Goal: Task Accomplishment & Management: Complete application form

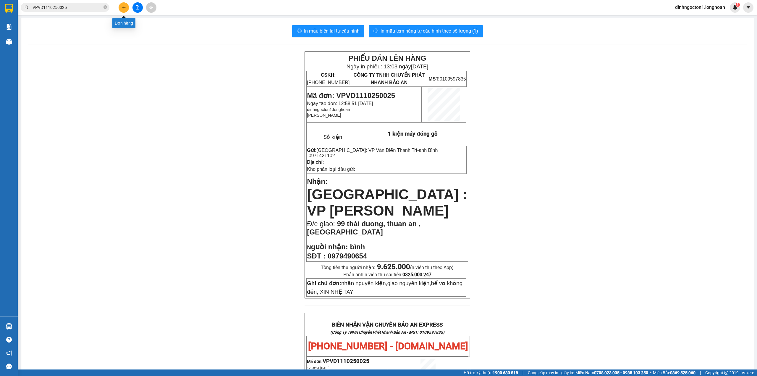
click at [120, 9] on button at bounding box center [124, 7] width 10 height 10
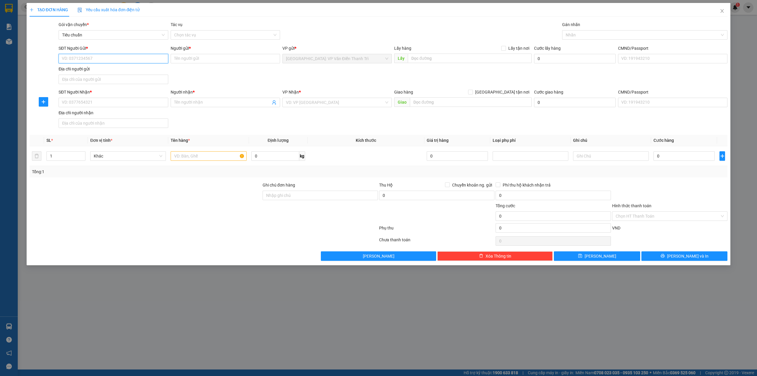
click at [131, 60] on input "SĐT Người Gửi *" at bounding box center [113, 58] width 109 height 9
type input "0396928880"
click at [243, 58] on input "Người gửi *" at bounding box center [225, 58] width 109 height 9
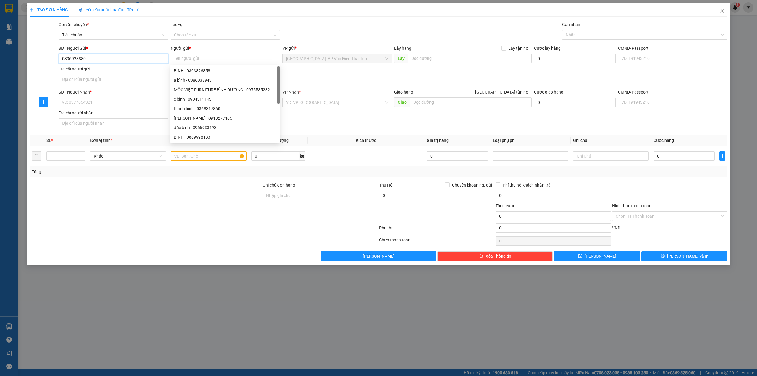
click at [130, 56] on input "0396928880" at bounding box center [113, 58] width 109 height 9
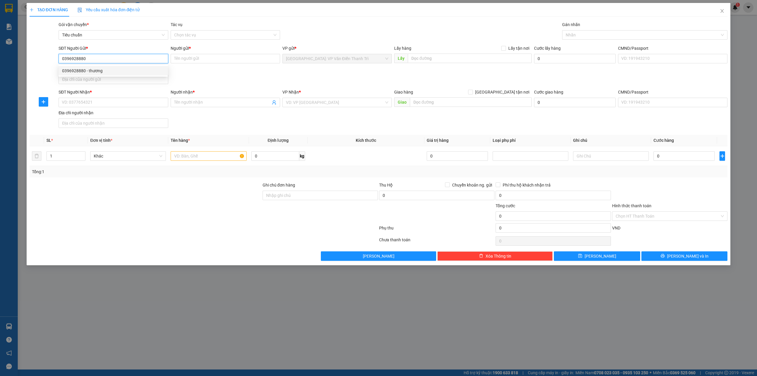
click at [115, 71] on div "0396928880 - thương" at bounding box center [113, 70] width 102 height 7
type input "thương"
checkbox input "true"
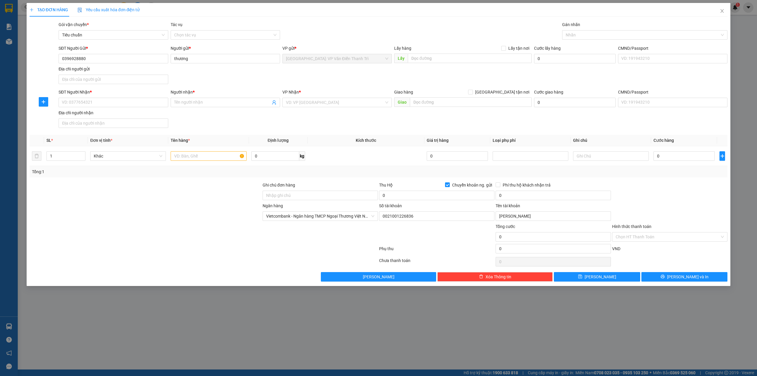
click at [237, 82] on div "SĐT Người Gửi * 0396928880 0396928880 Người gửi * thương VP gửi * [GEOGRAPHIC_D…" at bounding box center [392, 65] width 671 height 41
click at [106, 99] on input "SĐT Người Nhận *" at bounding box center [113, 102] width 109 height 9
type input "0982323202"
click at [122, 104] on input "0982323202" at bounding box center [113, 102] width 109 height 9
click at [115, 114] on div "0982323202 - Ngọc" at bounding box center [113, 115] width 102 height 7
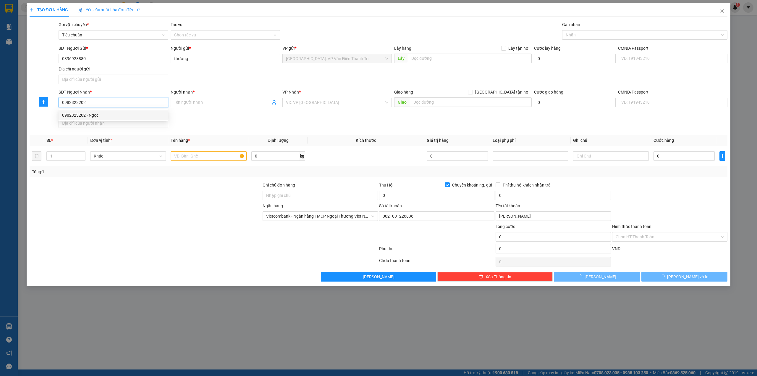
type input "Ngọc"
checkbox input "true"
type input "[GEOGRAPHIC_DATA], P13, [GEOGRAPHIC_DATA]"
checkbox input "false"
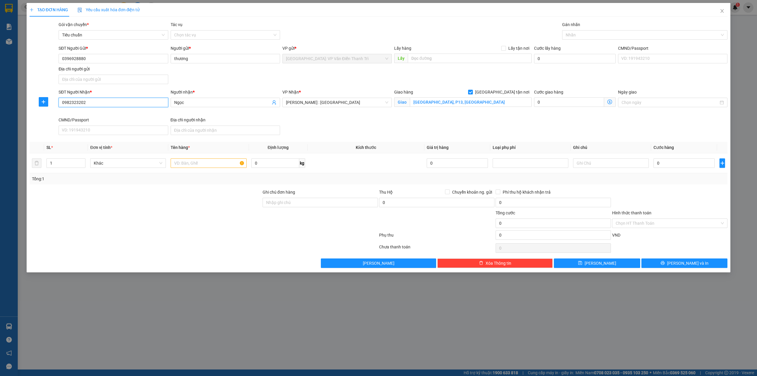
type input "0982323202"
click at [419, 111] on div "Giao hàng [GEOGRAPHIC_DATA] tận nơi [GEOGRAPHIC_DATA], P13, [GEOGRAPHIC_DATA]" at bounding box center [463, 103] width 140 height 28
click at [451, 77] on div "SĐT Người Gửi * 0396928880 Người gửi * thương VP gửi * [GEOGRAPHIC_DATA]: VP Vă…" at bounding box center [392, 65] width 671 height 41
click at [601, 36] on div at bounding box center [642, 34] width 157 height 7
type input "gtn"
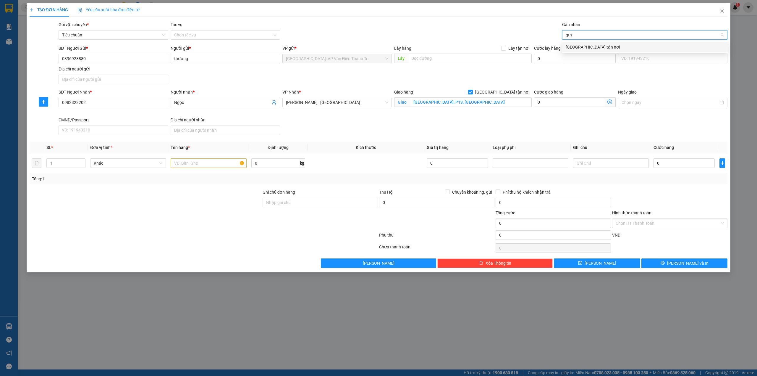
click at [596, 47] on div "[GEOGRAPHIC_DATA] tận nơi" at bounding box center [645, 47] width 159 height 7
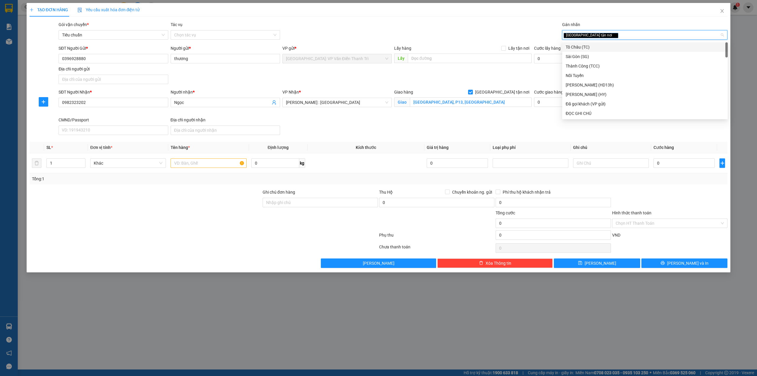
click at [484, 26] on div "Gói vận chuyển * Tiêu chuẩn Tác vụ Chọn tác vụ Gán nhãn Giao tận nơi" at bounding box center [392, 31] width 671 height 21
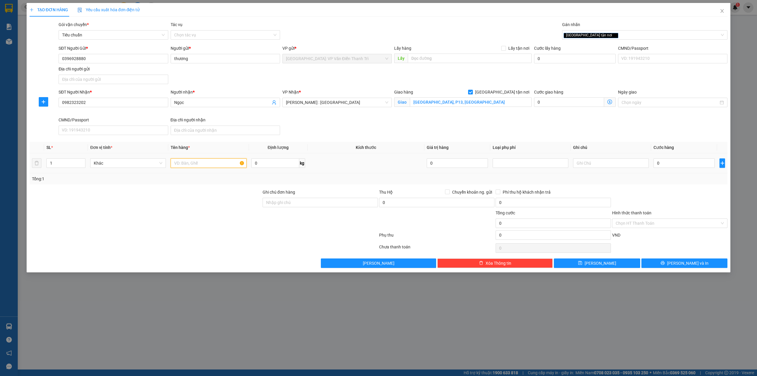
click at [214, 164] on input "text" at bounding box center [209, 162] width 76 height 9
type input "1 thùng giấy ( Rượu )"
click at [532, 116] on div "Giao hàng [GEOGRAPHIC_DATA] tận nơi [GEOGRAPHIC_DATA], P13, [GEOGRAPHIC_DATA]" at bounding box center [463, 103] width 140 height 28
click at [459, 120] on div "SĐT Người Nhận * 0982323202 Người nhận * Ngọc VP Nhận * [GEOGRAPHIC_DATA] : [GE…" at bounding box center [392, 113] width 671 height 49
click at [673, 165] on input "0" at bounding box center [684, 162] width 61 height 9
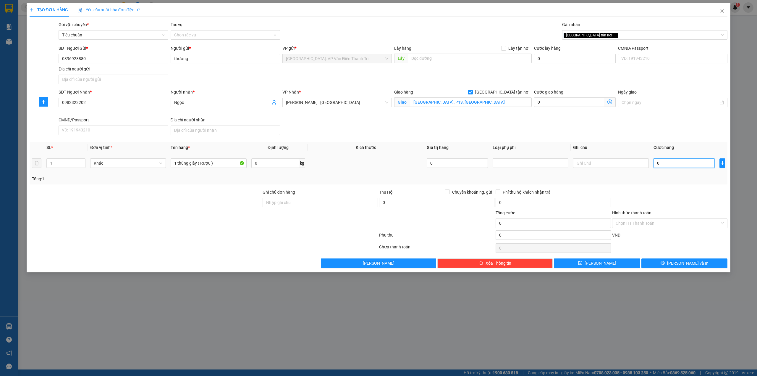
type input "1"
type input "10"
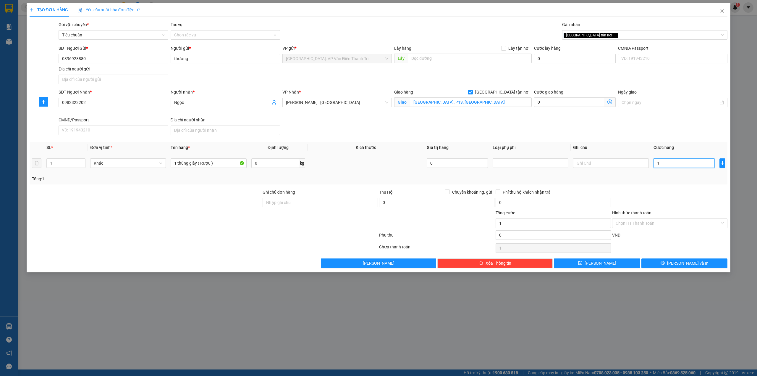
type input "10"
type input "100"
type input "1.000"
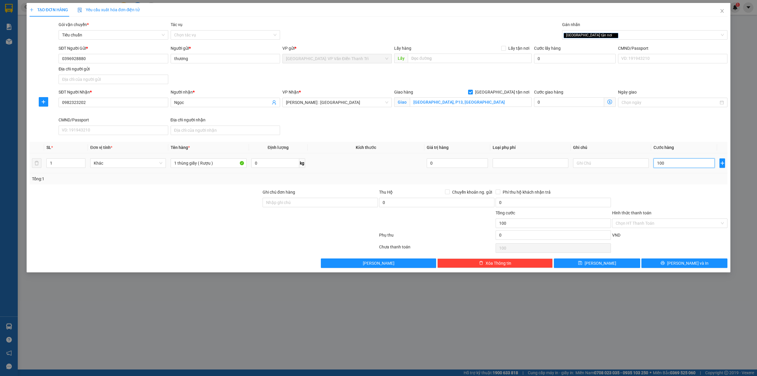
type input "1.000"
type input "10.000"
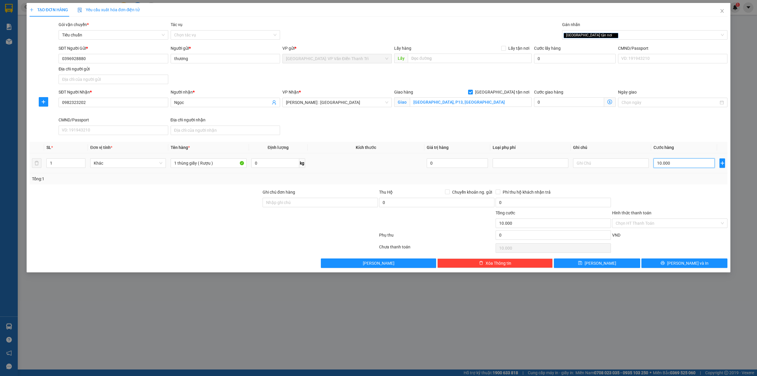
type input "100.000"
click at [639, 129] on div "SĐT Người Nhận * 0982323202 Người nhận * Ngọc VP Nhận * [GEOGRAPHIC_DATA] : [GE…" at bounding box center [392, 113] width 671 height 49
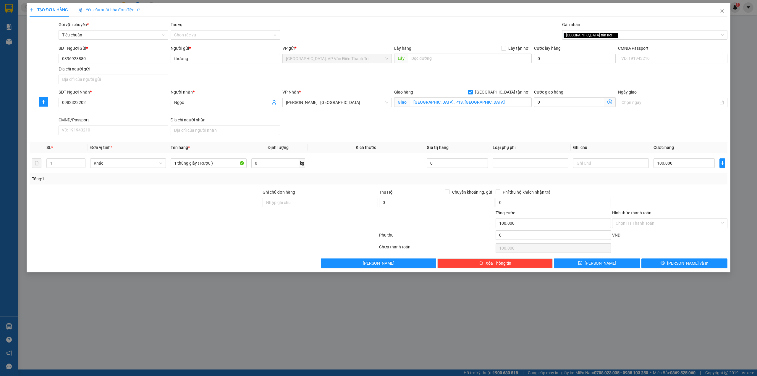
click at [287, 227] on div at bounding box center [320, 219] width 117 height 21
click at [664, 262] on button "[PERSON_NAME] và In" at bounding box center [685, 262] width 86 height 9
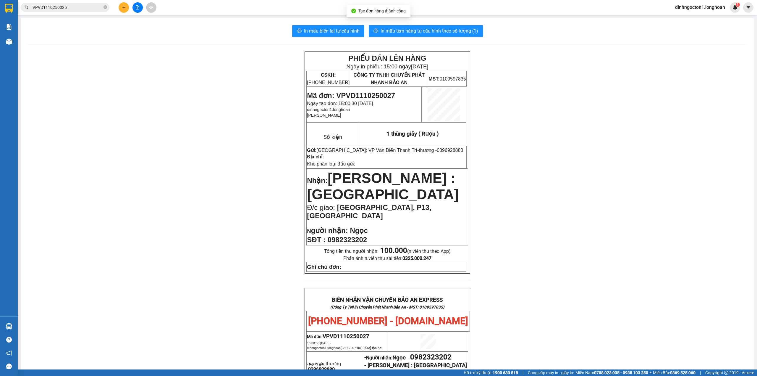
click at [374, 90] on td "Mã đơn: VPVD1110250027 Ngày tạo đơn: 15:00:30 [DATE] dinhngocton1.[PERSON_NAME]" at bounding box center [364, 104] width 115 height 35
copy span "VPVD1110250027"
click at [79, 7] on input "VPVD1110250025" at bounding box center [68, 7] width 70 height 7
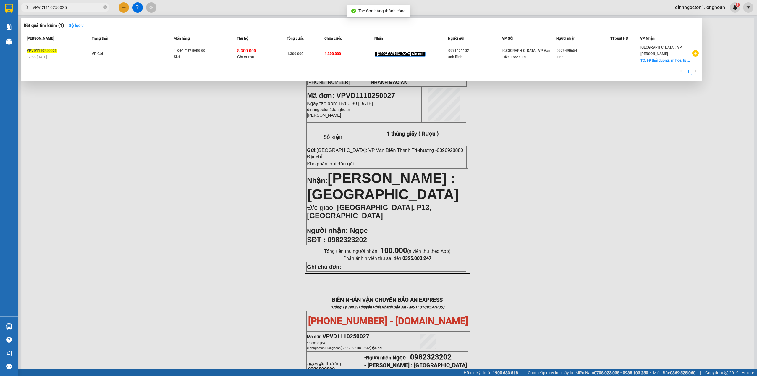
click at [79, 7] on input "VPVD1110250025" at bounding box center [68, 7] width 70 height 7
paste input "7"
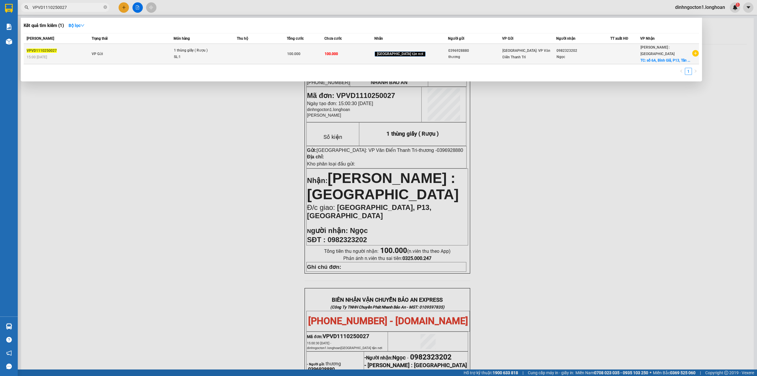
type input "VPVD1110250027"
click at [160, 50] on td "VP Gửi" at bounding box center [131, 54] width 83 height 20
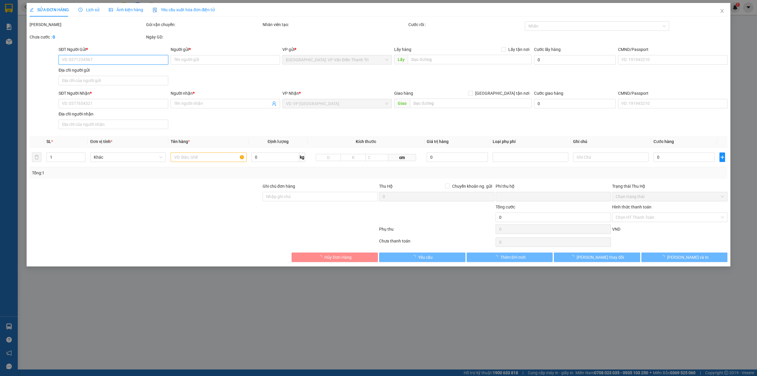
type input "0396928880"
type input "thương"
type input "0982323202"
type input "Ngọc"
checkbox input "true"
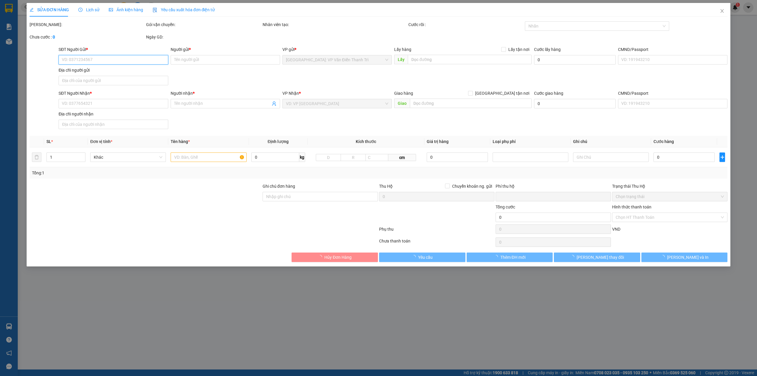
type input "[GEOGRAPHIC_DATA], P13, [GEOGRAPHIC_DATA]"
type input "0"
type input "100.000"
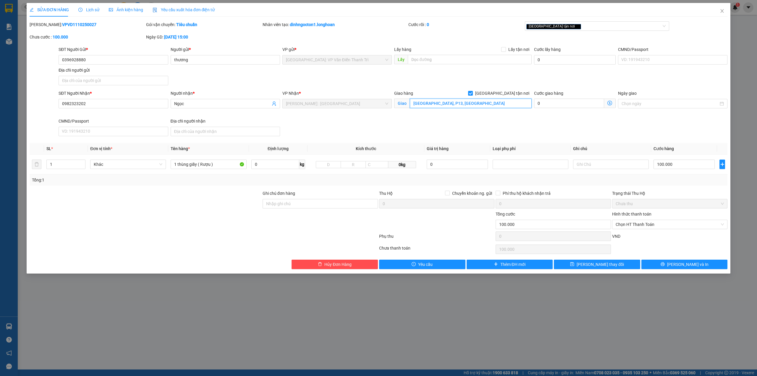
click at [464, 105] on input "[GEOGRAPHIC_DATA], P13, [GEOGRAPHIC_DATA]" at bounding box center [471, 102] width 122 height 9
type input "119/8 [PERSON_NAME], p13 tân bình"
click at [498, 128] on div "SĐT Người Nhận * 0982323202 Người nhận * Ngọc VP Nhận * [GEOGRAPHIC_DATA] : Kho…" at bounding box center [392, 114] width 671 height 49
click at [683, 262] on span "[PERSON_NAME] và In" at bounding box center [687, 264] width 41 height 7
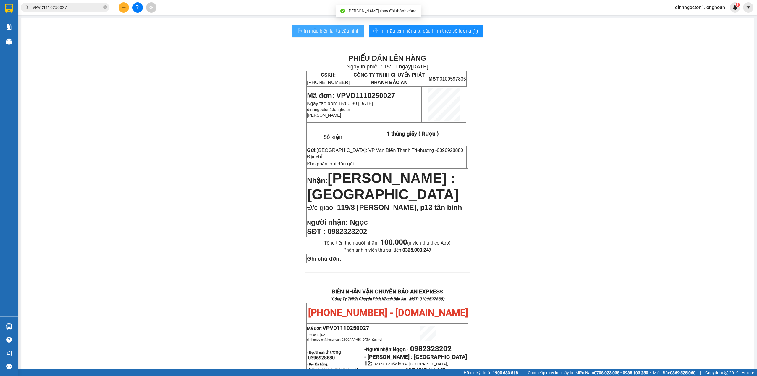
click at [344, 33] on span "In mẫu biên lai tự cấu hình" at bounding box center [332, 30] width 56 height 7
click at [431, 30] on span "In mẫu tem hàng tự cấu hình theo số lượng (1)" at bounding box center [430, 30] width 98 height 7
click at [77, 7] on input "VPVD1110250027" at bounding box center [68, 7] width 70 height 7
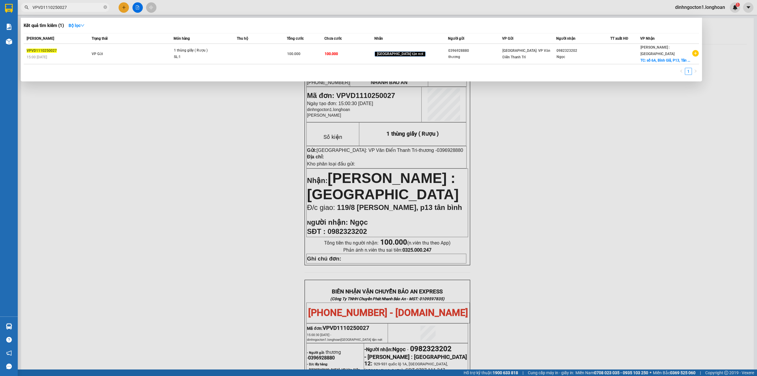
click at [77, 7] on input "VPVD1110250027" at bounding box center [68, 7] width 70 height 7
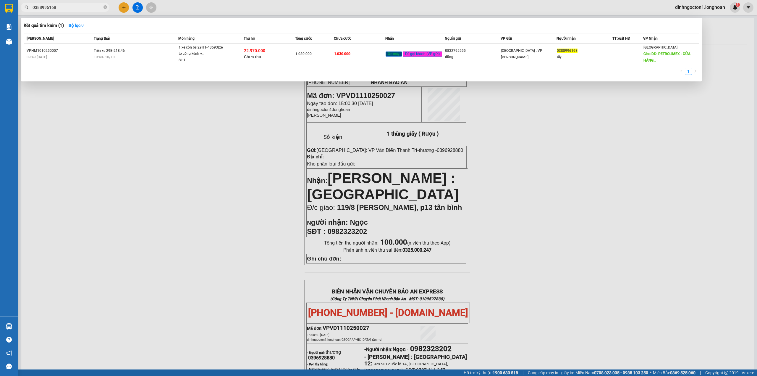
type input "0388996168"
click at [232, 24] on div "Kết quả tìm kiếm ( 1 ) Bộ lọc" at bounding box center [362, 25] width 676 height 9
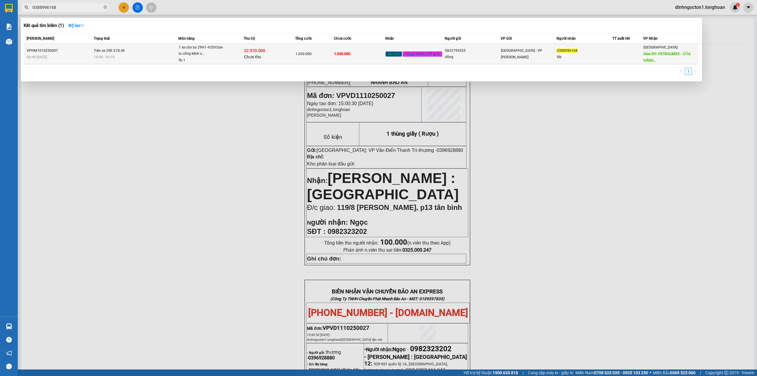
click at [233, 55] on span "1 xe côn bs 29H1-43593(xe to cồng kềnh v... SL: 1" at bounding box center [211, 53] width 65 height 19
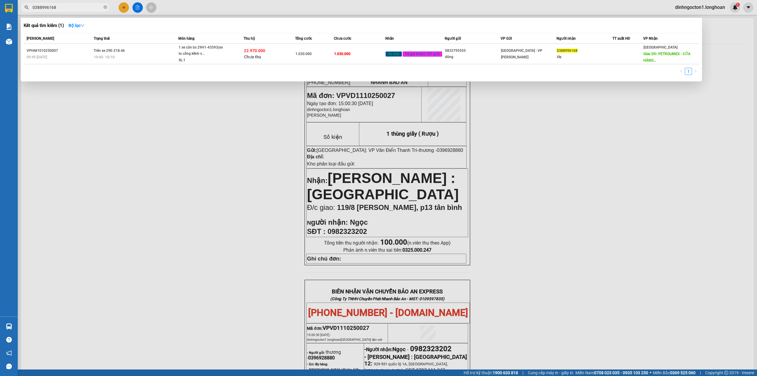
click at [373, 26] on div "Kết quả tìm kiếm ( 1 ) Bộ lọc" at bounding box center [362, 25] width 676 height 9
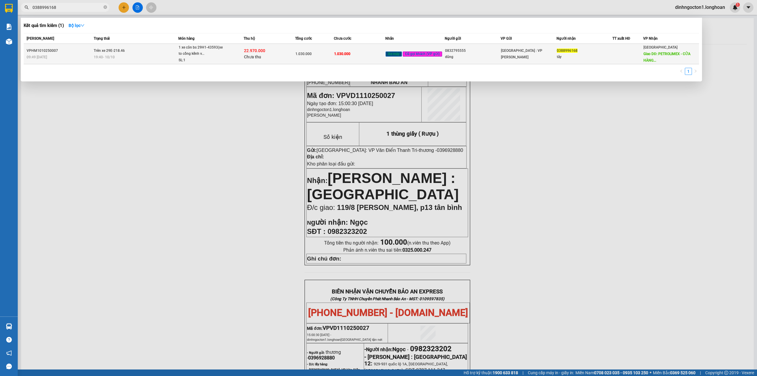
click at [339, 54] on span "1.030.000" at bounding box center [342, 54] width 16 height 4
click at [333, 57] on div "1.030.000" at bounding box center [314, 54] width 38 height 7
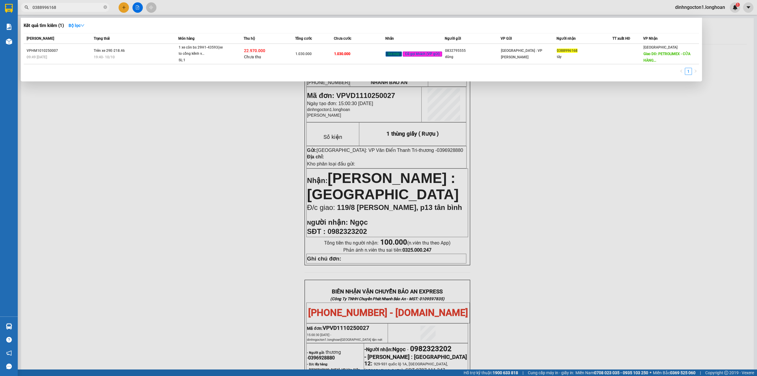
click at [227, 223] on div at bounding box center [378, 188] width 757 height 376
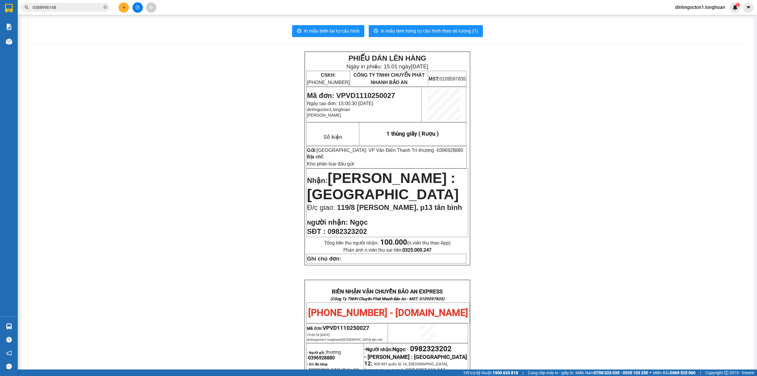
click at [224, 206] on div "PHIẾU DÁN LÊN HÀNG Ngày in phiếu: 15:01 [DATE] CSKH: [PHONE_NUMBER] CÔNG TY TNH…" at bounding box center [387, 324] width 719 height 546
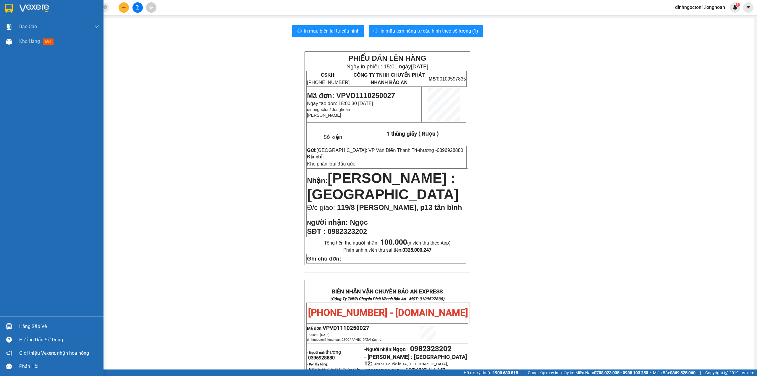
click at [4, 5] on div at bounding box center [9, 8] width 10 height 10
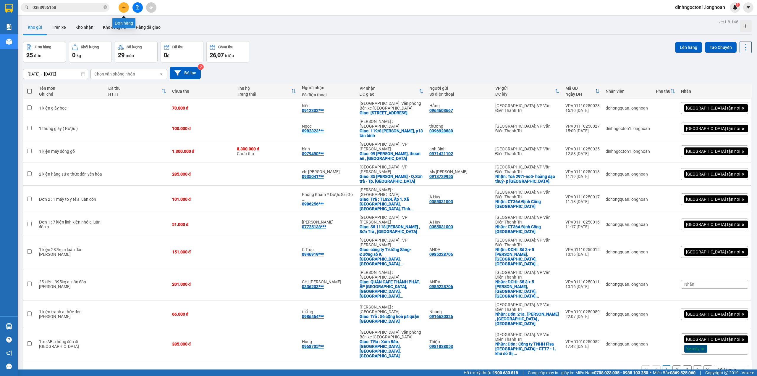
click at [123, 5] on icon "plus" at bounding box center [124, 7] width 4 height 4
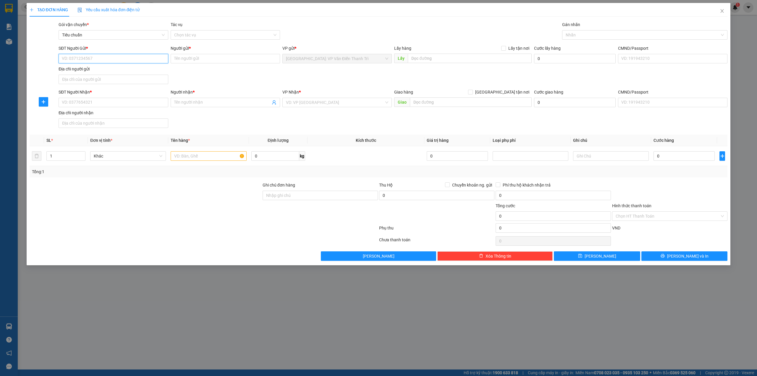
click at [121, 62] on input "SĐT Người Gửi *" at bounding box center [113, 58] width 109 height 9
paste input "0945.257.151"
drag, startPoint x: 83, startPoint y: 59, endPoint x: 80, endPoint y: 62, distance: 3.8
click at [82, 59] on input "0945.257.151" at bounding box center [113, 58] width 109 height 9
click at [80, 62] on input "0945.257.151" at bounding box center [113, 58] width 109 height 9
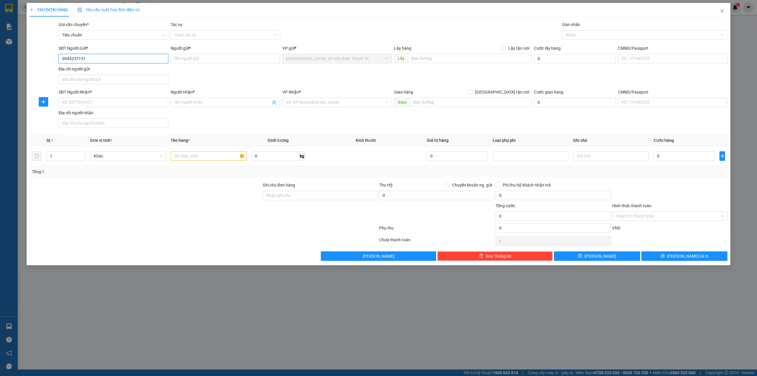
type input "0945257151"
click at [179, 55] on input "Người gửi *" at bounding box center [225, 58] width 109 height 9
paste input "trang"
type input "trang"
click at [285, 72] on div "SĐT Người Gửi * 0945257151 Người gửi * trang VP gửi * [GEOGRAPHIC_DATA]: VP Văn…" at bounding box center [392, 65] width 671 height 41
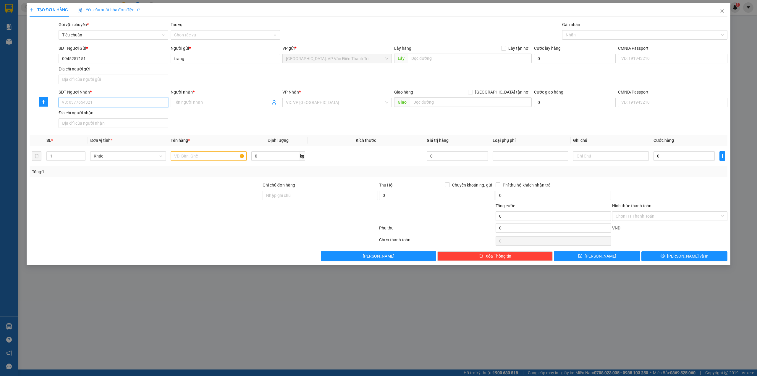
click at [141, 106] on input "SĐT Người Nhận *" at bounding box center [113, 102] width 109 height 9
paste input "0941 078 090"
type input "0941078090"
click at [240, 119] on div "SĐT Người Nhận * 0941078090 Người nhận * Tên người nhận VP Nhận * VD: VP [GEOGR…" at bounding box center [392, 109] width 671 height 41
click at [188, 106] on span at bounding box center [225, 102] width 109 height 9
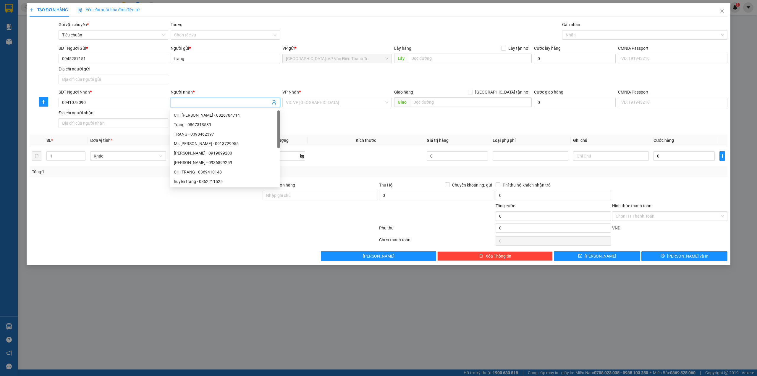
paste input "Nguyên"
type input "Nguyên"
click at [340, 116] on div "SĐT Người Nhận * 0941078090 Người nhận * Nguyên VP Nhận * VD: VP [GEOGRAPHIC_DA…" at bounding box center [392, 109] width 671 height 41
click at [340, 87] on form "SĐT Người Gửi * 0945257151 Người gửi * trang VP gửi * [GEOGRAPHIC_DATA]: VP Văn…" at bounding box center [379, 87] width 698 height 85
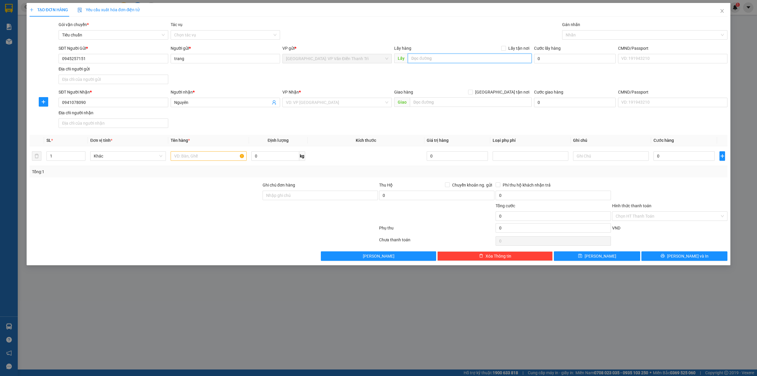
click at [441, 56] on input "text" at bounding box center [470, 58] width 124 height 9
paste input "Đón tại: [STREET_ADDRESS]"
type input "Đón tại: [STREET_ADDRESS]"
click at [517, 47] on span "Lấy tận nơi" at bounding box center [519, 48] width 26 height 7
click at [505, 47] on input "Lấy tận nơi" at bounding box center [503, 48] width 4 height 4
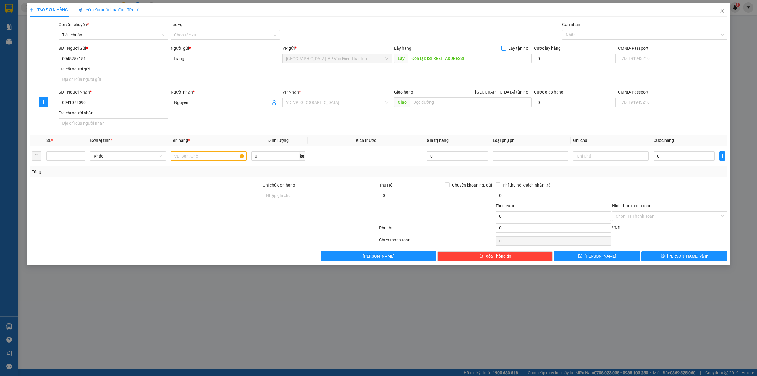
checkbox input "true"
click at [508, 30] on div "Gói vận chuyển * Tiêu chuẩn Tác vụ Chọn tác vụ Gán nhãn Nhãn" at bounding box center [392, 31] width 671 height 21
click at [450, 102] on input "text" at bounding box center [471, 101] width 122 height 9
paste input "Địa chỉ nhận: Ngân hàng BIDV chi nhánh [GEOGRAPHIC_DATA]. [STREET_ADDRESS]"
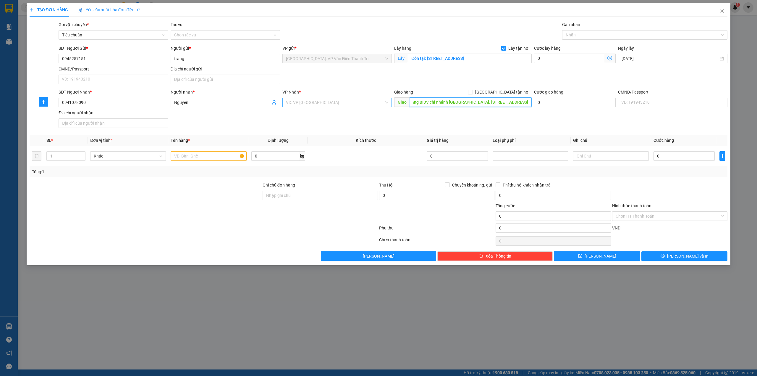
type input "Địa chỉ nhận: Ngân hàng BIDV chi nhánh [GEOGRAPHIC_DATA]. [STREET_ADDRESS]"
click at [320, 101] on input "search" at bounding box center [335, 102] width 98 height 9
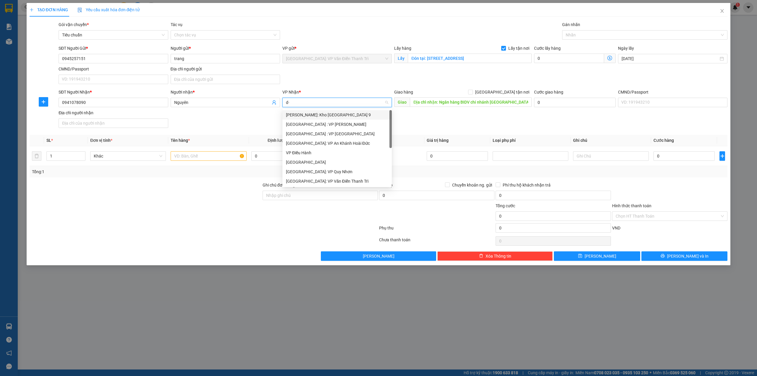
type input "d"
type input "đà"
click at [324, 117] on div "[GEOGRAPHIC_DATA] : VP [PERSON_NAME]" at bounding box center [340, 115] width 109 height 7
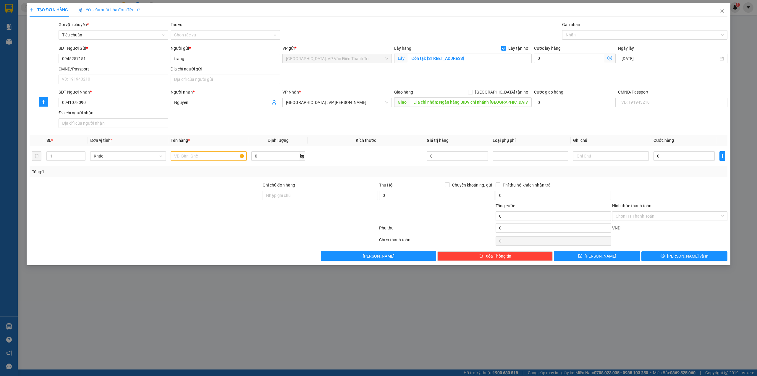
click at [454, 122] on div "SĐT Người Nhận * 0941078090 Người nhận * Nguyên VP Nhận * [GEOGRAPHIC_DATA] : V…" at bounding box center [392, 109] width 671 height 41
click at [510, 91] on span "[GEOGRAPHIC_DATA] tận nơi" at bounding box center [502, 92] width 59 height 7
click at [472, 91] on input "[GEOGRAPHIC_DATA] tận nơi" at bounding box center [470, 92] width 4 height 4
checkbox input "true"
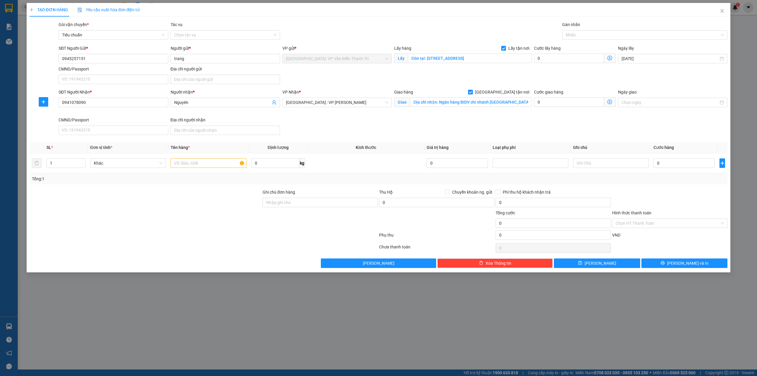
click at [474, 64] on div "Lấy hàng Lấy tận nơi Lấy Đón tại: [STREET_ADDRESS]" at bounding box center [463, 55] width 138 height 21
click at [188, 164] on input "text" at bounding box center [209, 162] width 76 height 9
paste input "[PERSON_NAME] nhận thanh toán cước"
type input "[PERSON_NAME] nhận thanh toán cước"
click at [179, 208] on div at bounding box center [145, 199] width 233 height 21
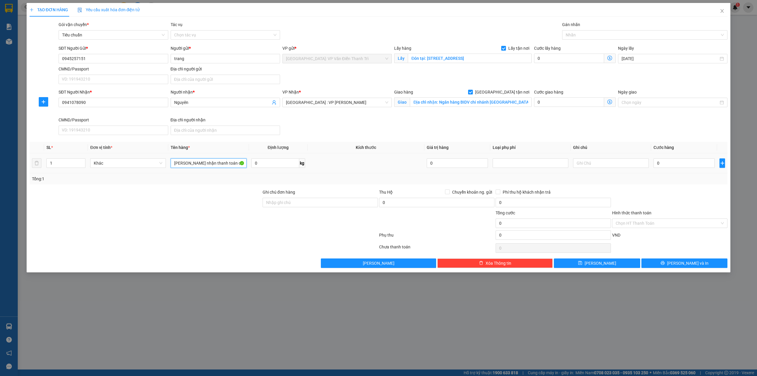
click at [218, 165] on input "[PERSON_NAME] nhận thanh toán cước" at bounding box center [209, 162] width 76 height 9
click at [308, 206] on input "Ghi chú đơn hàng" at bounding box center [320, 202] width 115 height 9
paste input "[PERSON_NAME] nhận thanh toán cước"
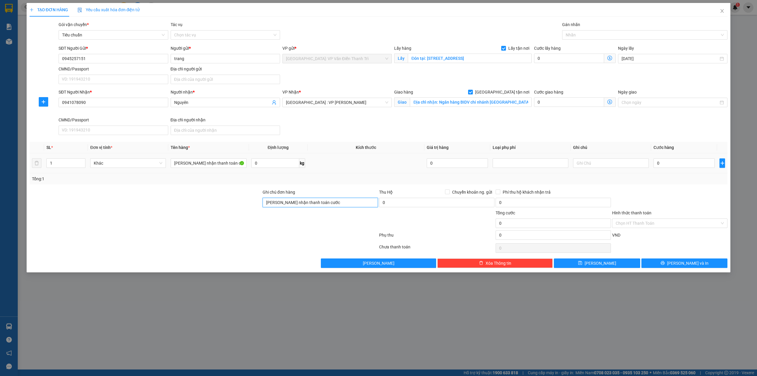
type input "[PERSON_NAME] nhận thanh toán cước"
click at [215, 172] on td "[PERSON_NAME] nhận thanh toán cước" at bounding box center [208, 163] width 80 height 20
click at [216, 168] on input "[PERSON_NAME] nhận thanh toán cước" at bounding box center [209, 162] width 76 height 9
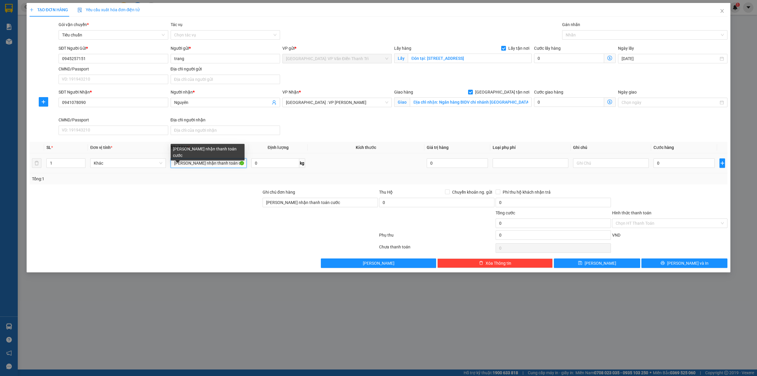
click at [219, 164] on input "[PERSON_NAME] nhận thanh toán cước" at bounding box center [209, 162] width 76 height 9
paste input "18 kiện"
type input "18 kiện a hfung đón văn khê"
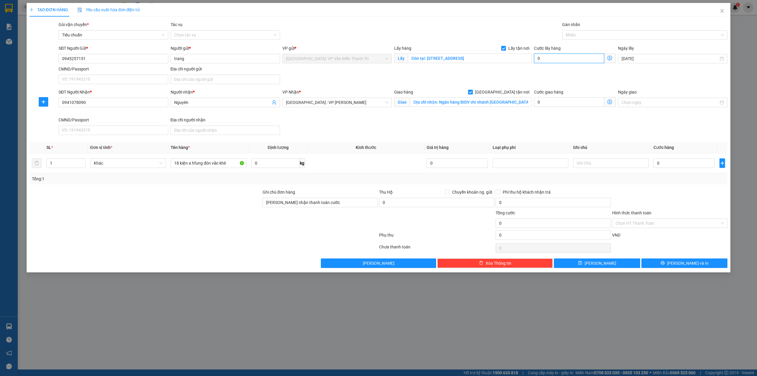
click at [561, 57] on input "0" at bounding box center [569, 58] width 70 height 9
type input "2"
type input "20"
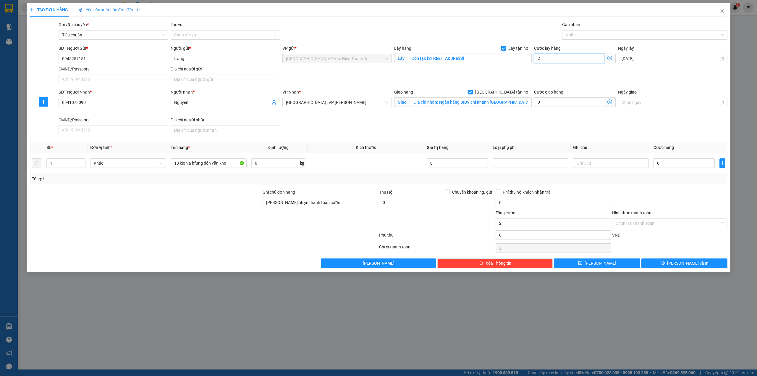
type input "20"
type input "200"
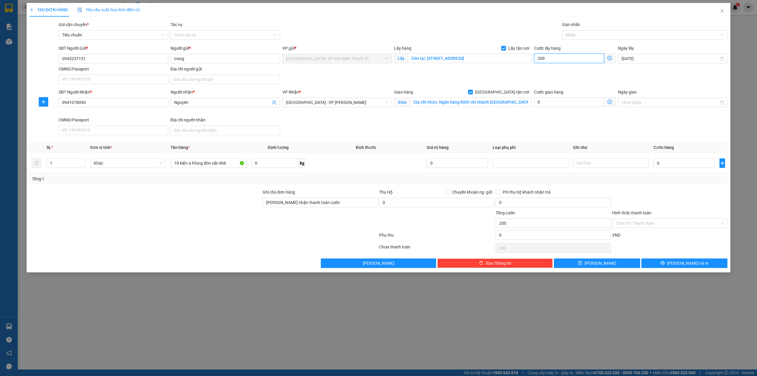
type input "2.000"
type input "20.000"
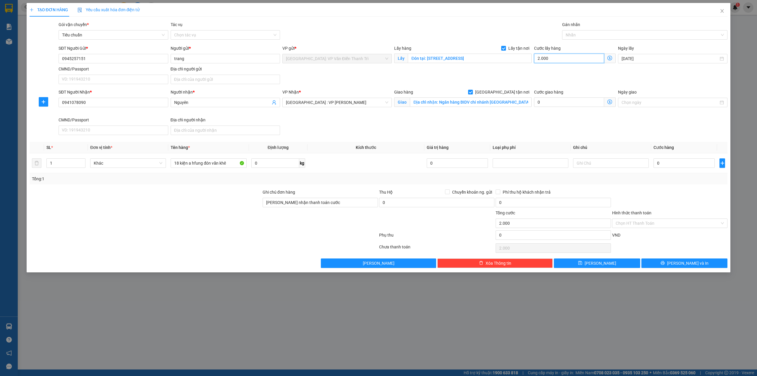
type input "20.000"
type input "200.000"
click at [538, 79] on div "SĐT Người Gửi * 0945257151 Người gửi * trang VP gửi * [GEOGRAPHIC_DATA]: VP Văn…" at bounding box center [392, 65] width 671 height 41
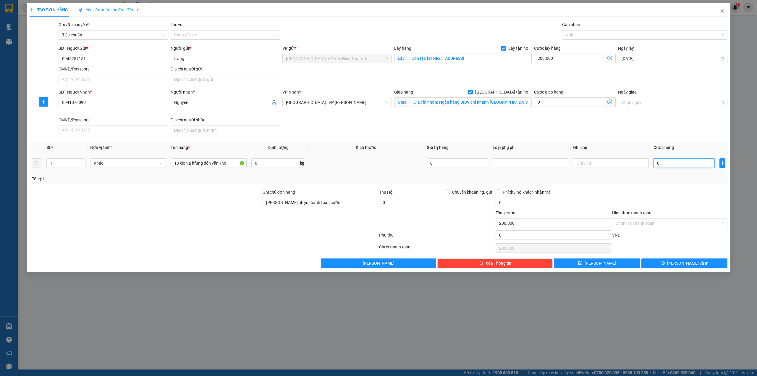
click at [681, 166] on input "0" at bounding box center [684, 162] width 61 height 9
type input "2"
type input "200.002"
type input "26"
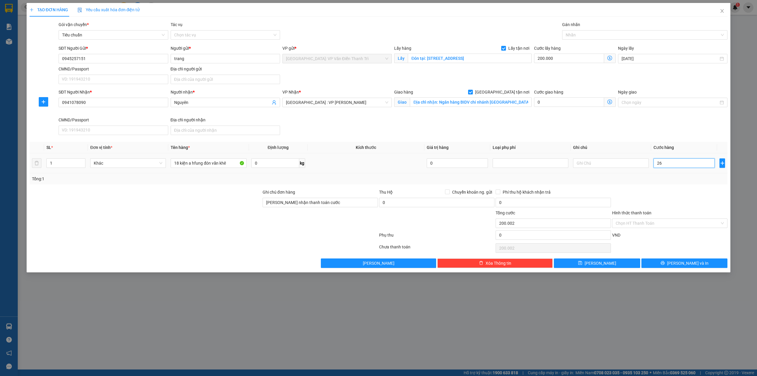
type input "200.026"
type input "260"
type input "200.260"
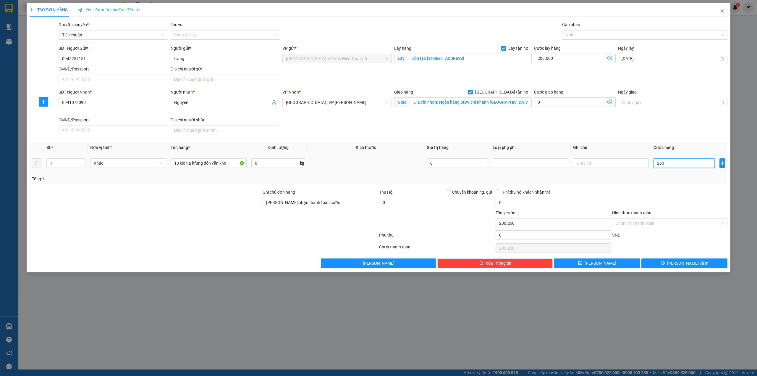
type input "2.600"
type input "202.600"
type input "2.600.000"
type input "2.800.000"
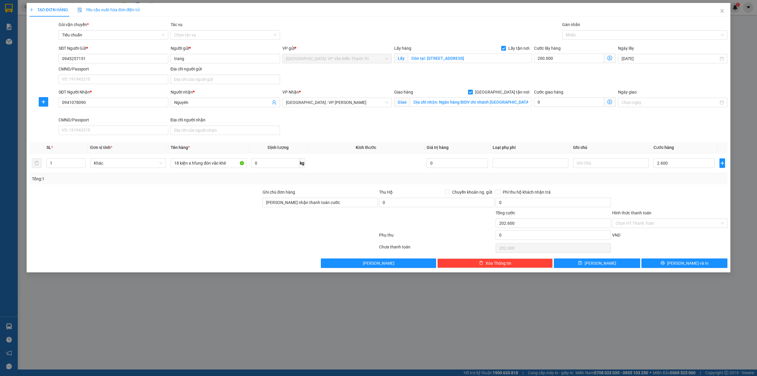
type input "2.800.000"
click at [680, 201] on div at bounding box center [670, 199] width 117 height 21
click at [328, 204] on input "[PERSON_NAME] nhận thanh toán cước" at bounding box center [320, 202] width 115 height 9
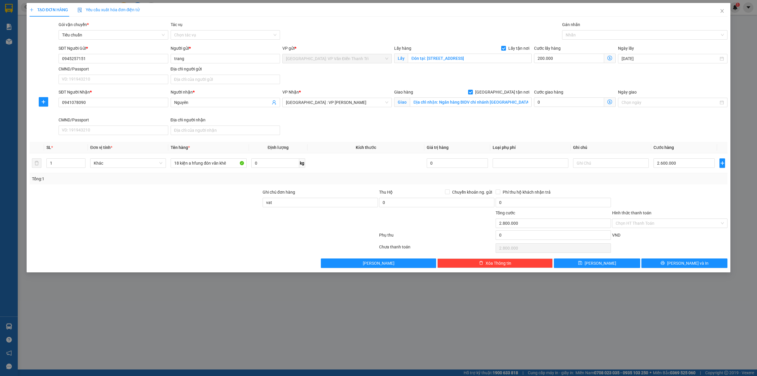
click at [440, 223] on div at bounding box center [437, 219] width 117 height 21
click at [297, 201] on input "vat" at bounding box center [320, 202] width 115 height 9
type input "VAT"
click at [265, 221] on div at bounding box center [320, 219] width 117 height 21
click at [604, 37] on div at bounding box center [642, 34] width 157 height 7
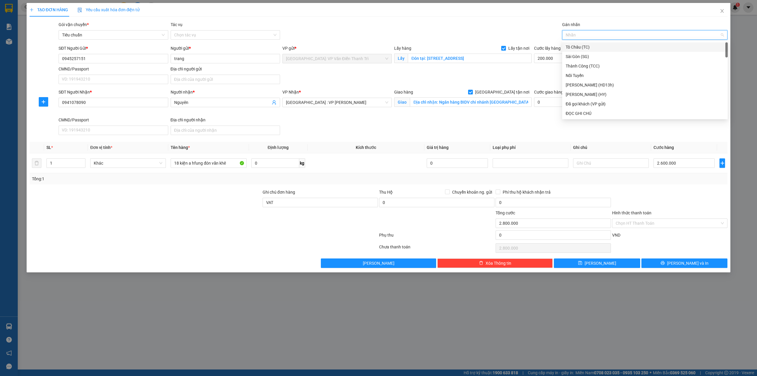
type input "g"
click at [596, 113] on div "[GEOGRAPHIC_DATA] tận nơi" at bounding box center [645, 113] width 159 height 7
click at [468, 119] on div "SĐT Người Nhận * 0941078090 Người nhận * Nguyên VP Nhận * [GEOGRAPHIC_DATA] : V…" at bounding box center [392, 113] width 671 height 49
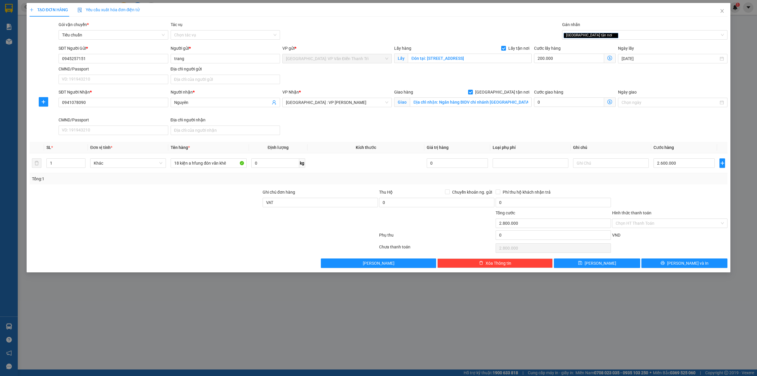
click at [420, 77] on div "SĐT Người Gửi * 0945257151 Người gửi * trang VP gửi * [GEOGRAPHIC_DATA]: VP Văn…" at bounding box center [392, 65] width 671 height 41
click at [353, 128] on div "SĐT Người Nhận * 0941078090 Người nhận * Nguyên VP Nhận * [GEOGRAPHIC_DATA] : V…" at bounding box center [392, 113] width 671 height 49
click at [257, 230] on div at bounding box center [145, 219] width 233 height 21
click at [599, 265] on span "[PERSON_NAME]" at bounding box center [601, 263] width 32 height 7
checkbox input "false"
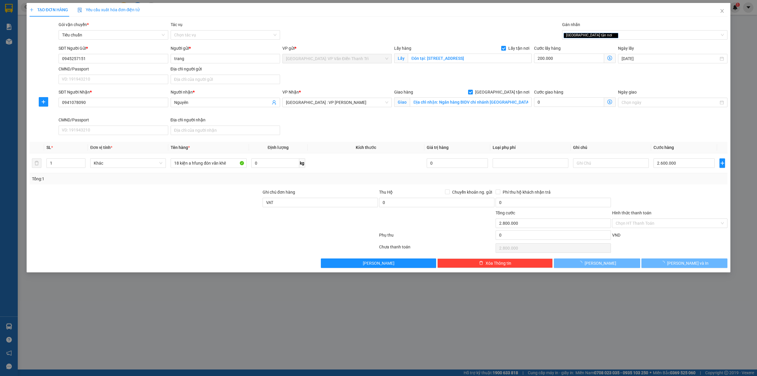
checkbox input "false"
type input "0"
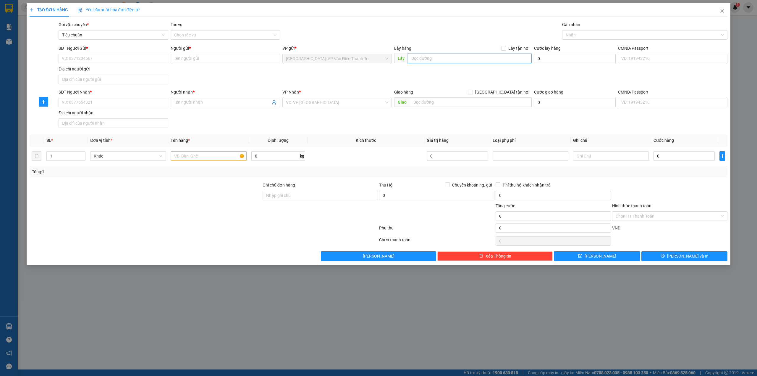
click at [488, 58] on input "text" at bounding box center [470, 58] width 124 height 9
paste input "228 [PERSON_NAME] [PERSON_NAME]"
type input "228 [PERSON_NAME] [PERSON_NAME]"
click at [482, 38] on div "Gói vận chuyển * Tiêu chuẩn Tác vụ Chọn tác vụ Gán nhãn Nhãn" at bounding box center [392, 31] width 671 height 21
click at [521, 46] on span "Lấy tận nơi" at bounding box center [519, 48] width 26 height 7
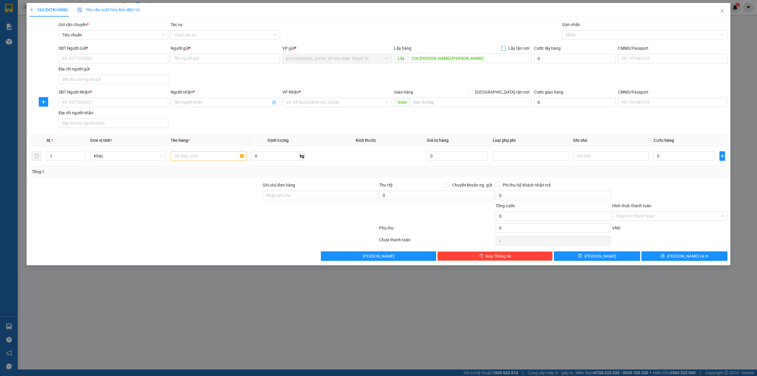
click at [505, 46] on input "Lấy tận nơi" at bounding box center [503, 48] width 4 height 4
checkbox input "true"
click at [514, 38] on div "Gói vận chuyển * Tiêu chuẩn Tác vụ Chọn tác vụ Gán nhãn Nhãn" at bounding box center [392, 31] width 671 height 21
click at [457, 97] on div "Giao hàng [GEOGRAPHIC_DATA] tận nơi" at bounding box center [463, 93] width 138 height 9
click at [453, 102] on input "text" at bounding box center [471, 101] width 122 height 9
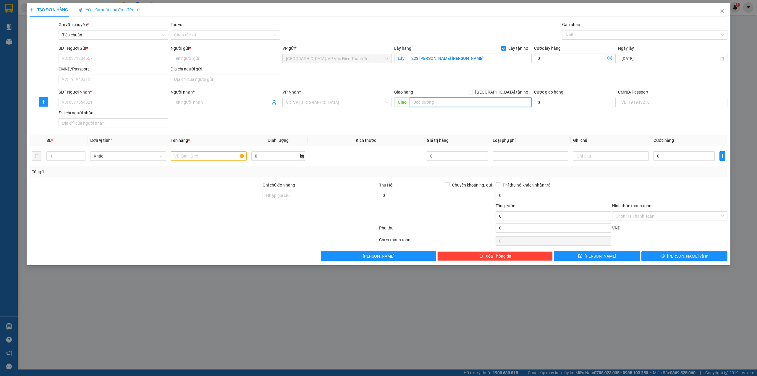
paste input "Số nhà 3 ngõ 199 [PERSON_NAME],[GEOGRAPHIC_DATA] gần [GEOGRAPHIC_DATA] em"
type input "Số nhà 3 ngõ 199 [PERSON_NAME],[GEOGRAPHIC_DATA] gần [GEOGRAPHIC_DATA] em"
click at [440, 77] on div "SĐT Người Gửi * VD: 0371234567 Người gửi * Tên người gửi VP gửi * [GEOGRAPHIC_D…" at bounding box center [392, 65] width 671 height 41
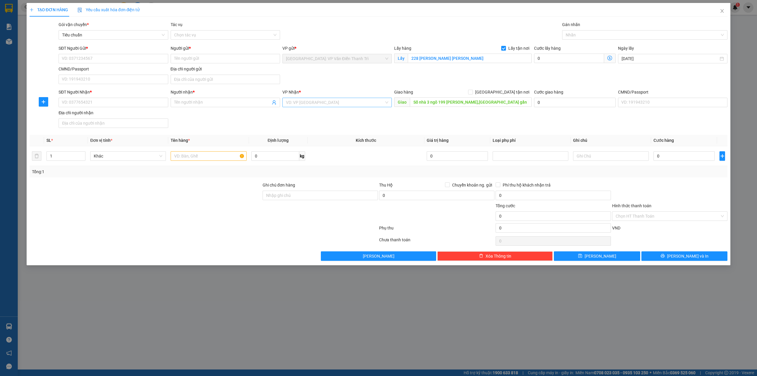
click at [355, 104] on input "search" at bounding box center [335, 102] width 98 height 9
type input "cầ"
click at [331, 112] on div "Cần Thơ: [PERSON_NAME]" at bounding box center [337, 115] width 102 height 7
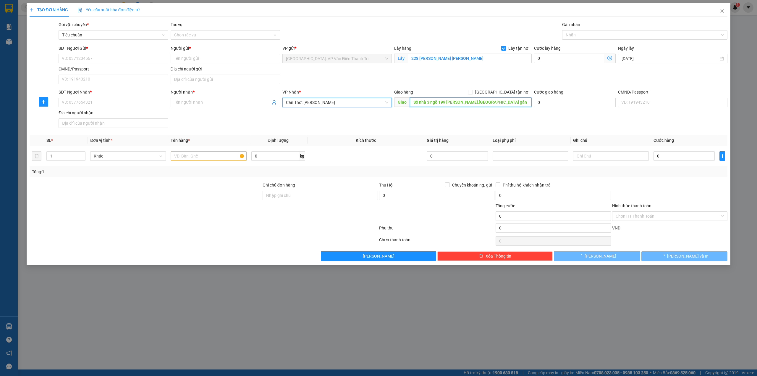
click at [529, 98] on input "Số nhà 3 ngõ 199 [PERSON_NAME],[GEOGRAPHIC_DATA] gần [GEOGRAPHIC_DATA] em" at bounding box center [471, 101] width 122 height 9
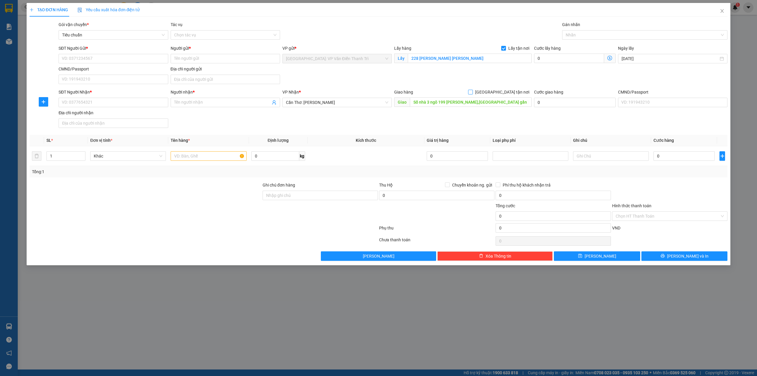
click at [516, 93] on span "[GEOGRAPHIC_DATA] tận nơi" at bounding box center [502, 92] width 59 height 7
click at [472, 93] on input "[GEOGRAPHIC_DATA] tận nơi" at bounding box center [470, 92] width 4 height 4
checkbox input "true"
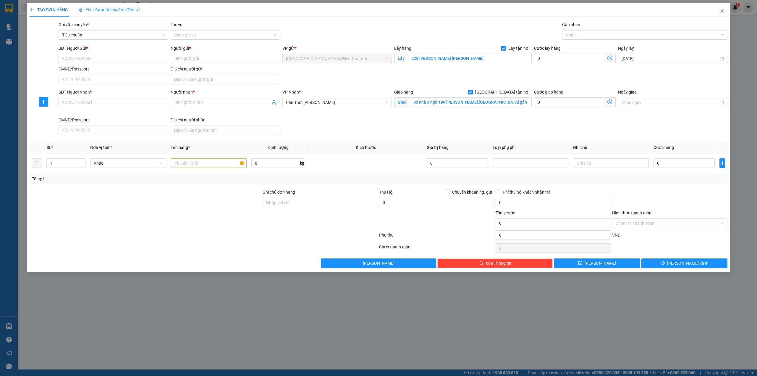
click at [529, 85] on div "SĐT Người Gửi * VD: 0371234567 Người gửi * Tên người gửi VP gửi * [GEOGRAPHIC_D…" at bounding box center [392, 65] width 671 height 41
click at [494, 124] on div "SĐT Người Nhận * VD: 0377654321 Người nhận * Tên người nhận VP Nhận * Cần Thơ: …" at bounding box center [392, 113] width 671 height 49
drag, startPoint x: 476, startPoint y: 77, endPoint x: 601, endPoint y: 39, distance: 130.8
click at [476, 76] on div "SĐT Người Gửi * VD: 0371234567 Người gửi * Tên người gửi VP gửi * [GEOGRAPHIC_D…" at bounding box center [392, 65] width 671 height 41
click at [606, 36] on div at bounding box center [642, 34] width 157 height 7
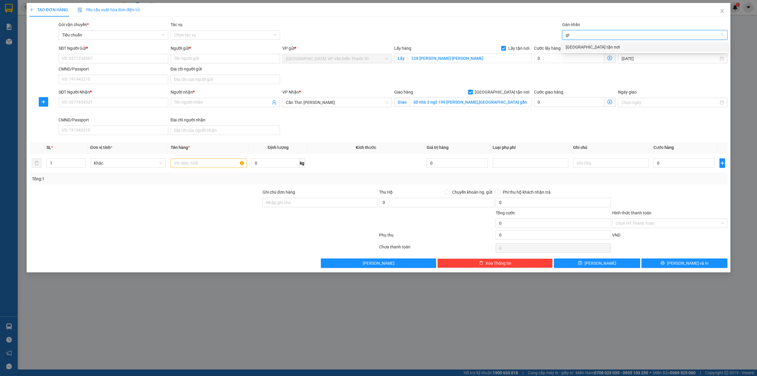
type input "gtn"
click at [595, 49] on div "[GEOGRAPHIC_DATA] tận nơi" at bounding box center [645, 47] width 159 height 7
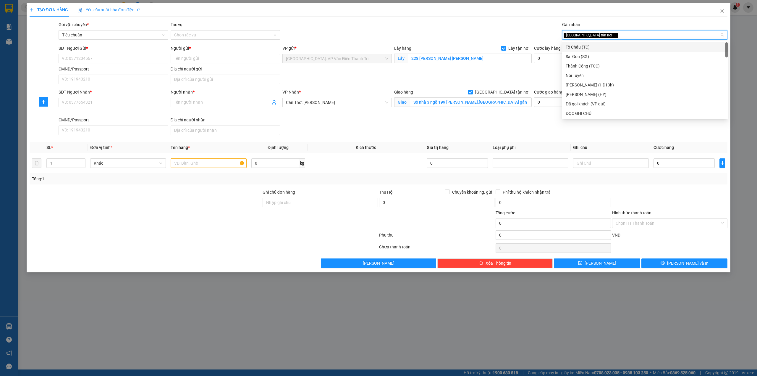
click at [469, 30] on div "Gói vận chuyển * Tiêu chuẩn Tác vụ Chọn tác vụ Gán nhãn Giao tận nơi" at bounding box center [392, 31] width 671 height 21
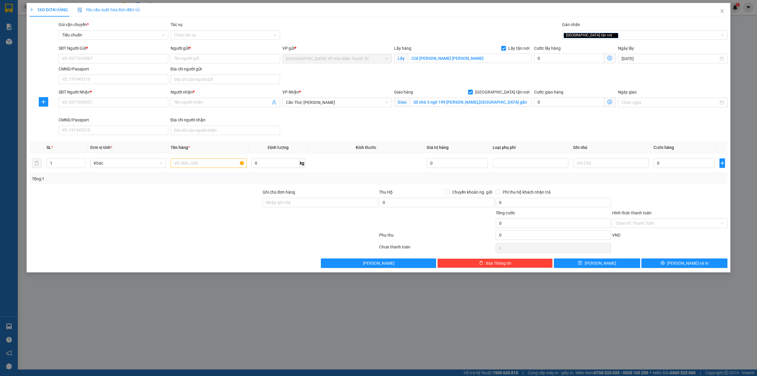
click at [342, 110] on div "VP Nhận * Cần Thơ: Kho Ninh Kiều" at bounding box center [337, 103] width 112 height 28
click at [127, 51] on div "SĐT Người Gửi *" at bounding box center [113, 48] width 109 height 7
click at [127, 54] on input "SĐT Người Gửi *" at bounding box center [113, 58] width 109 height 9
click at [126, 58] on input "SĐT Người Gửi *" at bounding box center [113, 58] width 109 height 9
paste input "0364083737"
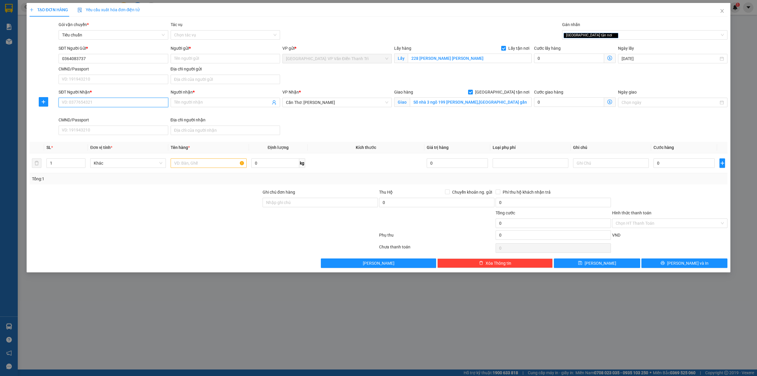
click at [124, 105] on input "SĐT Người Nhận *" at bounding box center [113, 102] width 109 height 9
click at [110, 55] on input "0364083737" at bounding box center [113, 58] width 109 height 9
click at [109, 59] on input "0364083737" at bounding box center [113, 58] width 109 height 9
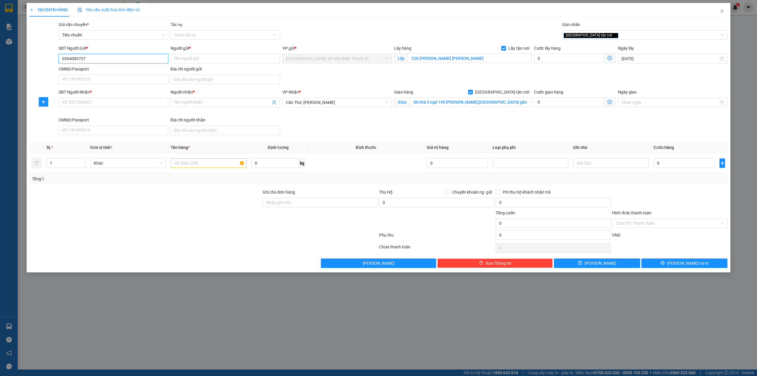
paste input "92292668"
click at [129, 57] on input "0392292668" at bounding box center [113, 58] width 109 height 9
type input "0392292668"
click at [192, 64] on div "Người gửi * Tên người gửi" at bounding box center [225, 55] width 109 height 21
click at [197, 58] on input "Người gửi *" at bounding box center [225, 58] width 109 height 9
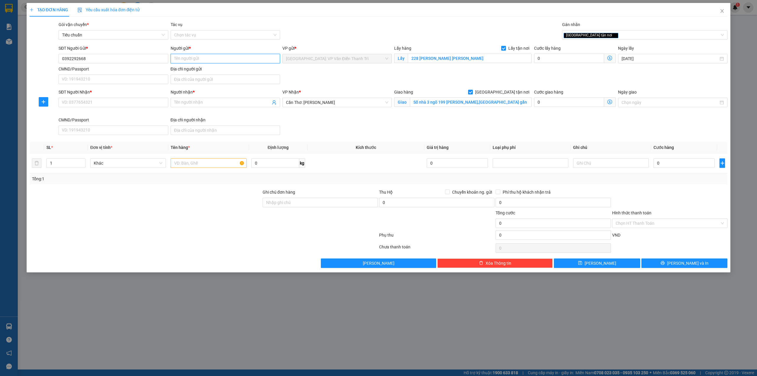
paste input "oanh"
type input "oanh"
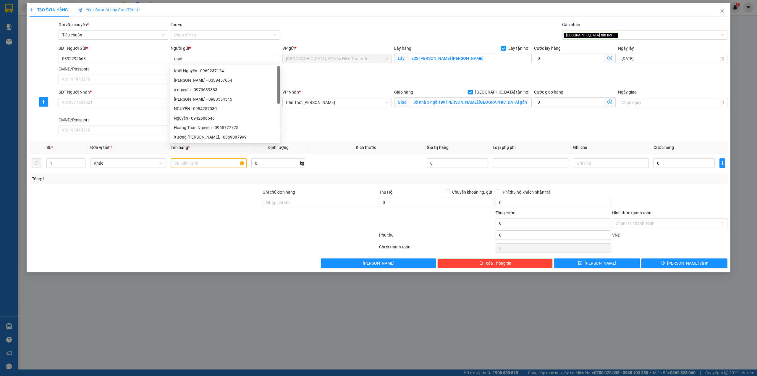
click at [327, 78] on div "SĐT Người Gửi * 0392292668 Người gửi * oanh VP gửi * [GEOGRAPHIC_DATA]: VP Văn …" at bounding box center [392, 65] width 671 height 41
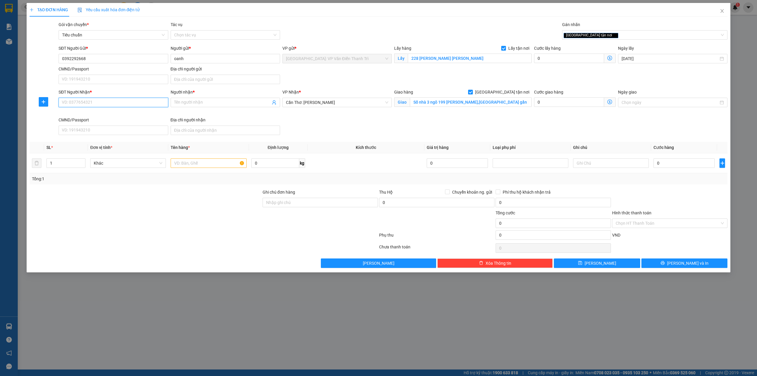
click at [125, 103] on input "SĐT Người Nhận *" at bounding box center [113, 102] width 109 height 9
paste input "0364083737"
type input "0364083737"
click at [215, 105] on input "Người nhận *" at bounding box center [222, 102] width 96 height 7
paste input "linh"
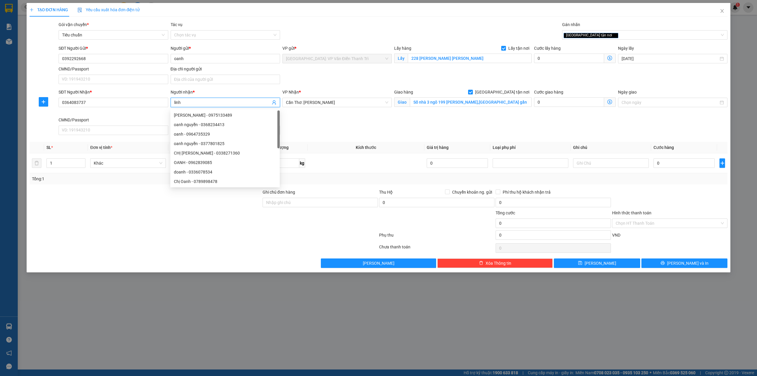
type input "linh"
click at [310, 89] on div "VP Nhận *" at bounding box center [336, 92] width 109 height 7
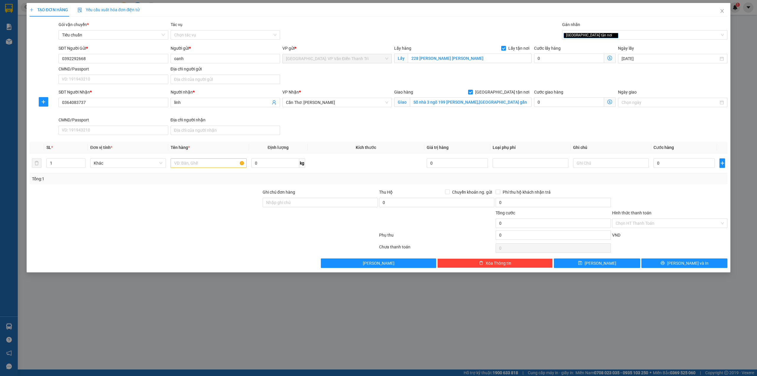
click at [423, 51] on div "Lấy hàng Lấy tận nơi" at bounding box center [463, 48] width 138 height 7
click at [428, 59] on input "228 [PERSON_NAME] [PERSON_NAME]" at bounding box center [470, 58] width 124 height 9
paste input "Số nhà 3 ngõ 199 [PERSON_NAME],[GEOGRAPHIC_DATA]"
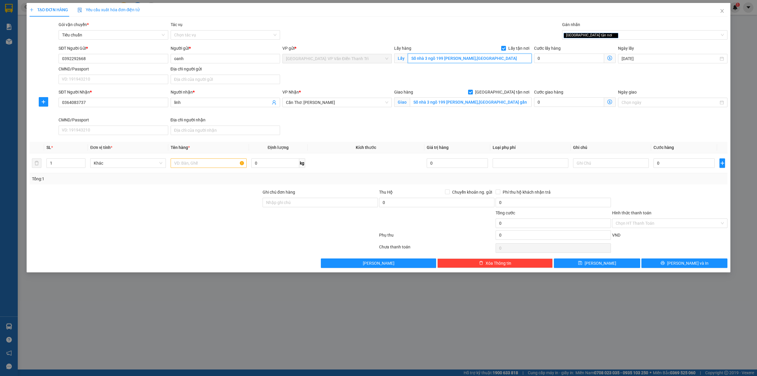
type input "Số nhà 3 ngõ 199 [PERSON_NAME],[GEOGRAPHIC_DATA]"
click at [458, 88] on form "SĐT Người Gửi * 0392292668 Người gửi * oanh VP gửi * [GEOGRAPHIC_DATA]: VP Văn …" at bounding box center [379, 91] width 698 height 92
click at [501, 104] on input "Số nhà 3 ngõ 199 [PERSON_NAME],[GEOGRAPHIC_DATA] gần [GEOGRAPHIC_DATA] em" at bounding box center [471, 101] width 122 height 9
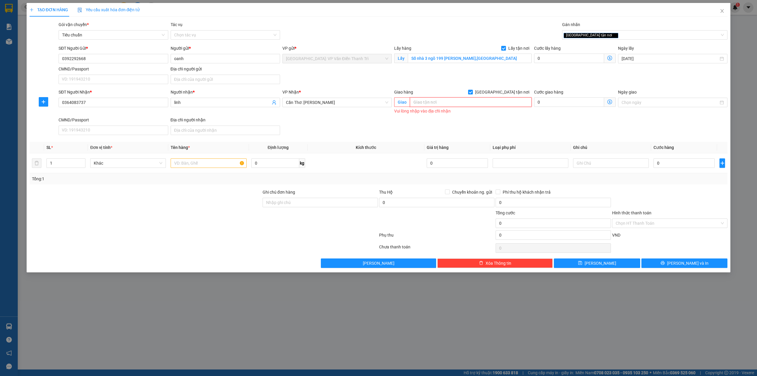
click at [453, 107] on input "text" at bounding box center [471, 101] width 122 height 9
paste input "228 [PERSON_NAME] [PERSON_NAME]"
type input "228 [PERSON_NAME] [PERSON_NAME]"
click at [449, 80] on div "SĐT Người Gửi * 0392292668 Người gửi * oanh VP gửi * [GEOGRAPHIC_DATA]: VP Văn …" at bounding box center [392, 65] width 671 height 41
click at [461, 53] on div "Lấy hàng Lấy tận nơi" at bounding box center [463, 49] width 138 height 9
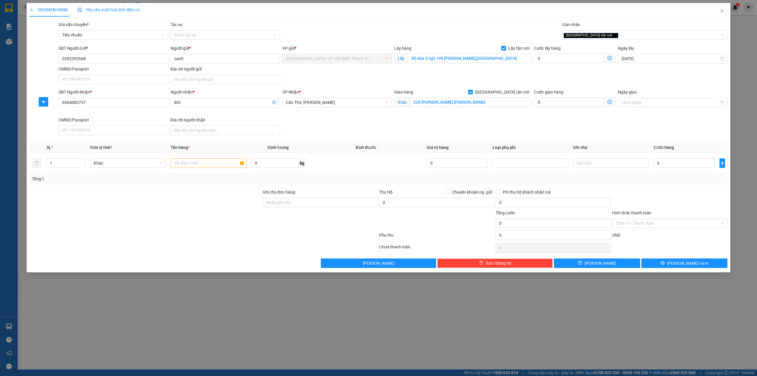
click at [296, 70] on div "SĐT Người Gửi * 0392292668 Người gửi * oanh VP gửi * [GEOGRAPHIC_DATA]: VP Văn …" at bounding box center [392, 65] width 671 height 41
click at [144, 60] on input "0392292668" at bounding box center [113, 58] width 109 height 9
paste input "64083737"
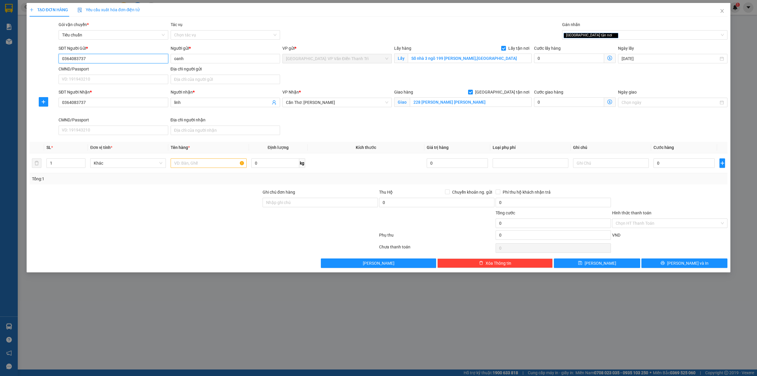
type input "0364083737"
click at [204, 58] on input "oanh" at bounding box center [225, 58] width 109 height 9
paste input "li"
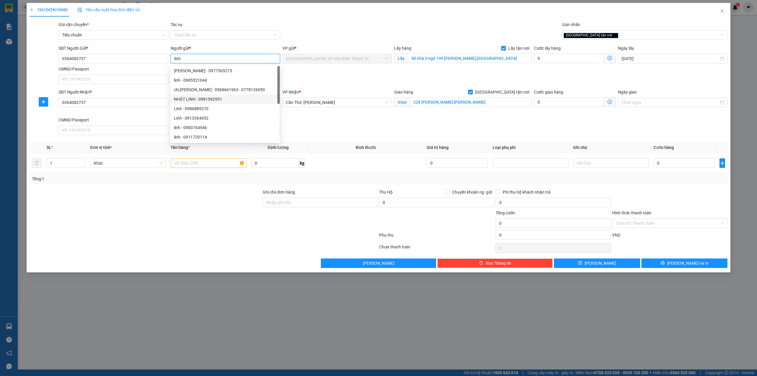
type input "linh"
drag, startPoint x: 245, startPoint y: 100, endPoint x: 335, endPoint y: 82, distance: 91.1
click at [335, 82] on div "SĐT Người Gửi * 0364083737 Người gửi * linh VP gửi * [GEOGRAPHIC_DATA]: VP Văn …" at bounding box center [392, 65] width 671 height 41
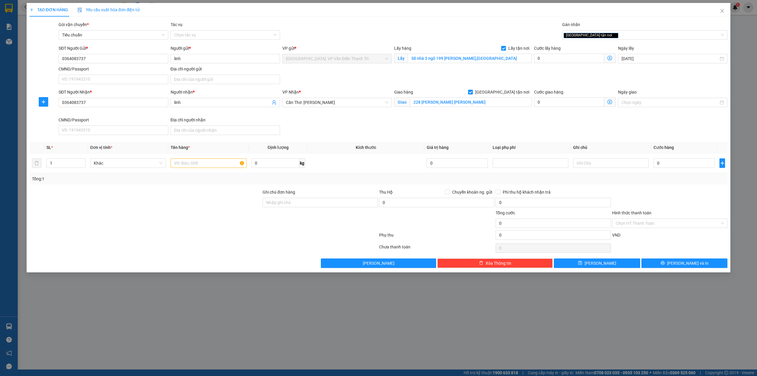
click at [147, 108] on div "SĐT Người Nhận * 0364083737" at bounding box center [113, 99] width 109 height 21
click at [147, 103] on input "0364083737" at bounding box center [113, 102] width 109 height 9
paste input "92292668"
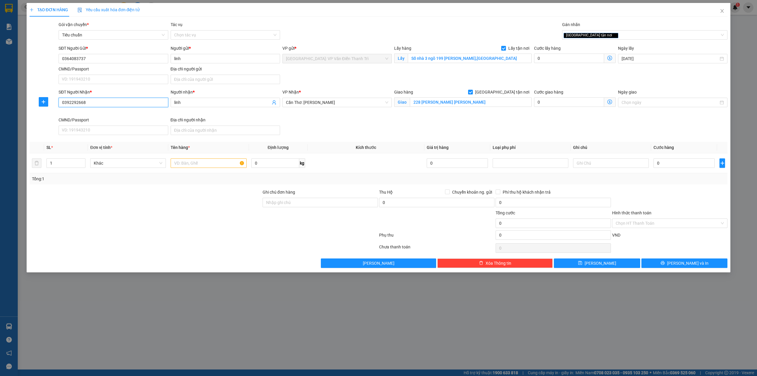
type input "0392292668"
click at [211, 105] on input "linh" at bounding box center [222, 102] width 96 height 7
paste input "oa"
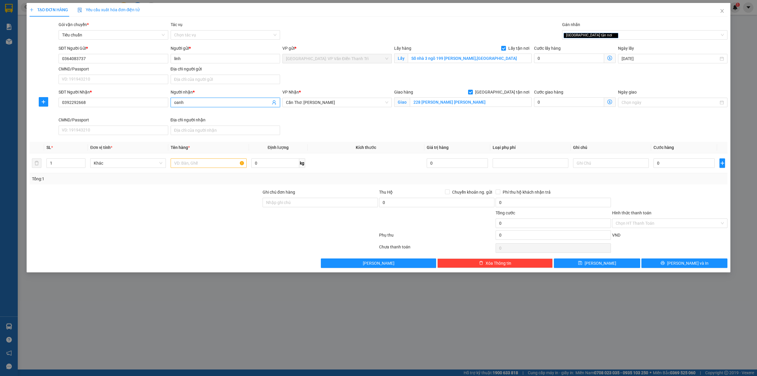
type input "oanh"
click at [360, 132] on div "SĐT Người Nhận * 0392292668 Người nhận * oanh oanh VP Nhận * Cần Thơ: Kho Ninh …" at bounding box center [392, 113] width 671 height 49
click at [494, 116] on div "Giao hàng [GEOGRAPHIC_DATA] tận nơi [PERSON_NAME] 228 [PERSON_NAME] [PERSON_NAM…" at bounding box center [463, 103] width 140 height 28
click at [690, 163] on input "0" at bounding box center [684, 162] width 61 height 9
type input "3"
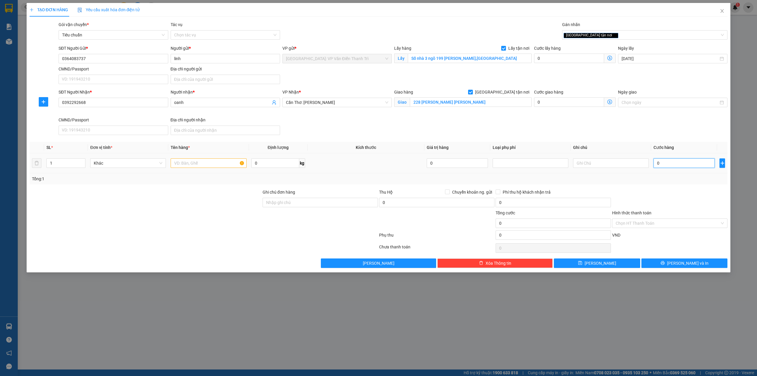
type input "3"
type input "34"
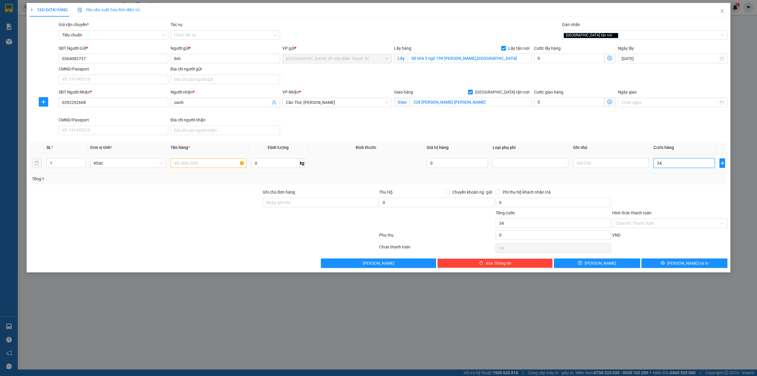
type input "340"
type input "340.000"
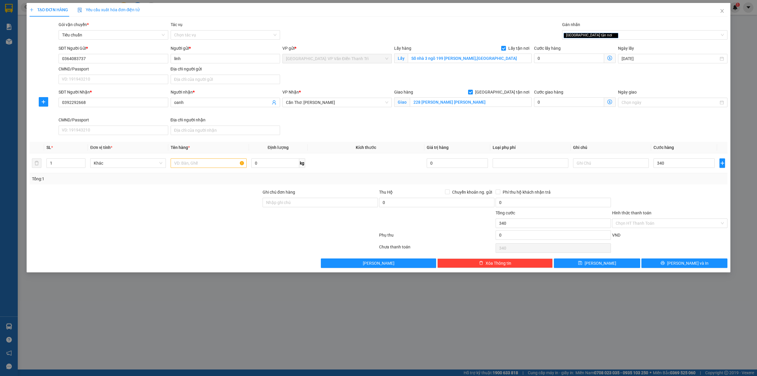
type input "340.000"
drag, startPoint x: 138, startPoint y: 236, endPoint x: 178, endPoint y: 190, distance: 60.5
click at [143, 229] on form "Ghi chú đơn hàng Thu Hộ Chuyển khoản ng. gửi 0 Phí thu hộ khách nhận trả 0 Tổng…" at bounding box center [379, 215] width 698 height 53
click at [205, 166] on input "text" at bounding box center [209, 162] width 76 height 9
click at [185, 215] on div at bounding box center [145, 219] width 233 height 21
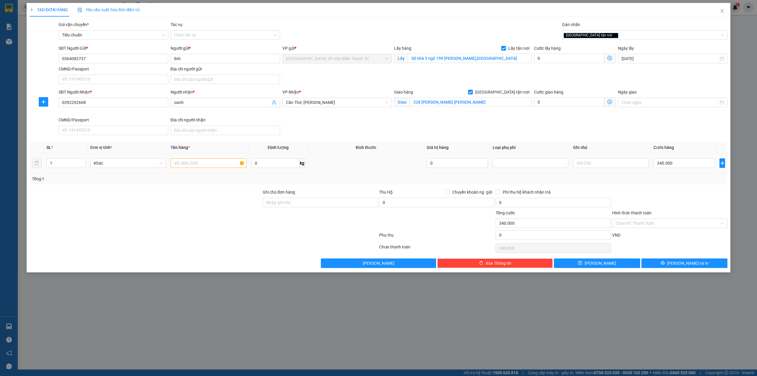
click at [202, 169] on div at bounding box center [209, 163] width 76 height 12
click at [208, 167] on input "text" at bounding box center [209, 162] width 76 height 9
type input "1 xe máy kiên đón nam định"
click at [605, 264] on button "[PERSON_NAME]" at bounding box center [597, 262] width 86 height 9
checkbox input "false"
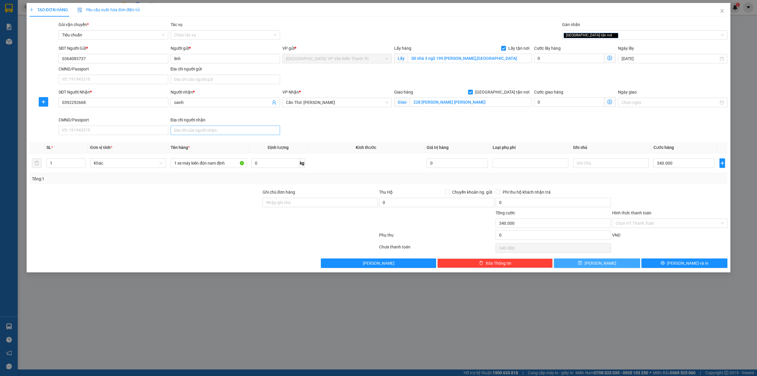
checkbox input "false"
type input "0"
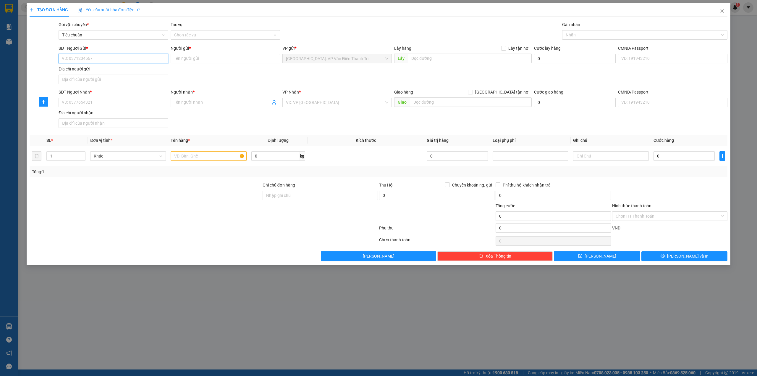
click at [115, 54] on input "SĐT Người Gửi *" at bounding box center [113, 58] width 109 height 9
click at [115, 57] on input "SĐT Người Gửi *" at bounding box center [113, 58] width 109 height 9
paste input "0938.947.686"
click at [79, 60] on input "0938.947.686" at bounding box center [113, 58] width 109 height 9
type input "0938947686"
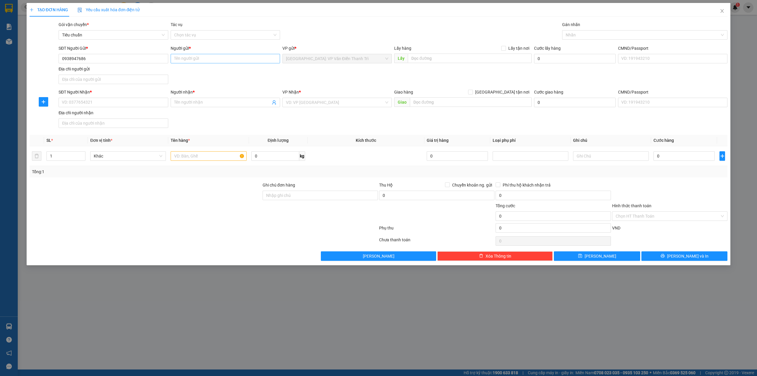
drag, startPoint x: 207, startPoint y: 52, endPoint x: 201, endPoint y: 61, distance: 10.3
click at [206, 53] on div "Người gửi *" at bounding box center [225, 49] width 109 height 9
click at [201, 62] on input "Người gửi *" at bounding box center [225, 58] width 109 height 9
click at [211, 63] on input "Người gửi *" at bounding box center [225, 58] width 109 height 9
paste input "Nghĩa"
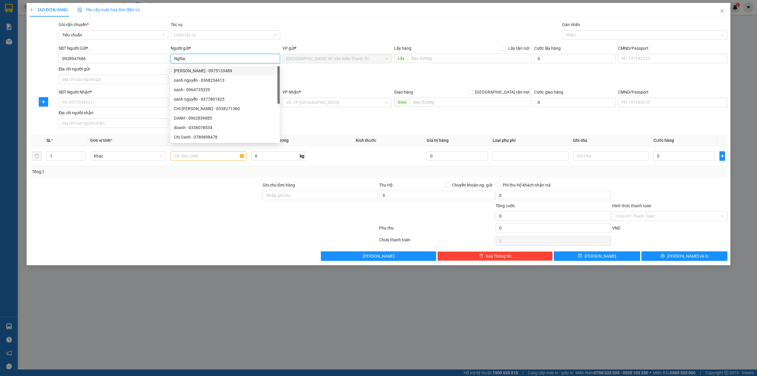
type input "Nghĩa"
click at [350, 70] on div "SĐT Người Gửi * 0938947686 Người gửi * Nghĩa VP gửi * [GEOGRAPHIC_DATA]: VP Văn…" at bounding box center [392, 65] width 671 height 41
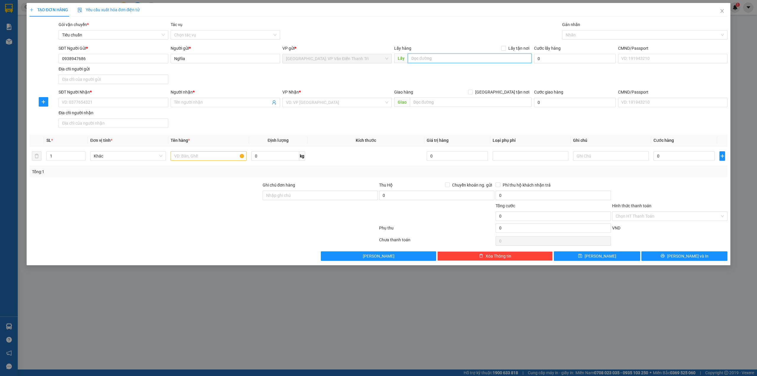
click at [463, 59] on input "text" at bounding box center [470, 58] width 124 height 9
paste input "( Địa chỉ cũ: [STREET_ADDRESS], P. [PERSON_NAME] [GEOGRAPHIC_DATA], [GEOGRAPHIC…"
type input "( Địa chỉ cũ: [STREET_ADDRESS], P. [PERSON_NAME] [GEOGRAPHIC_DATA], [GEOGRAPHIC…"
click at [508, 48] on span "Lấy tận nơi" at bounding box center [519, 48] width 26 height 7
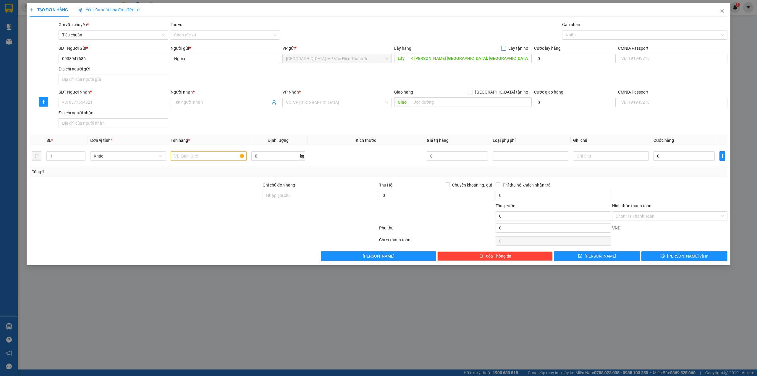
click at [505, 48] on input "Lấy tận nơi" at bounding box center [503, 48] width 4 height 4
checkbox input "true"
click at [453, 35] on div "Gói vận chuyển * Tiêu chuẩn Tác vụ Chọn tác vụ Gán nhãn Nhãn" at bounding box center [392, 31] width 671 height 21
click at [348, 98] on div "VD: VP [GEOGRAPHIC_DATA]" at bounding box center [336, 102] width 109 height 9
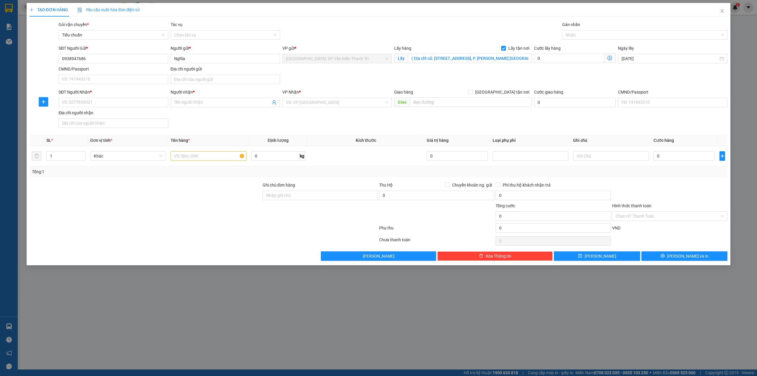
click at [431, 97] on div "Giao hàng [GEOGRAPHIC_DATA] tận nơi" at bounding box center [463, 93] width 138 height 9
click at [431, 102] on input "text" at bounding box center [471, 101] width 122 height 9
paste input "54/21 [GEOGRAPHIC_DATA] [GEOGRAPHIC_DATA] A [GEOGRAPHIC_DATA]"
type input "54/21 [GEOGRAPHIC_DATA] [GEOGRAPHIC_DATA] A [GEOGRAPHIC_DATA]"
click at [337, 104] on input "search" at bounding box center [335, 102] width 98 height 9
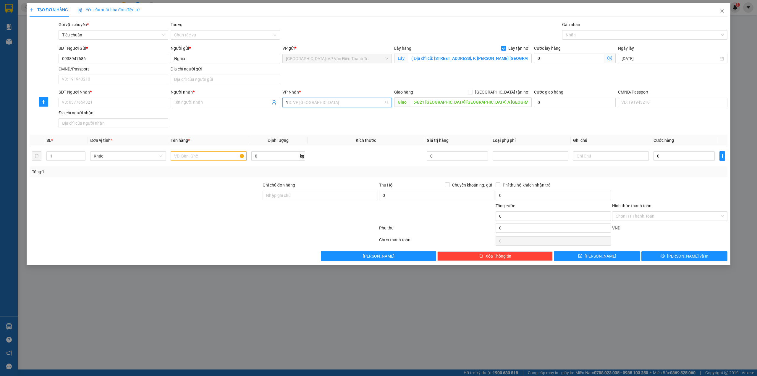
type input "12"
drag, startPoint x: 343, startPoint y: 123, endPoint x: 347, endPoint y: 124, distance: 4.8
click at [343, 124] on div "[PERSON_NAME] : [GEOGRAPHIC_DATA]" at bounding box center [337, 124] width 102 height 7
click at [511, 95] on span "[GEOGRAPHIC_DATA] tận nơi" at bounding box center [502, 92] width 59 height 7
click at [472, 94] on input "[GEOGRAPHIC_DATA] tận nơi" at bounding box center [470, 92] width 4 height 4
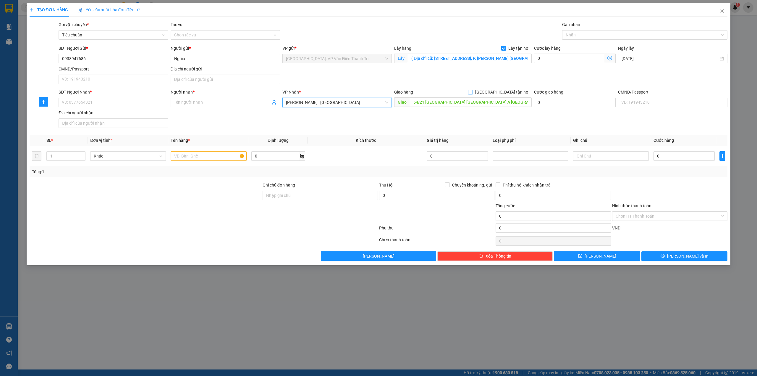
checkbox input "true"
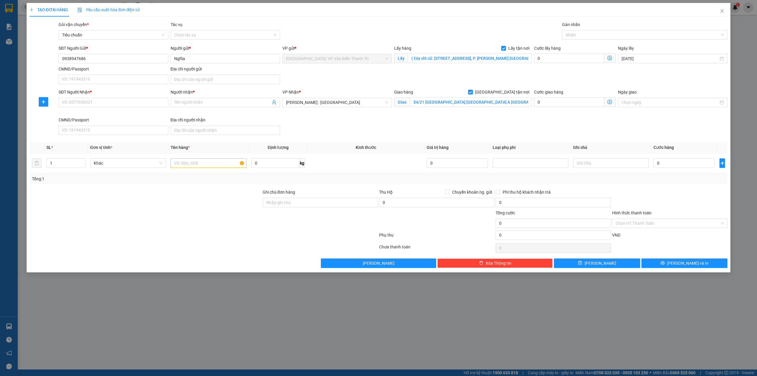
click at [477, 85] on div "SĐT Người Gửi * 0938947686 Người gửi * Nghĩa VP gửi * [GEOGRAPHIC_DATA]: VP Văn…" at bounding box center [392, 65] width 671 height 41
click at [133, 98] on div "SĐT Người Nhận *" at bounding box center [113, 93] width 109 height 9
click at [132, 108] on div "SĐT Người Nhận * VD: 0377654321" at bounding box center [113, 99] width 109 height 21
click at [136, 104] on input "SĐT Người Nhận *" at bounding box center [113, 102] width 109 height 9
click at [230, 101] on input "Người nhận *" at bounding box center [222, 102] width 96 height 7
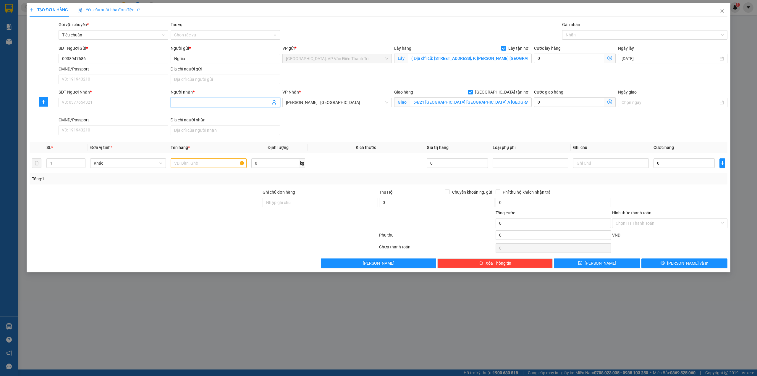
click at [137, 109] on div "SĐT Người Nhận * VD: 0377654321" at bounding box center [113, 99] width 109 height 21
click at [138, 104] on input "SĐT Người Nhận *" at bounding box center [113, 102] width 109 height 9
paste input "0901461033"
type input "0901461033"
click at [197, 102] on input "Người nhận *" at bounding box center [222, 102] width 96 height 7
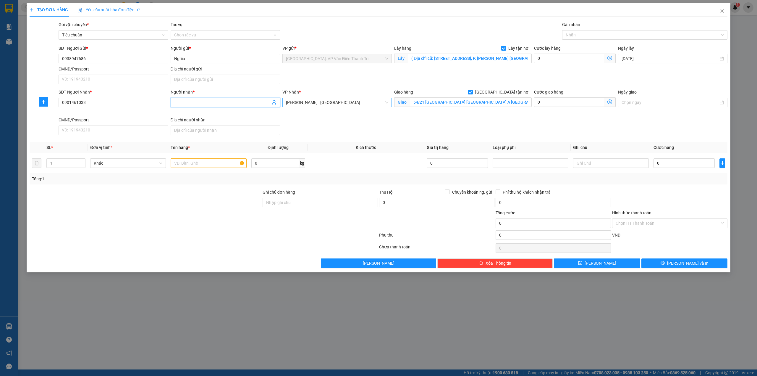
paste input "[PERSON_NAME]"
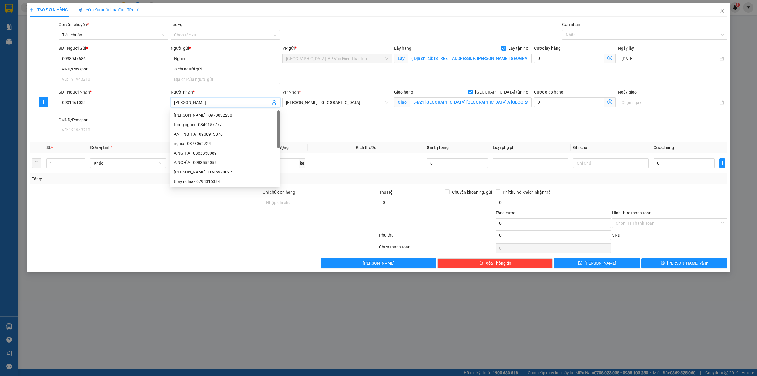
type input "[PERSON_NAME]"
click at [374, 121] on div "SĐT Người Nhận * 0901461033 Người nhận * Vân VP Nhận * [GEOGRAPHIC_DATA] : Kho …" at bounding box center [392, 113] width 671 height 49
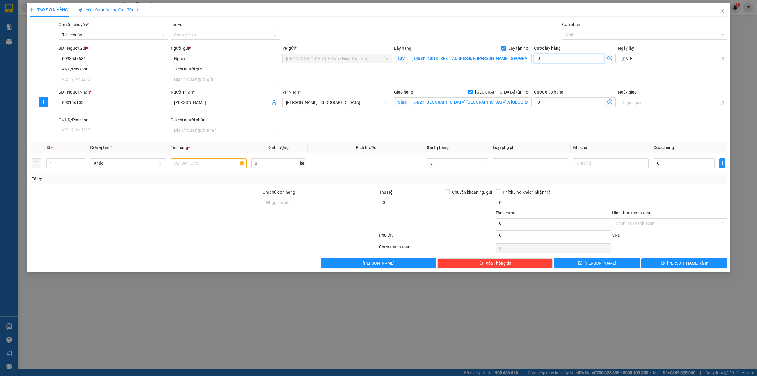
click at [575, 62] on input "0" at bounding box center [569, 58] width 70 height 9
type input "1"
type input "10"
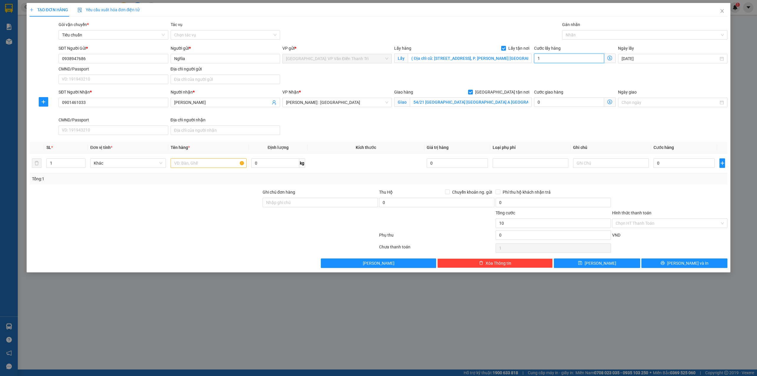
type input "10"
type input "100"
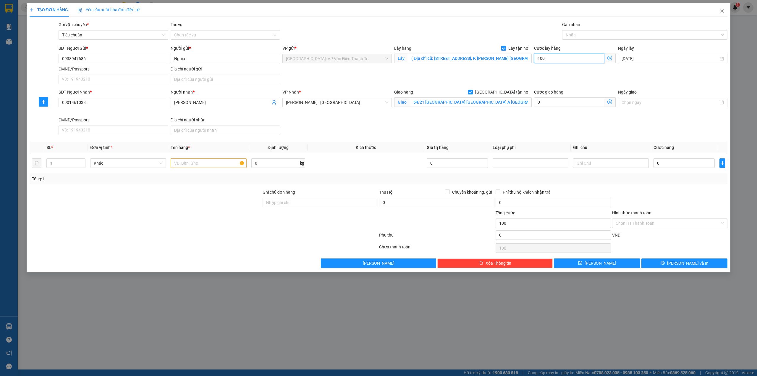
type input "1.000"
type input "100"
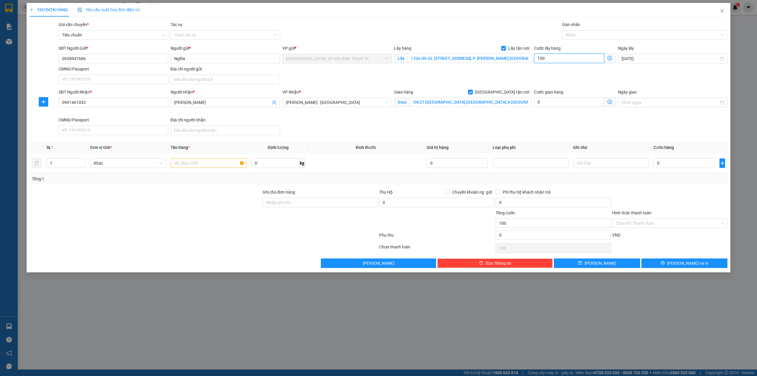
type input "100"
click at [281, 227] on div at bounding box center [320, 219] width 117 height 21
type input "100.000"
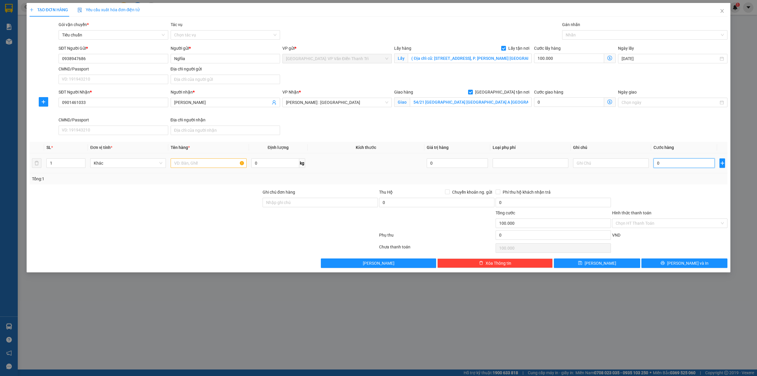
click at [676, 165] on input "0" at bounding box center [684, 162] width 61 height 9
type input "6"
type input "100.006"
type input "63"
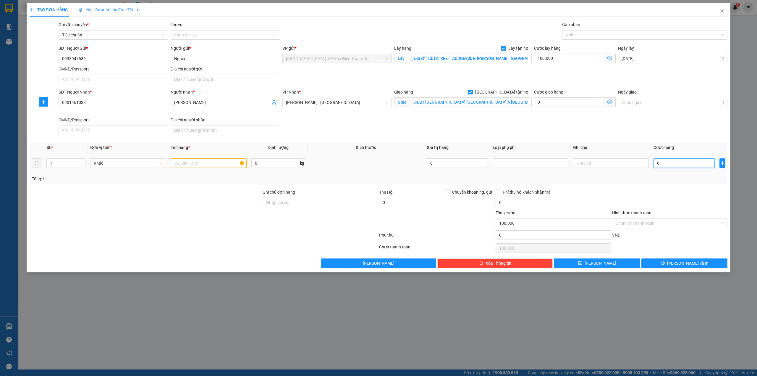
type input "100.063"
type input "630"
type input "100.630"
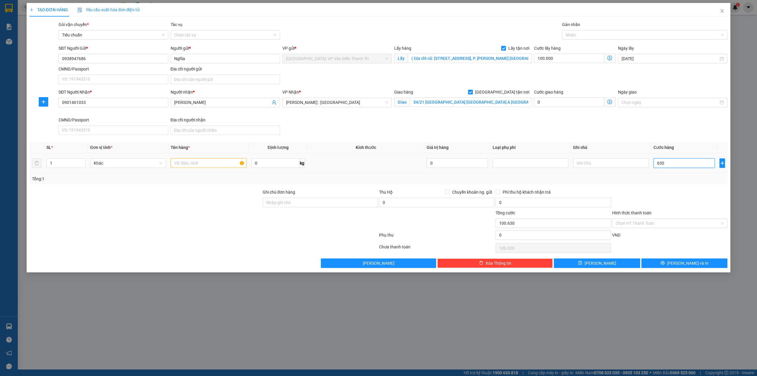
type input "63"
type input "100.063"
type input "6"
type input "100.006"
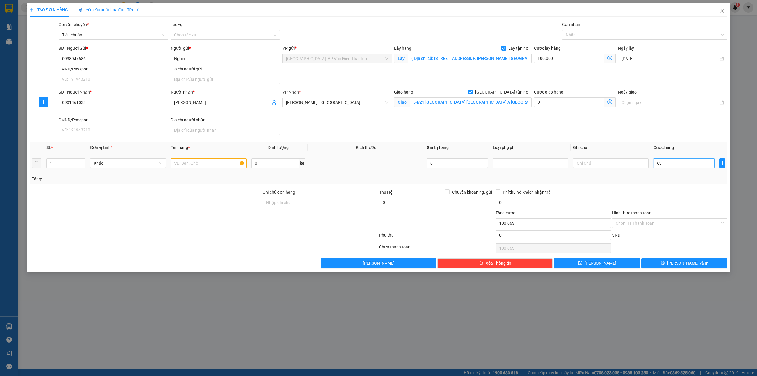
type input "100.006"
type input "0"
type input "100.000"
type input "05"
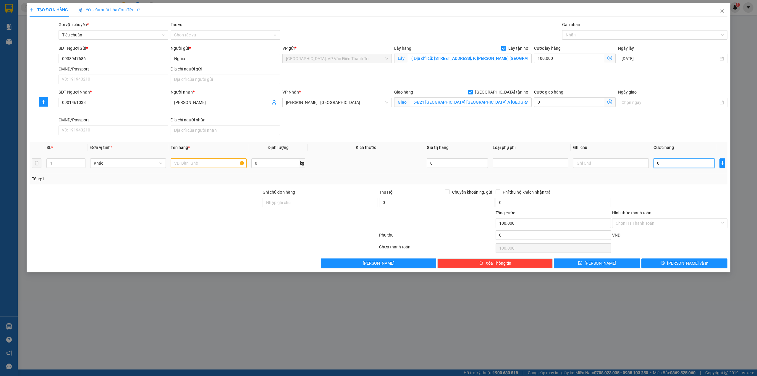
type input "100.005"
click at [561, 133] on div "SĐT Người Nhận * 0901461033 Người nhận * Vân VP Nhận * [GEOGRAPHIC_DATA] : Kho …" at bounding box center [392, 113] width 671 height 49
click at [190, 164] on input "text" at bounding box center [209, 162] width 76 height 9
paste input "[PERSON_NAME]"
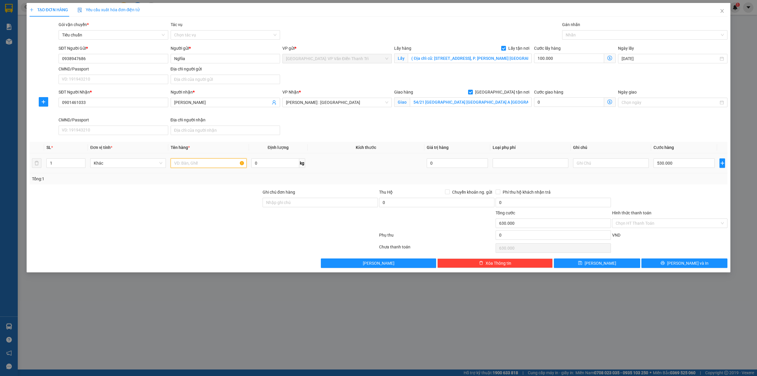
paste input "2 kiện tổng nặng 76kg"
click at [626, 268] on button "[PERSON_NAME]" at bounding box center [597, 262] width 86 height 9
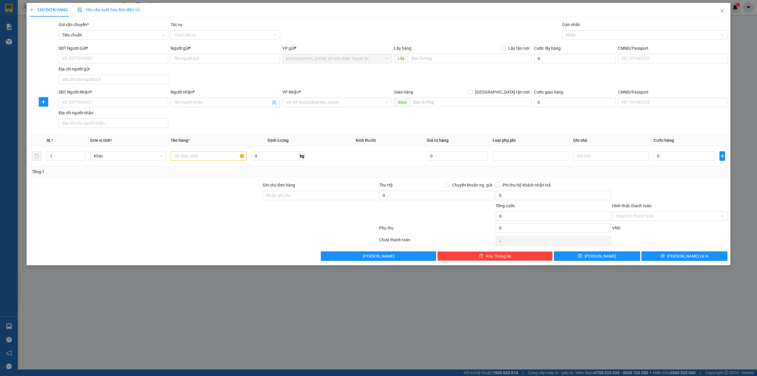
click at [229, 123] on div "SĐT Người Nhận * VD: 0377654321 Người nhận * Tên người nhận VP Nhận * VD: VP [G…" at bounding box center [392, 109] width 671 height 41
click at [127, 62] on input "SĐT Người Gửi *" at bounding box center [113, 58] width 109 height 9
paste input "0941919159"
click at [243, 63] on div "Người gửi * Tên người gửi" at bounding box center [225, 55] width 109 height 21
click at [244, 60] on input "Người gửi *" at bounding box center [225, 58] width 109 height 9
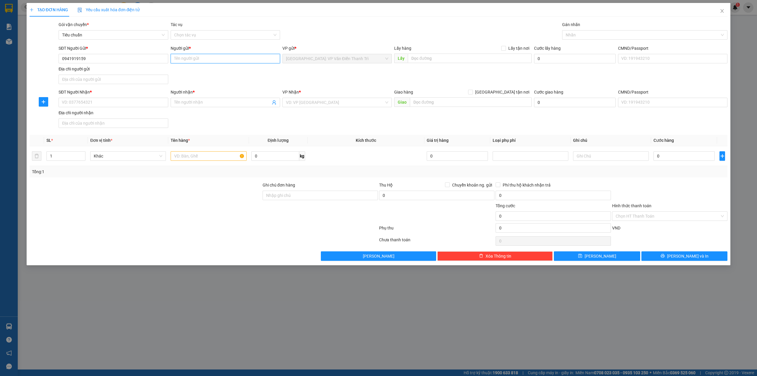
paste input "Phammyduc"
click at [361, 23] on div "Gói vận chuyển * Tiêu chuẩn Tác vụ Chọn tác vụ Gán nhãn Nhãn" at bounding box center [392, 31] width 671 height 21
click at [440, 61] on input "text" at bounding box center [470, 58] width 124 height 9
paste input "Địa chỉ 28 song hào p [PERSON_NAME] tp nam định ngay cầu thiên trường"
click at [348, 80] on div "SĐT Người Gửi * 0941919159 Người gửi * Phammyduc VP gửi * [GEOGRAPHIC_DATA]: VP…" at bounding box center [392, 65] width 671 height 41
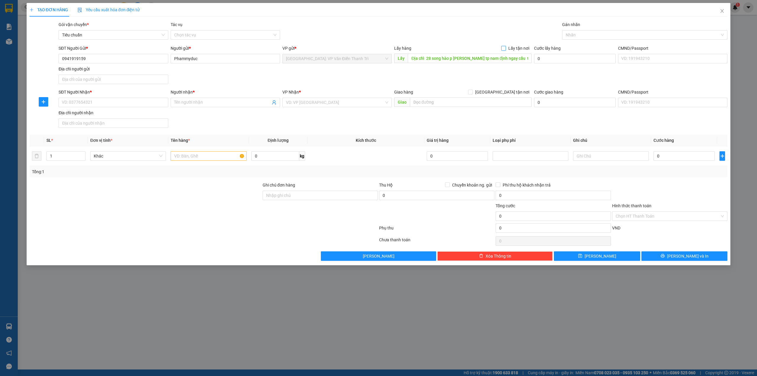
click at [505, 49] on input "Lấy tận nơi" at bounding box center [503, 48] width 4 height 4
click at [476, 38] on div "Gói vận chuyển * Tiêu chuẩn Tác vụ Chọn tác vụ Gán nhãn Nhãn" at bounding box center [392, 31] width 671 height 21
click at [465, 77] on div "SĐT Người Gửi * 0941919159 Người gửi * Phammyduc VP gửi * [GEOGRAPHIC_DATA]: VP…" at bounding box center [392, 65] width 671 height 41
click at [464, 32] on div "Gói vận chuyển * Tiêu chuẩn Tác vụ Chọn tác vụ Gán nhãn Nhãn" at bounding box center [392, 31] width 671 height 21
drag, startPoint x: 450, startPoint y: 77, endPoint x: 458, endPoint y: 38, distance: 39.9
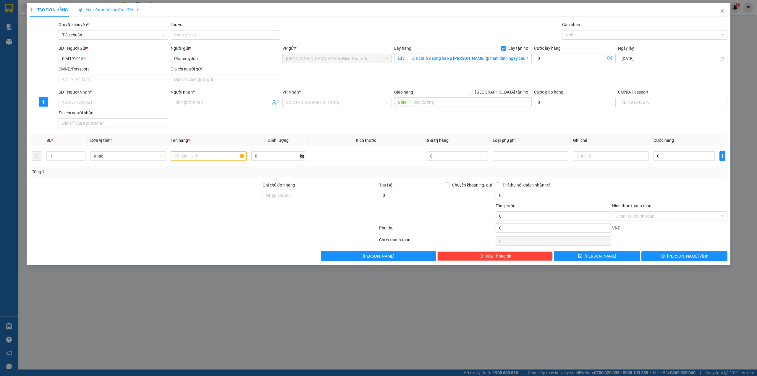
click at [450, 76] on div "SĐT Người Gửi * 0941919159 Người gửi * Phammyduc VP gửi * [GEOGRAPHIC_DATA]: VP…" at bounding box center [392, 65] width 671 height 41
click at [458, 38] on div "Gói vận chuyển * Tiêu chuẩn Tác vụ Chọn tác vụ Gán nhãn Nhãn" at bounding box center [392, 31] width 671 height 21
click at [445, 70] on div "SĐT Người Gửi * 0941919159 Người gửi * Phammyduc VP gửi * [GEOGRAPHIC_DATA]: VP…" at bounding box center [392, 65] width 671 height 41
click at [490, 107] on input "text" at bounding box center [471, 101] width 122 height 9
paste input "nhận : trà ccú - [GEOGRAPHIC_DATA]"
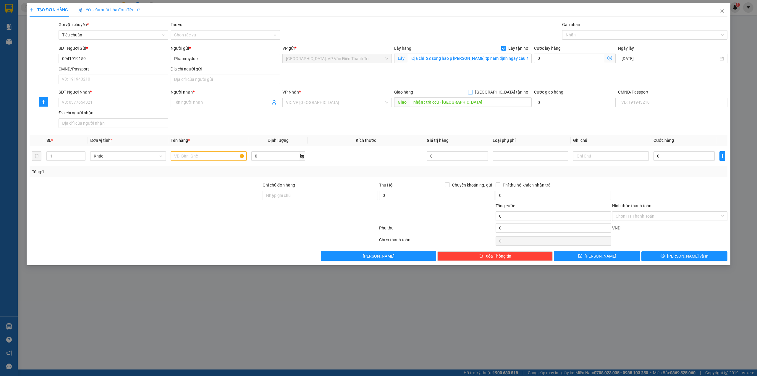
click at [506, 90] on span "[GEOGRAPHIC_DATA] tận nơi" at bounding box center [502, 92] width 59 height 7
click at [472, 90] on input "[GEOGRAPHIC_DATA] tận nơi" at bounding box center [470, 92] width 4 height 4
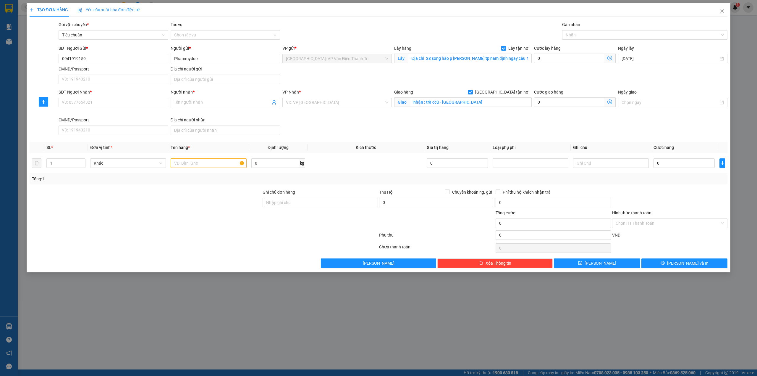
click at [472, 82] on div "SĐT Người Gửi * 0941919159 Người gửi * Phammyduc VP gửi * [GEOGRAPHIC_DATA]: VP…" at bounding box center [392, 65] width 671 height 41
click at [324, 99] on input "search" at bounding box center [335, 102] width 98 height 9
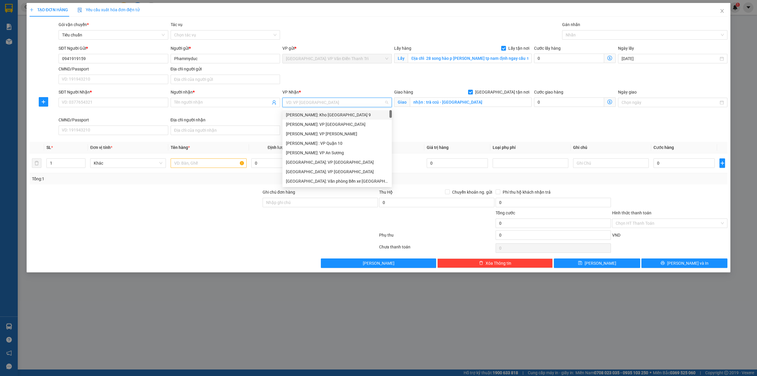
click at [321, 104] on input "search" at bounding box center [335, 102] width 98 height 9
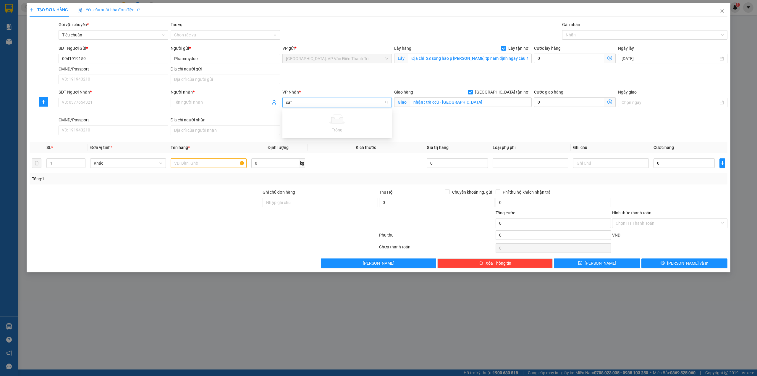
click at [328, 104] on input "câf" at bounding box center [335, 102] width 98 height 9
click at [324, 113] on div "Cần Thơ: [PERSON_NAME]" at bounding box center [337, 115] width 102 height 7
click at [354, 79] on div "SĐT Người Gửi * 0941919159 Người gửi * Phammyduc VP gửi * [GEOGRAPHIC_DATA]: VP…" at bounding box center [392, 65] width 671 height 41
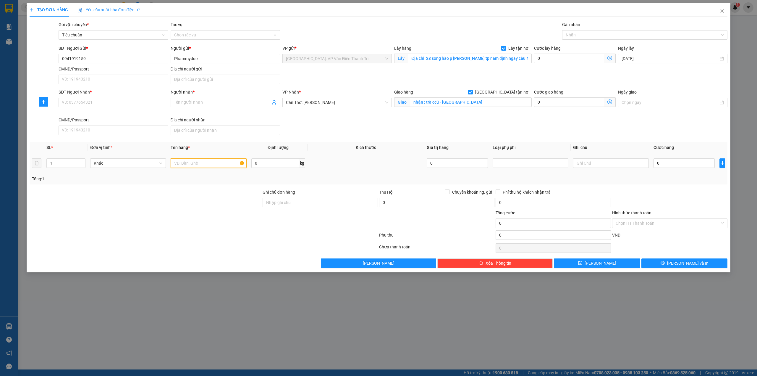
click at [186, 163] on input "text" at bounding box center [209, 162] width 76 height 9
click at [207, 168] on input "text" at bounding box center [209, 162] width 76 height 9
paste input "1 kiện chân vịt"
click at [192, 204] on div at bounding box center [145, 199] width 233 height 21
click at [215, 166] on input "1 kiện chân vịt" at bounding box center [209, 162] width 76 height 9
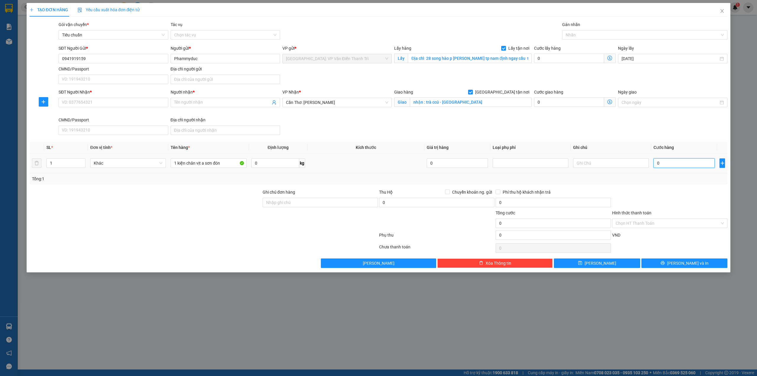
click at [671, 166] on input "0" at bounding box center [684, 162] width 61 height 9
click at [654, 199] on div at bounding box center [670, 199] width 117 height 21
drag, startPoint x: 235, startPoint y: 204, endPoint x: 250, endPoint y: 210, distance: 16.5
click at [235, 206] on div at bounding box center [145, 199] width 233 height 21
click at [582, 265] on icon "save" at bounding box center [580, 263] width 4 height 4
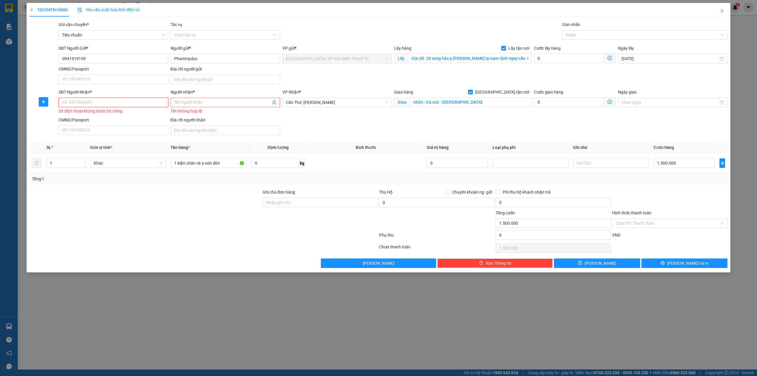
click at [117, 103] on input "SĐT Người Nhận *" at bounding box center [113, 102] width 109 height 9
paste input "0979876219"
click at [212, 105] on input "Người nhận *" at bounding box center [222, 102] width 96 height 7
paste input "tới"
click at [350, 140] on div "Transit Pickup Surcharge Ids Transit Deliver Surcharge Ids Transit Deliver Surc…" at bounding box center [379, 144] width 698 height 246
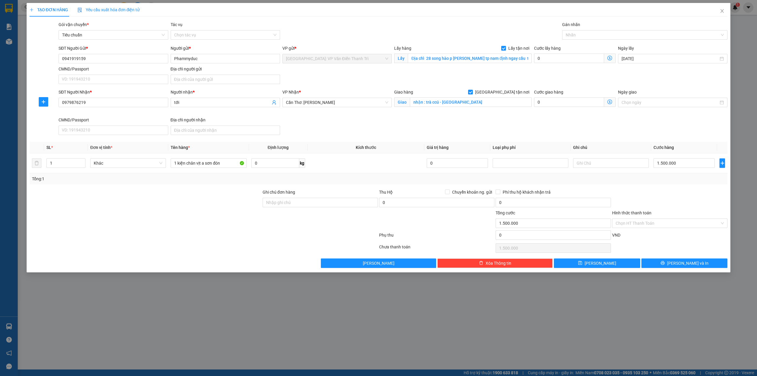
click at [524, 125] on div "SĐT Người Nhận * 0979876219 Người nhận * tới VP Nhận * Cần Thơ: Kho Ninh Kiều G…" at bounding box center [392, 113] width 671 height 49
click at [326, 126] on div "SĐT Người Nhận * 0979876219 Người nhận * tới VP Nhận * Cần Thơ: Kho Ninh Kiều G…" at bounding box center [392, 113] width 671 height 49
drag, startPoint x: 315, startPoint y: 130, endPoint x: 341, endPoint y: 130, distance: 26.0
click at [318, 130] on div "SĐT Người Nhận * 0979876219 Người nhận * tới VP Nhận * Cần Thơ: Kho Ninh Kiều G…" at bounding box center [392, 113] width 671 height 49
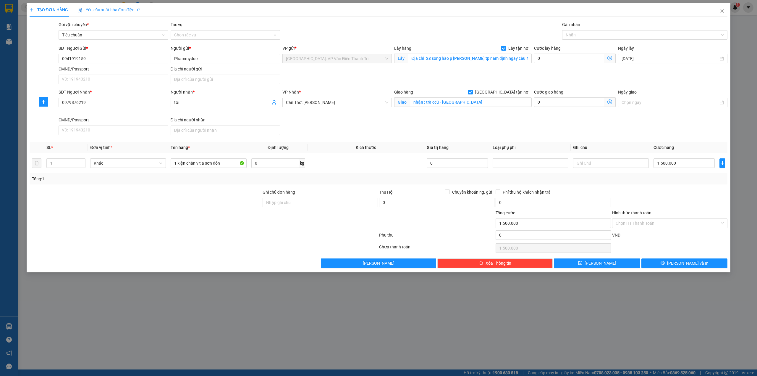
click at [487, 125] on div "SĐT Người Nhận * 0979876219 Người nhận * tới VP Nhận * Cần Thơ: Kho Ninh Kiều G…" at bounding box center [392, 113] width 671 height 49
click at [388, 124] on div "SĐT Người Nhận * 0979876219 Người nhận * tới VP Nhận * Cần Thơ: Kho Ninh Kiều G…" at bounding box center [392, 113] width 671 height 49
click at [467, 124] on div "SĐT Người Nhận * 0979876219 Người nhận * tới VP Nhận * Cần Thơ: Kho Ninh Kiều G…" at bounding box center [392, 113] width 671 height 49
click at [391, 124] on div "SĐT Người Nhận * 0979876219 Người nhận * tới VP Nhận * Cần Thơ: Kho Ninh Kiều G…" at bounding box center [392, 113] width 671 height 49
click at [226, 218] on div at bounding box center [145, 219] width 233 height 21
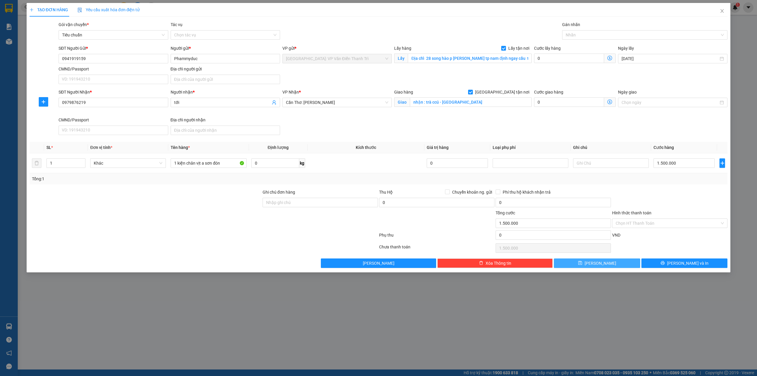
click at [611, 263] on button "[PERSON_NAME]" at bounding box center [597, 262] width 86 height 9
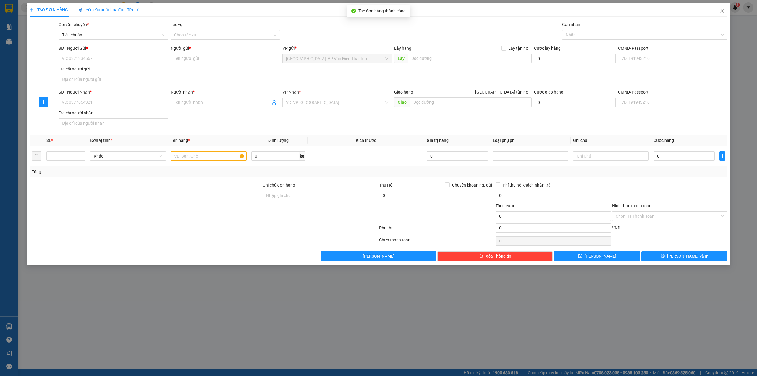
click at [461, 127] on div "SĐT Người Nhận * VD: 0377654321 Người nhận * Tên người nhận VP Nhận * VD: VP [G…" at bounding box center [392, 109] width 671 height 41
click at [458, 76] on div "SĐT Người Gửi * VD: 0371234567 Người gửi * Tên người gửi VP gửi * [GEOGRAPHIC_D…" at bounding box center [392, 65] width 671 height 41
click at [466, 50] on div "Lấy hàng Lấy tận nơi" at bounding box center [463, 48] width 138 height 7
click at [463, 70] on div "SĐT Người Gửi * VD: 0371234567 Người gửi * Tên người gửi VP gửi * [GEOGRAPHIC_D…" at bounding box center [392, 65] width 671 height 41
click at [463, 40] on div "Gói vận chuyển * Tiêu chuẩn Tác vụ Chọn tác vụ Gán nhãn Nhãn" at bounding box center [392, 31] width 671 height 21
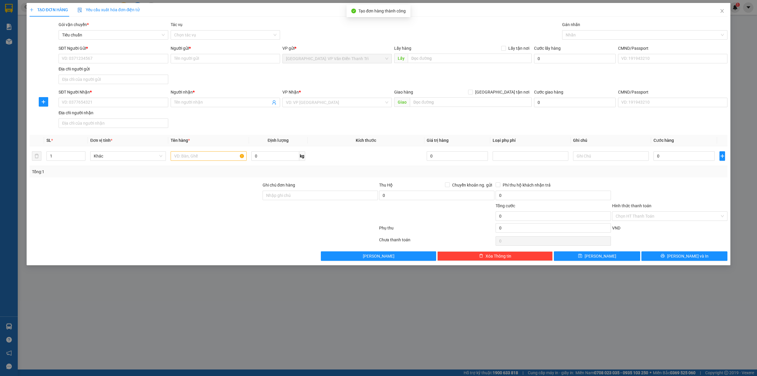
click at [455, 83] on div "SĐT Người Gửi * VD: 0371234567 Người gửi * Tên người gửi VP gửi * [GEOGRAPHIC_D…" at bounding box center [392, 65] width 671 height 41
click at [464, 37] on div "Gói vận chuyển * Tiêu chuẩn Tác vụ Chọn tác vụ Gán nhãn Nhãn" at bounding box center [392, 31] width 671 height 21
click at [457, 69] on div "SĐT Người Gửi * VD: 0371234567 Người gửi * Tên người gửi VP gửi * [GEOGRAPHIC_D…" at bounding box center [392, 65] width 671 height 41
click at [461, 42] on div "Transit Pickup Surcharge Ids Transit Deliver Surcharge Ids Transit Deliver Surc…" at bounding box center [379, 140] width 698 height 239
click at [456, 77] on div "SĐT Người Gửi * VD: 0371234567 Người gửi * Tên người gửi VP gửi * [GEOGRAPHIC_D…" at bounding box center [392, 65] width 671 height 41
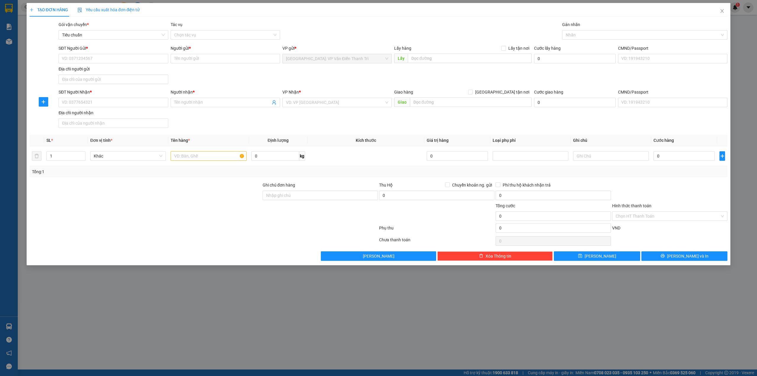
click at [461, 40] on div "Gói vận chuyển * Tiêu chuẩn Tác vụ Chọn tác vụ Gán nhãn Nhãn" at bounding box center [392, 31] width 671 height 21
click at [456, 74] on div "SĐT Người Gửi * VD: 0371234567 Người gửi * Tên người gửi VP gửi * [GEOGRAPHIC_D…" at bounding box center [392, 65] width 671 height 41
click at [89, 54] on input "SĐT Người Gửi *" at bounding box center [113, 58] width 109 height 9
click at [89, 59] on input "SĐT Người Gửi *" at bounding box center [113, 58] width 109 height 9
paste input "0384403395"
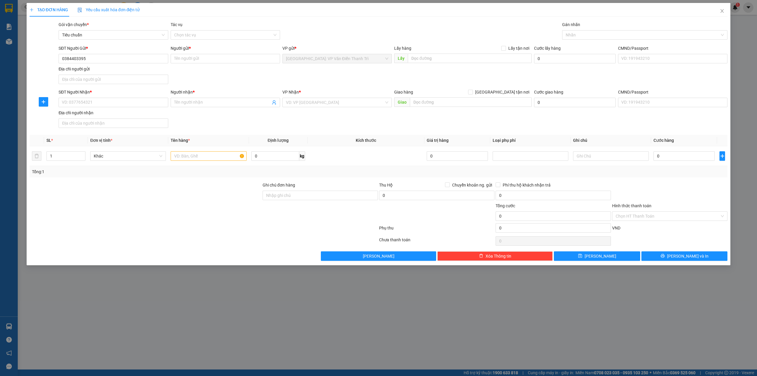
click at [270, 80] on div "SĐT Người Gửi * 0384403395 0384403395 Người gửi * Tên người gửi VP gửi * [GEOGR…" at bounding box center [392, 65] width 671 height 41
click at [240, 56] on input "Người gửi *" at bounding box center [225, 58] width 109 height 9
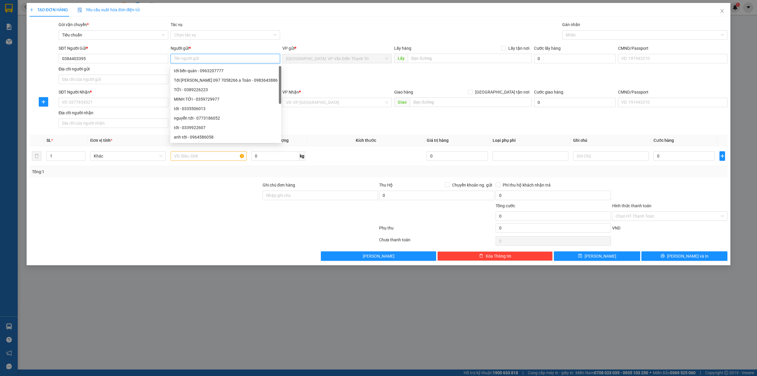
paste input "KHUYỀNH"
click at [406, 83] on div "SĐT Người Gửi * 0384403395 Người gửi * KHUYỀNH KHUYỀNH VP gửi * [GEOGRAPHIC_DAT…" at bounding box center [392, 65] width 671 height 41
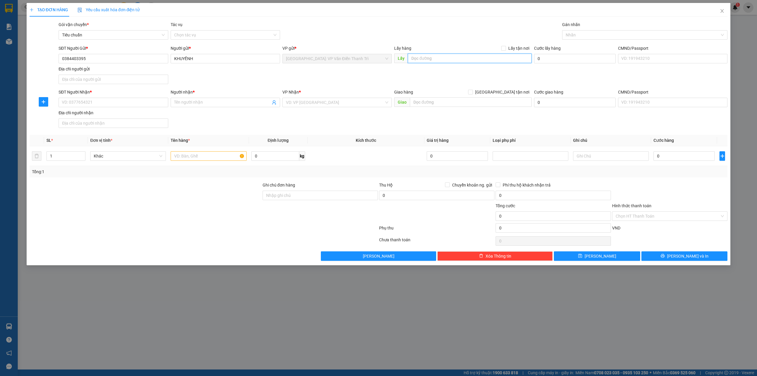
click at [459, 55] on input "text" at bounding box center [470, 58] width 124 height 9
paste input "N032 lk13 sân bóng [GEOGRAPHIC_DATA], [GEOGRAPHIC_DATA], [GEOGRAPHIC_DATA], [GE…"
click at [467, 27] on div "Gói vận chuyển * Tiêu chuẩn Tác vụ Chọn tác vụ Gán nhãn Nhãn" at bounding box center [392, 31] width 671 height 21
click at [522, 47] on span "Lấy tận nơi" at bounding box center [519, 48] width 26 height 7
click at [505, 47] on input "Lấy tận nơi" at bounding box center [503, 48] width 4 height 4
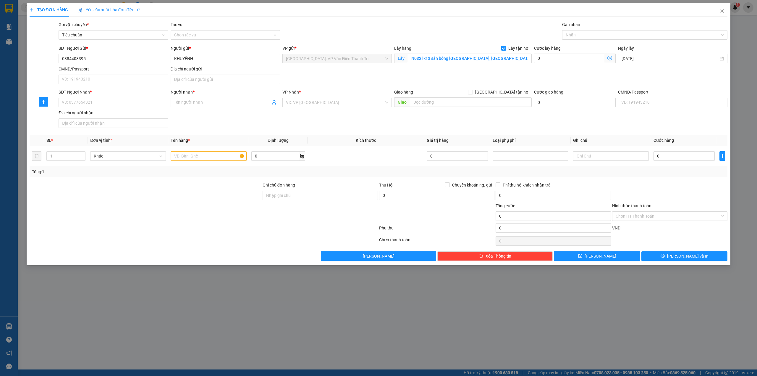
click at [496, 31] on div "Gói vận chuyển * Tiêu chuẩn Tác vụ Chọn tác vụ Gán nhãn Nhãn" at bounding box center [392, 31] width 671 height 21
click at [138, 108] on div "SĐT Người Nhận * VD: 0377654321" at bounding box center [113, 99] width 109 height 21
click at [140, 104] on input "SĐT Người Nhận *" at bounding box center [113, 102] width 109 height 9
paste input "0833823639"
click at [230, 120] on div "SĐT Người Nhận * 0833823639 0833823639 Người nhận * Tên người nhận VP Nhận * VD…" at bounding box center [392, 109] width 671 height 41
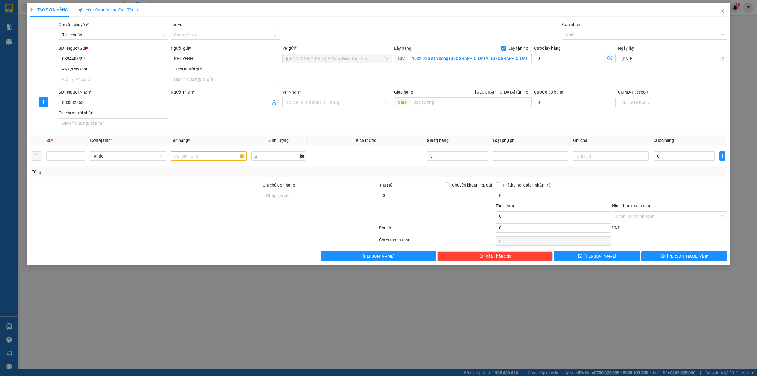
click at [233, 105] on input "Người nhận *" at bounding box center [222, 102] width 96 height 7
paste input "Vinh"
click at [311, 115] on div "SĐT Người Nhận * 0833823639 Người nhận * Vinh Vinh VP Nhận * VD: VP [GEOGRAPHIC…" at bounding box center [392, 109] width 671 height 41
click at [332, 103] on input "search" at bounding box center [335, 102] width 98 height 9
click at [337, 127] on div "[PERSON_NAME] : [GEOGRAPHIC_DATA]" at bounding box center [337, 124] width 102 height 7
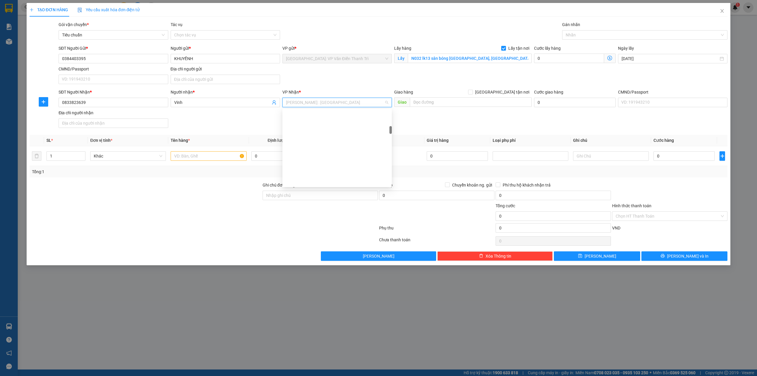
scroll to position [161, 0]
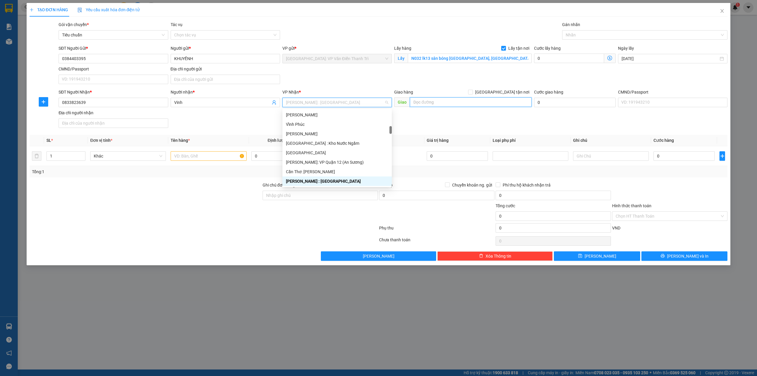
click at [453, 100] on input "text" at bounding box center [471, 101] width 122 height 9
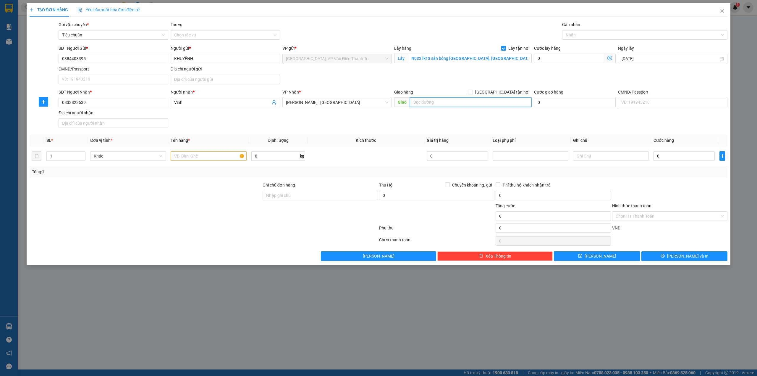
paste input "185 âu cơ- P. hòa bình (P14 cũ) , Q11, TPCHM"
click at [473, 93] on span at bounding box center [470, 92] width 5 height 5
click at [472, 93] on input "[GEOGRAPHIC_DATA] tận nơi" at bounding box center [470, 92] width 4 height 4
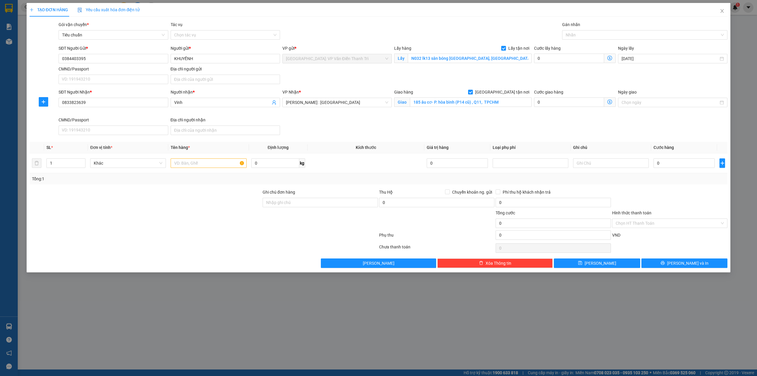
click at [474, 83] on div "SĐT Người Gửi * 0384403395 Người gửi * KHUYỀNH VP gửi * [GEOGRAPHIC_DATA]: VP V…" at bounding box center [392, 65] width 671 height 41
click at [612, 35] on div at bounding box center [642, 34] width 157 height 7
click at [605, 45] on div "[GEOGRAPHIC_DATA] tận nơi" at bounding box center [645, 47] width 159 height 7
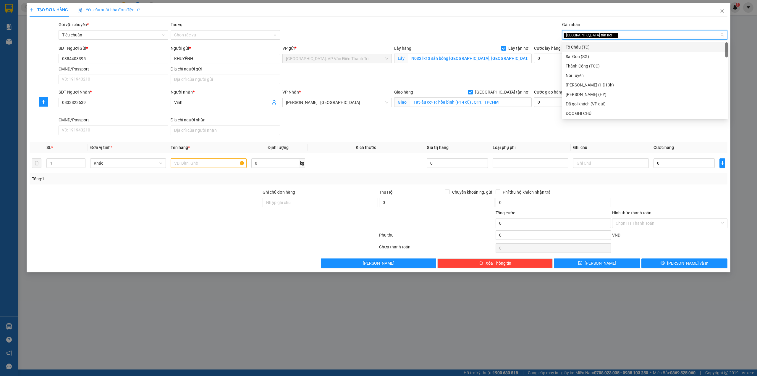
click at [516, 41] on div "Gói vận chuyển * Tiêu chuẩn Tác vụ Chọn tác vụ Gán nhãn Giao tận nơi" at bounding box center [392, 31] width 671 height 21
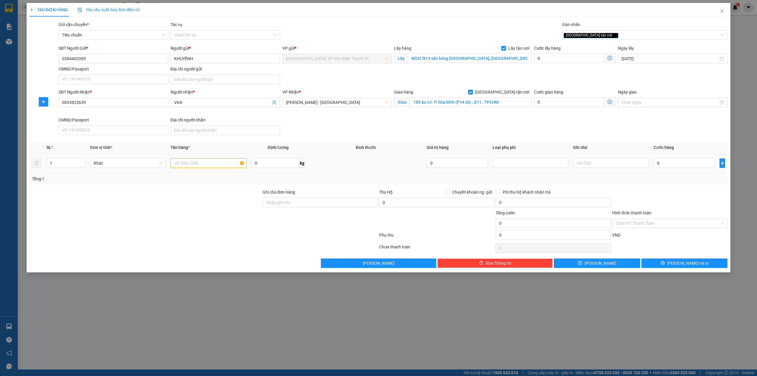
click at [199, 168] on input "text" at bounding box center [209, 162] width 76 height 9
paste input "0,4 khối và tổng 70 kg"
click at [563, 59] on input "0" at bounding box center [569, 58] width 70 height 9
click at [461, 128] on div "SĐT Người Nhận * 0833823639 Người nhận * Vinh VP Nhận * [GEOGRAPHIC_DATA] : [GE…" at bounding box center [392, 113] width 671 height 49
click at [678, 166] on input "0" at bounding box center [684, 162] width 61 height 9
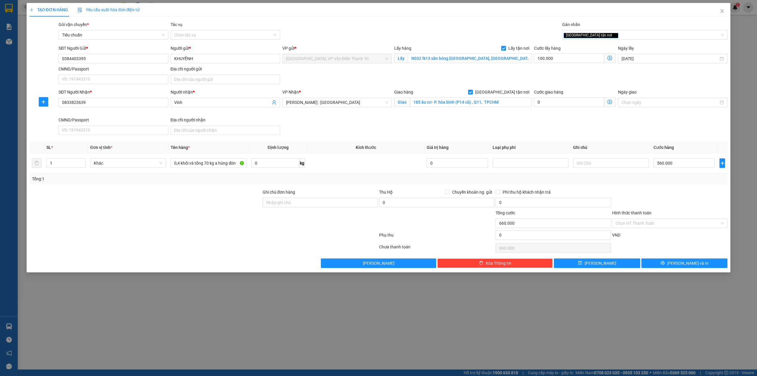
click at [666, 199] on div at bounding box center [670, 199] width 117 height 21
click at [625, 264] on button "[PERSON_NAME]" at bounding box center [597, 262] width 86 height 9
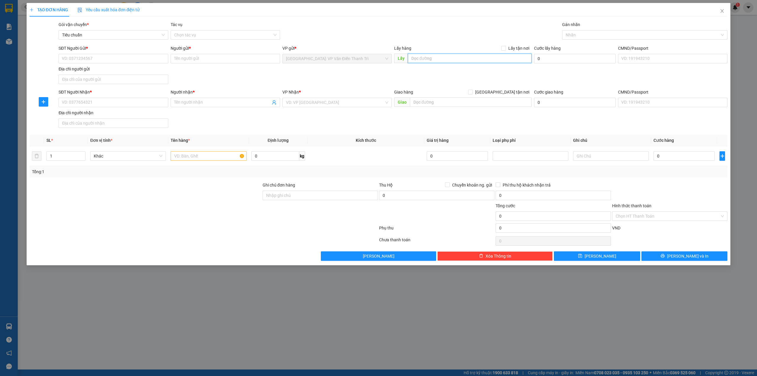
click at [453, 62] on input "text" at bounding box center [470, 58] width 124 height 9
paste input "Công Ty CP Điện Máy Hoàng Long, địa chỉ Hải Âu 09 - SP3C-01 [GEOGRAPHIC_DATA] […"
click at [431, 46] on div "Lấy hàng Lấy tận nơi" at bounding box center [463, 48] width 138 height 7
drag, startPoint x: 511, startPoint y: 52, endPoint x: 509, endPoint y: 49, distance: 3.6
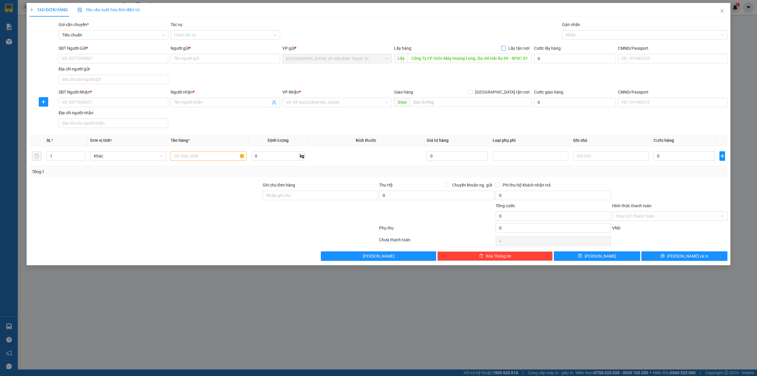
click at [511, 51] on div "Lấy hàng Lấy tận nơi" at bounding box center [463, 49] width 138 height 9
click at [509, 49] on span "Lấy tận nơi" at bounding box center [519, 48] width 26 height 7
click at [505, 49] on input "Lấy tận nơi" at bounding box center [503, 48] width 4 height 4
click at [471, 27] on div "Gói vận chuyển * Tiêu chuẩn Tác vụ Chọn tác vụ Gán nhãn Nhãn" at bounding box center [392, 31] width 671 height 21
click at [132, 52] on div "SĐT Người Gửi *" at bounding box center [113, 49] width 109 height 9
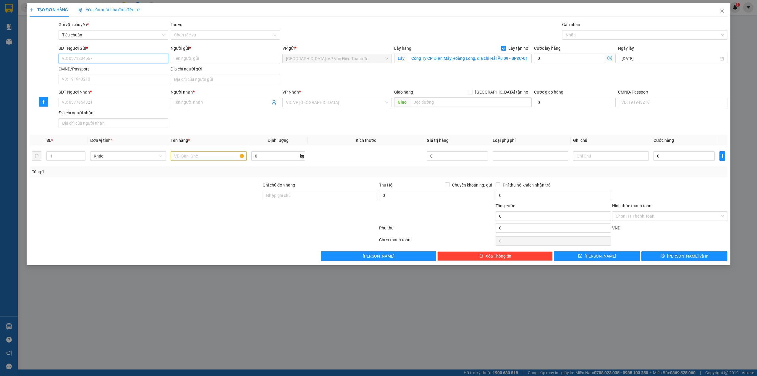
click at [131, 56] on input "SĐT Người Gửi *" at bounding box center [113, 58] width 109 height 9
paste input "0916166133"
click at [207, 58] on input "Người gửi *" at bounding box center [225, 58] width 109 height 9
paste input "quyên l"
click at [345, 79] on div "SĐT Người Gửi * 0916166133 Người gửi * quyên l VP gửi * [GEOGRAPHIC_DATA]: VP V…" at bounding box center [392, 65] width 671 height 41
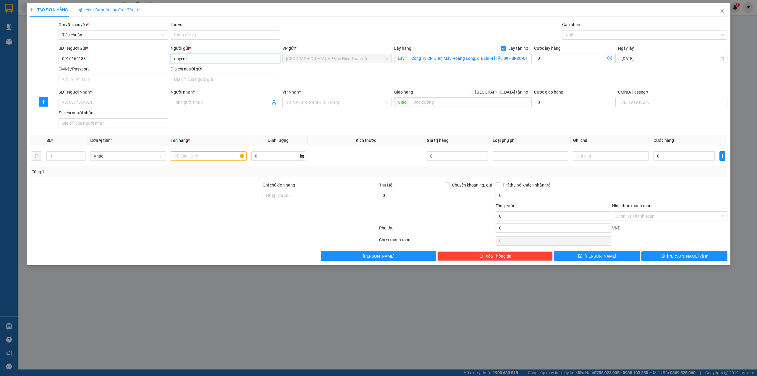
click at [235, 62] on input "quyên l" at bounding box center [225, 58] width 109 height 9
click at [462, 106] on input "text" at bounding box center [471, 101] width 122 height 9
paste input "Khu tái định cư [GEOGRAPHIC_DATA], xã [GEOGRAPHIC_DATA] huyện [GEOGRAPHIC_DATA]"
click at [352, 101] on input "search" at bounding box center [335, 102] width 98 height 9
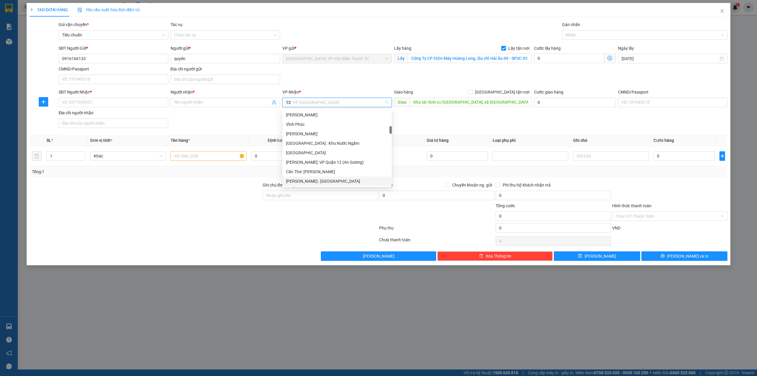
scroll to position [0, 0]
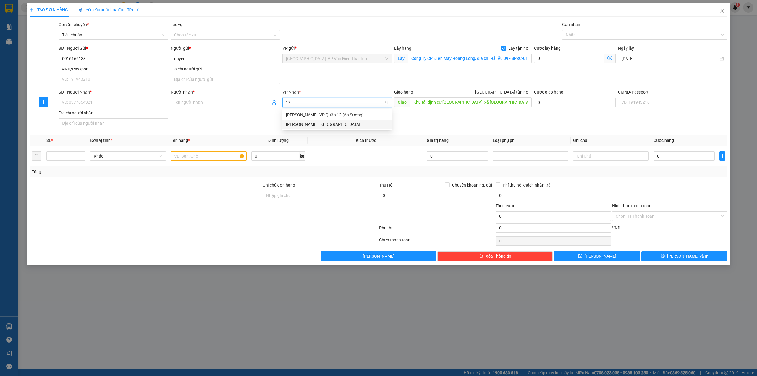
click at [352, 123] on div "[PERSON_NAME] : [GEOGRAPHIC_DATA]" at bounding box center [337, 124] width 102 height 7
click at [535, 89] on form "SĐT Người Gửi * 0916166133 Người gửi * quyên VP gửi * [GEOGRAPHIC_DATA]: VP Văn…" at bounding box center [379, 87] width 698 height 85
click at [519, 94] on span "[GEOGRAPHIC_DATA] tận nơi" at bounding box center [502, 92] width 59 height 7
click at [472, 94] on input "[GEOGRAPHIC_DATA] tận nơi" at bounding box center [470, 92] width 4 height 4
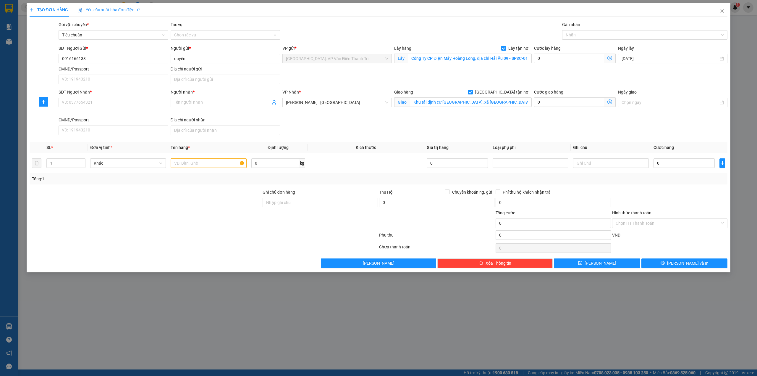
click at [498, 78] on div "SĐT Người Gửi * 0916166133 Người gửi * quyên VP gửi * [GEOGRAPHIC_DATA]: VP Văn…" at bounding box center [392, 65] width 671 height 41
click at [120, 97] on div "SĐT Người Nhận *" at bounding box center [113, 93] width 109 height 9
click at [133, 107] on input "SĐT Người Nhận *" at bounding box center [113, 102] width 109 height 9
paste input "098.4978338"
click at [70, 105] on input "098.4978338" at bounding box center [113, 102] width 109 height 9
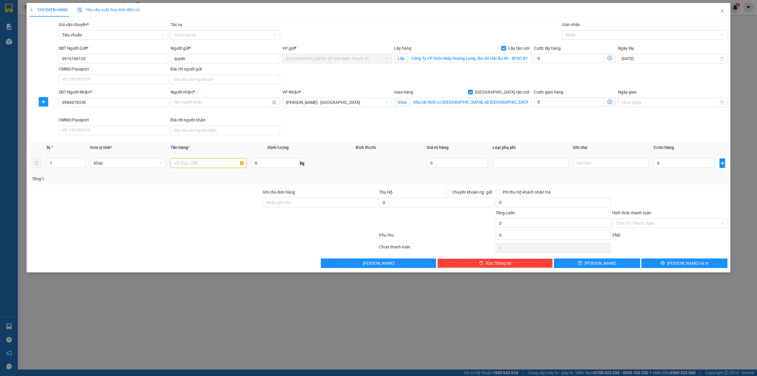
click at [215, 166] on input "text" at bounding box center [209, 162] width 76 height 9
click at [610, 124] on div "SĐT Người Nhận * 0984978338 Người nhận * Tên người nhận VP Nhận * [GEOGRAPHIC_D…" at bounding box center [392, 113] width 671 height 49
click at [605, 33] on div at bounding box center [642, 34] width 157 height 7
click at [597, 46] on div "[GEOGRAPHIC_DATA] tận nơi" at bounding box center [645, 47] width 159 height 7
click at [515, 35] on div "Gói vận chuyển * Tiêu chuẩn Tác vụ Chọn tác vụ Gán nhãn Giao tận nơi" at bounding box center [392, 31] width 671 height 21
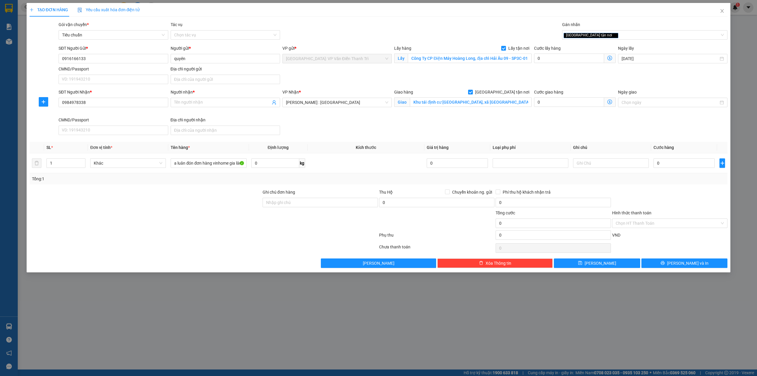
click at [581, 120] on div "SĐT Người Nhận * 0984978338 Người nhận * Tên người nhận VP Nhận * [GEOGRAPHIC_D…" at bounding box center [392, 113] width 671 height 49
click at [689, 165] on input "0" at bounding box center [684, 162] width 61 height 9
click at [580, 62] on input "0" at bounding box center [569, 58] width 70 height 9
click at [582, 121] on div "SĐT Người Nhận * 0984978338 Người nhận * Tên người nhận VP Nhận * [GEOGRAPHIC_D…" at bounding box center [392, 113] width 671 height 49
click at [684, 164] on input "0" at bounding box center [684, 162] width 61 height 9
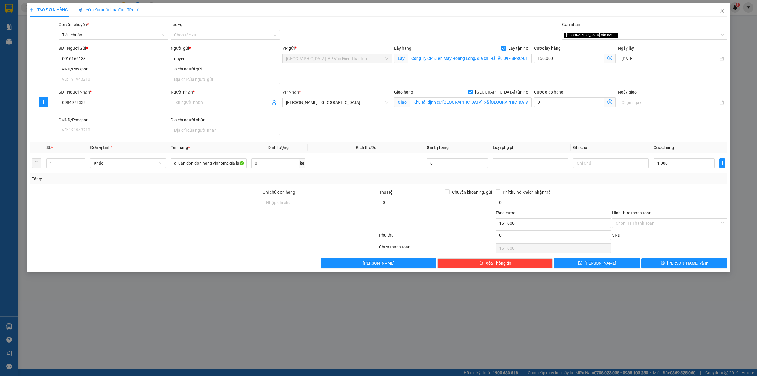
click at [660, 141] on div "Transit Pickup Surcharge Ids Transit Deliver Surcharge Ids Transit Deliver Surc…" at bounding box center [379, 144] width 698 height 246
click at [603, 264] on span "[PERSON_NAME]" at bounding box center [601, 263] width 32 height 7
click at [198, 106] on input "Người nhận *" at bounding box center [222, 102] width 96 height 7
click at [97, 102] on input "0984978338" at bounding box center [113, 102] width 109 height 9
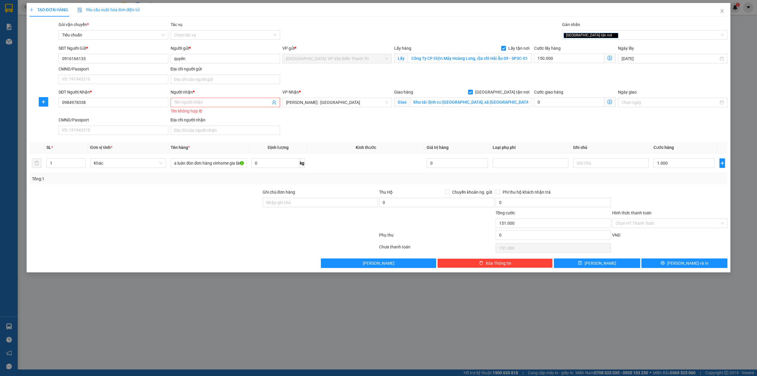
click at [166, 91] on div "SĐT Người Nhận *" at bounding box center [113, 92] width 109 height 7
click at [187, 101] on input "Người nhận *" at bounding box center [222, 102] width 96 height 7
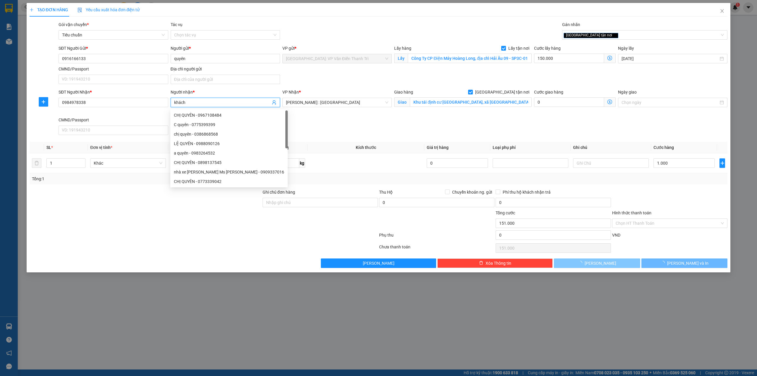
click at [604, 268] on button "[PERSON_NAME]" at bounding box center [597, 262] width 86 height 9
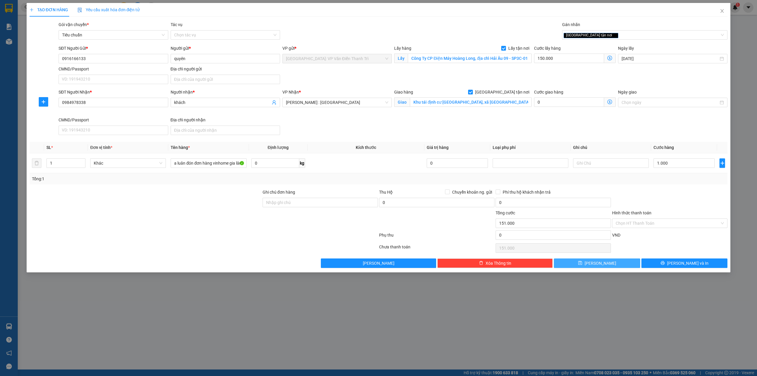
click at [604, 266] on span "[PERSON_NAME]" at bounding box center [601, 263] width 32 height 7
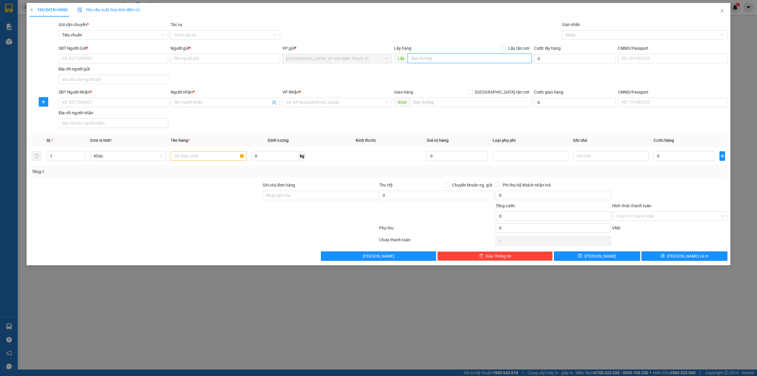
click at [439, 58] on input "text" at bounding box center [470, 58] width 124 height 9
paste input "0984978338"
click at [473, 29] on div "Gói vận chuyển * Tiêu chuẩn Tác vụ Chọn tác vụ Gán nhãn Nhãn" at bounding box center [392, 31] width 671 height 21
click at [455, 61] on input "0984978338" at bounding box center [470, 58] width 124 height 9
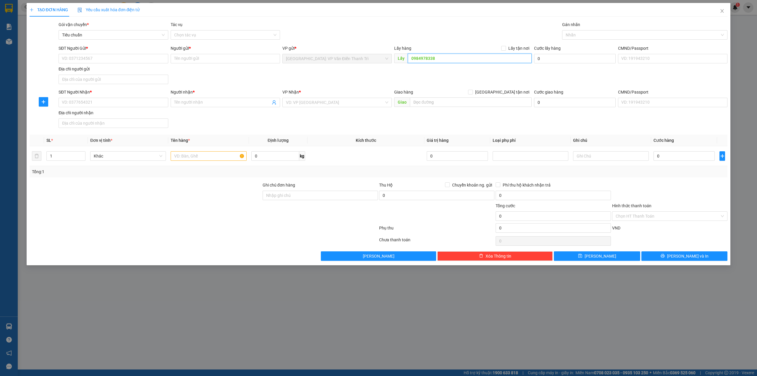
click at [455, 61] on input "0984978338" at bounding box center [470, 58] width 124 height 9
click at [448, 58] on input "0984978338" at bounding box center [470, 58] width 124 height 9
paste input "địa chỉ lấy :Bt 11 khu FLC PRemier [GEOGRAPHIC_DATA]"
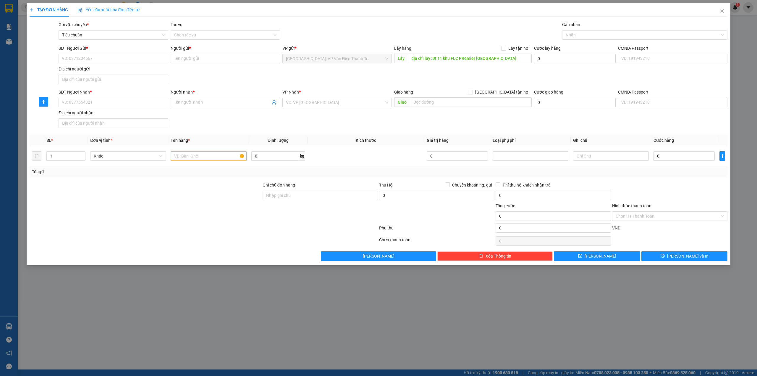
click at [439, 35] on div "Gói vận chuyển * Tiêu chuẩn Tác vụ Chọn tác vụ Gán nhãn Nhãn" at bounding box center [392, 31] width 671 height 21
click at [510, 48] on span "Lấy tận nơi" at bounding box center [519, 48] width 26 height 7
click at [505, 48] on input "Lấy tận nơi" at bounding box center [503, 48] width 4 height 4
click at [421, 21] on div "Gói vận chuyển * Tiêu chuẩn Tác vụ Chọn tác vụ Gán nhãn Nhãn" at bounding box center [392, 31] width 671 height 21
click at [358, 69] on div "SĐT Người Gửi * VD: 0371234567 Người gửi * Tên người gửi VP gửi * [GEOGRAPHIC_D…" at bounding box center [392, 65] width 671 height 41
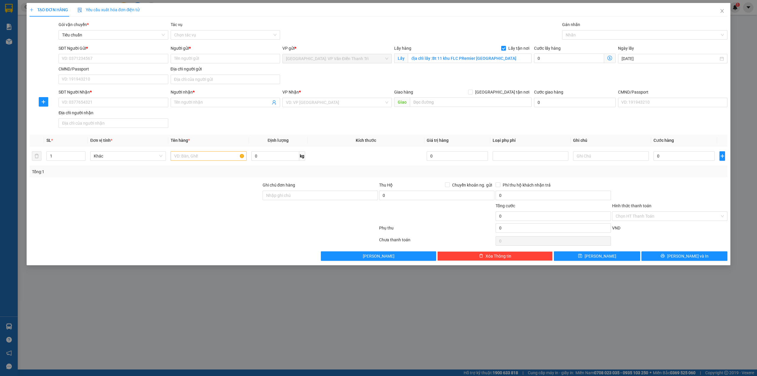
click at [361, 75] on div "SĐT Người Gửi * VD: 0371234567 Người gửi * Tên người gửi VP gửi * [GEOGRAPHIC_D…" at bounding box center [392, 65] width 671 height 41
click at [381, 32] on div "Gói vận chuyển * Tiêu chuẩn Tác vụ Chọn tác vụ Gán nhãn Nhãn" at bounding box center [392, 31] width 671 height 21
click at [357, 70] on div "SĐT Người Gửi * VD: 0371234567 Người gửi * Tên người gửi VP gửi * [GEOGRAPHIC_D…" at bounding box center [392, 65] width 671 height 41
click at [361, 38] on div "Gói vận chuyển * Tiêu chuẩn Tác vụ Chọn tác vụ Gán nhãn Nhãn" at bounding box center [392, 31] width 671 height 21
click at [361, 74] on div "SĐT Người Gửi * VD: 0371234567 Người gửi * Tên người gửi VP gửi * [GEOGRAPHIC_D…" at bounding box center [392, 65] width 671 height 41
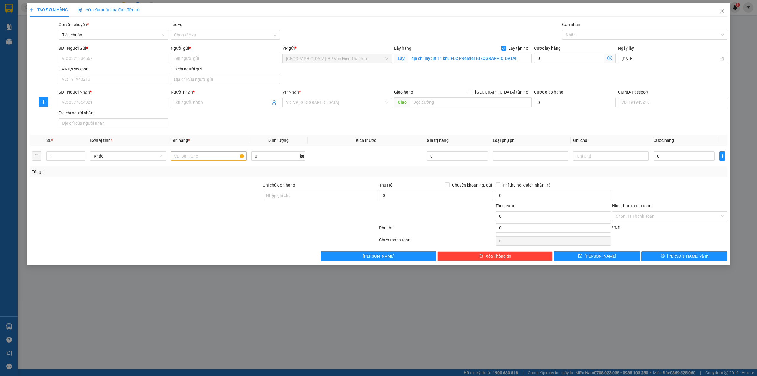
click at [388, 81] on div "SĐT Người Gửi * VD: 0371234567 Người gửi * Tên người gửi VP gửi * [GEOGRAPHIC_D…" at bounding box center [392, 65] width 671 height 41
click at [433, 82] on div "SĐT Người Gửi * VD: 0371234567 Người gửi * Tên người gửi VP gửi * [GEOGRAPHIC_D…" at bounding box center [392, 65] width 671 height 41
click at [244, 130] on div "SĐT Người Nhận * VD: 0377654321 Người nhận * Tên người nhận VP Nhận * VD: VP [G…" at bounding box center [392, 109] width 671 height 41
click at [456, 98] on input "text" at bounding box center [471, 101] width 122 height 9
paste input "Địa chỉ nhận hàng: Ngõ [STREET_ADDRESS][PERSON_NAME][PERSON_NAME]"
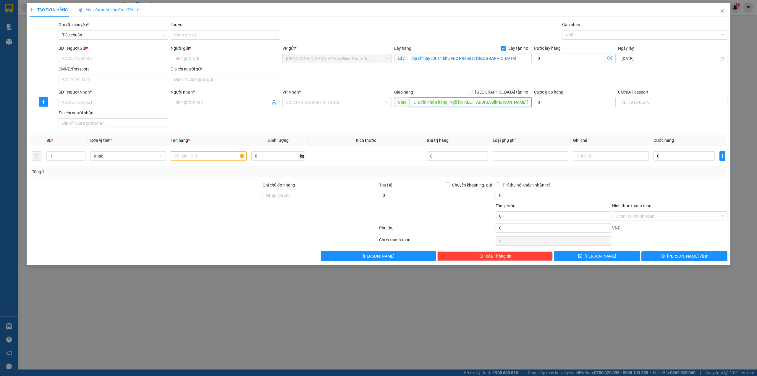
scroll to position [0, 19]
click at [517, 84] on div "SĐT Người Gửi * VD: 0371234567 Người gửi * Tên người gửi VP gửi * [GEOGRAPHIC_D…" at bounding box center [392, 65] width 671 height 41
click at [516, 89] on span "[GEOGRAPHIC_DATA] tận nơi" at bounding box center [502, 92] width 59 height 7
click at [472, 90] on input "[GEOGRAPHIC_DATA] tận nơi" at bounding box center [470, 92] width 4 height 4
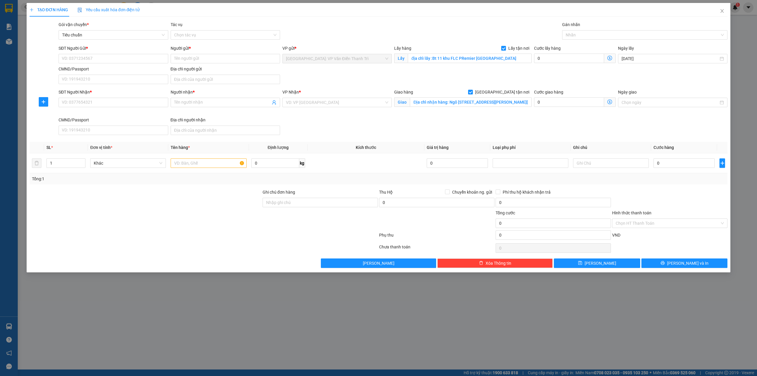
click at [474, 81] on div "SĐT Người Gửi * VD: 0371234567 Người gửi * Tên người gửi VP gửi * [GEOGRAPHIC_D…" at bounding box center [392, 65] width 671 height 41
click at [105, 57] on input "SĐT Người Gửi *" at bounding box center [113, 58] width 109 height 9
paste input "0989808351"
click at [192, 64] on div "Người gửi * Tên người gửi" at bounding box center [225, 55] width 109 height 21
click at [201, 59] on input "Người gửi *" at bounding box center [225, 58] width 109 height 9
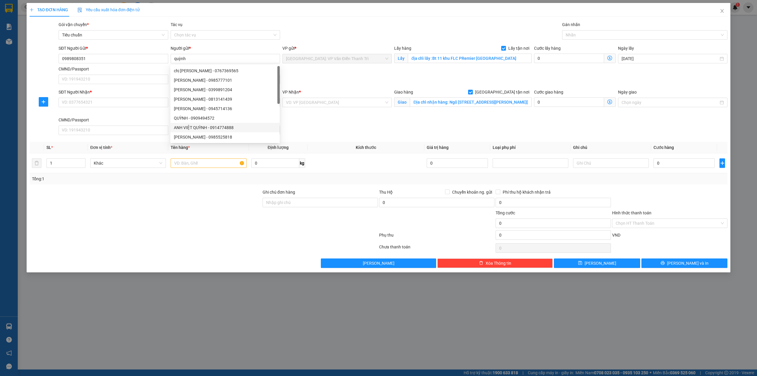
click at [161, 217] on div at bounding box center [145, 219] width 233 height 21
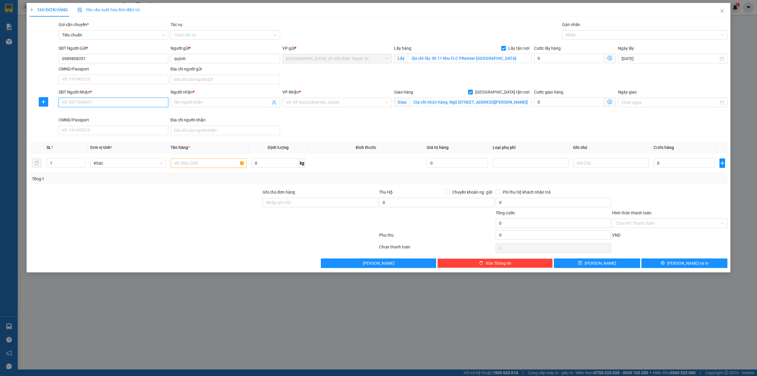
click at [125, 102] on input "SĐT Người Nhận *" at bounding box center [113, 102] width 109 height 9
paste input "0345685828"
click at [109, 106] on input "0345685828" at bounding box center [113, 102] width 109 height 9
click at [108, 116] on div "0345685828 - [PERSON_NAME]" at bounding box center [113, 115] width 102 height 7
click at [412, 133] on div "SĐT Người Nhận * 0345685828 0345685828 Người nhận * [PERSON_NAME] VP Nhận * [GE…" at bounding box center [392, 113] width 671 height 49
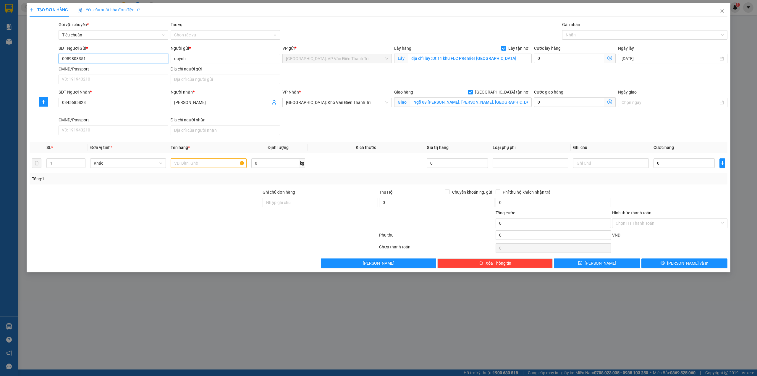
click at [121, 60] on input "0989808351" at bounding box center [113, 58] width 109 height 9
click at [108, 75] on div "0989808351 - [PERSON_NAME]" at bounding box center [113, 70] width 109 height 9
click at [446, 82] on div "SĐT Người Gửi * 0989808351 Người gửi * [PERSON_NAME] VP gửi * [GEOGRAPHIC_DATA]…" at bounding box center [392, 65] width 671 height 41
click at [196, 161] on input "text" at bounding box center [209, 162] width 76 height 9
click at [671, 166] on input "0" at bounding box center [684, 162] width 61 height 9
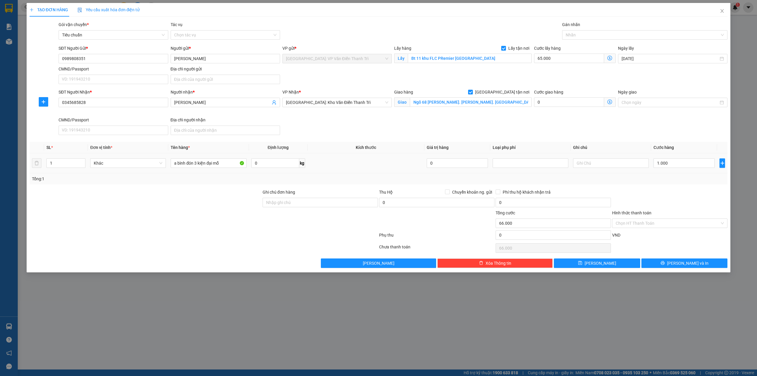
click at [663, 191] on div at bounding box center [670, 199] width 117 height 21
click at [589, 267] on button "[PERSON_NAME]" at bounding box center [597, 262] width 86 height 9
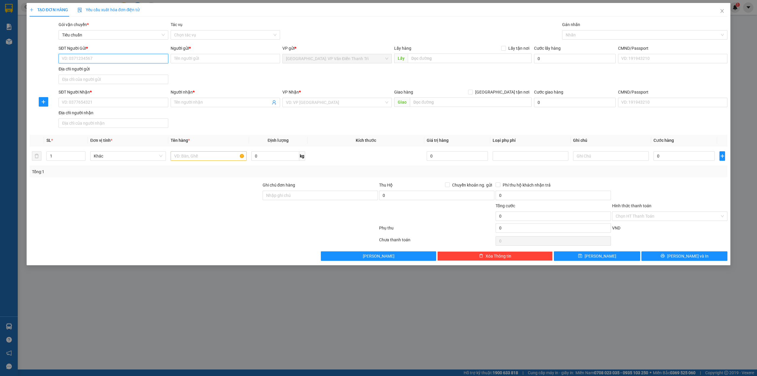
click at [127, 62] on input "SĐT Người Gửi *" at bounding box center [113, 58] width 109 height 9
paste input "0945883879"
click at [234, 85] on div "SĐT Người Gửi * 0945883879 0945883879 Người gửi * Tên người gửi VP gửi * [GEOGR…" at bounding box center [392, 65] width 671 height 41
click at [204, 57] on input "Người gửi *" at bounding box center [225, 58] width 109 height 9
paste input "huy"
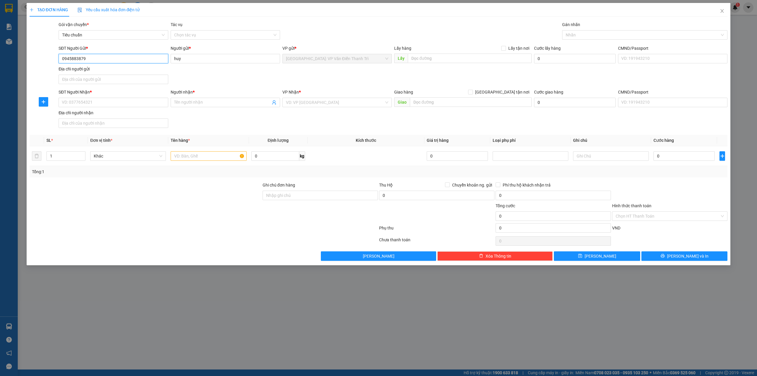
click at [111, 57] on input "0945883879" at bounding box center [113, 58] width 109 height 9
click at [116, 106] on input "SĐT Người Nhận *" at bounding box center [113, 102] width 109 height 9
paste input "0945883879"
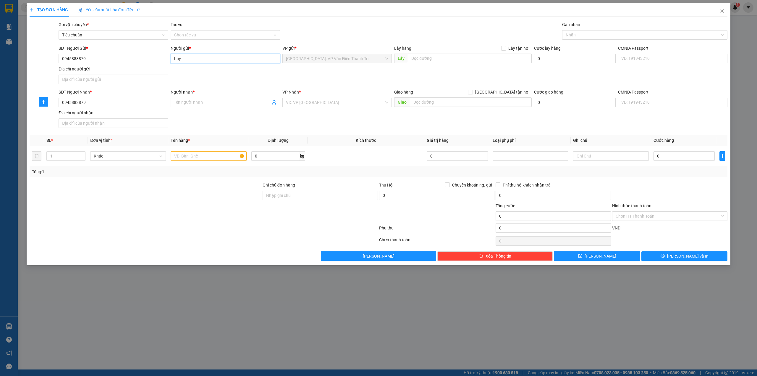
click at [199, 57] on input "huy" at bounding box center [225, 58] width 109 height 9
paste input "0945883879"
click at [201, 60] on input "0945883879" at bounding box center [225, 58] width 109 height 9
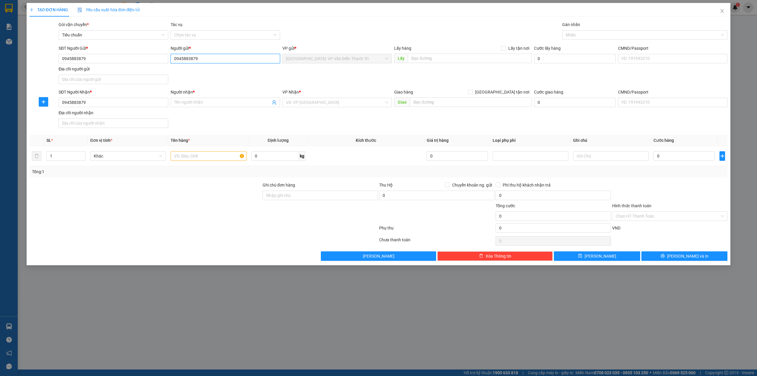
click at [201, 60] on input "0945883879" at bounding box center [225, 58] width 109 height 9
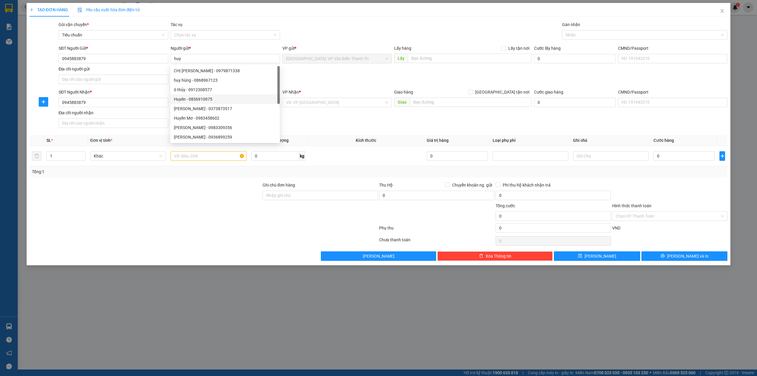
drag, startPoint x: 133, startPoint y: 96, endPoint x: 143, endPoint y: 93, distance: 11.4
click at [133, 95] on div "SĐT Người Nhận *" at bounding box center [113, 93] width 109 height 9
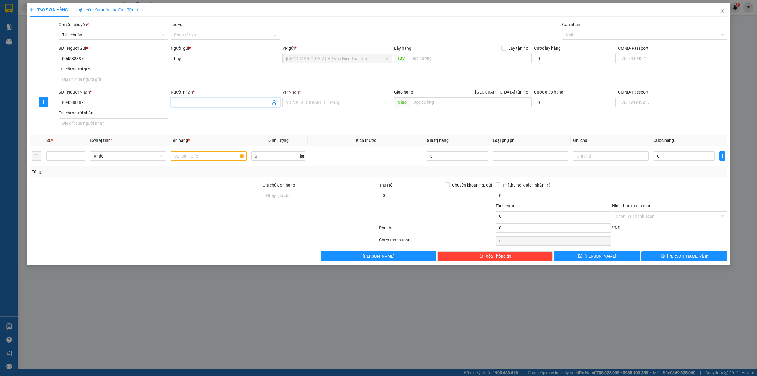
click at [192, 98] on span at bounding box center [225, 102] width 109 height 9
click at [187, 103] on input "Người nhận *" at bounding box center [222, 102] width 96 height 7
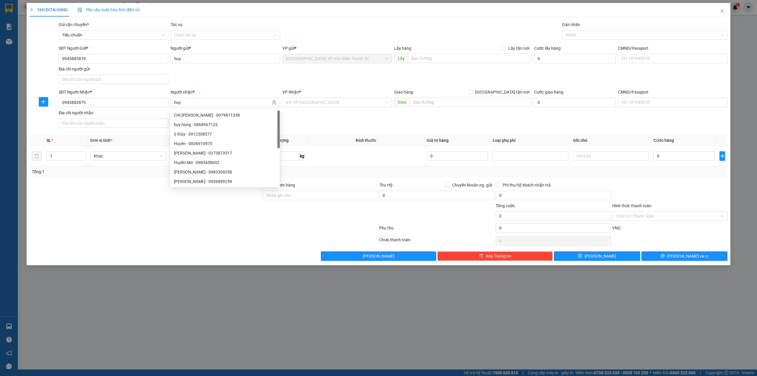
click at [309, 72] on div "SĐT Người Gửi * 0945883879 Người gửi * huy VP gửi * [GEOGRAPHIC_DATA]: VP Văn Đ…" at bounding box center [392, 65] width 671 height 41
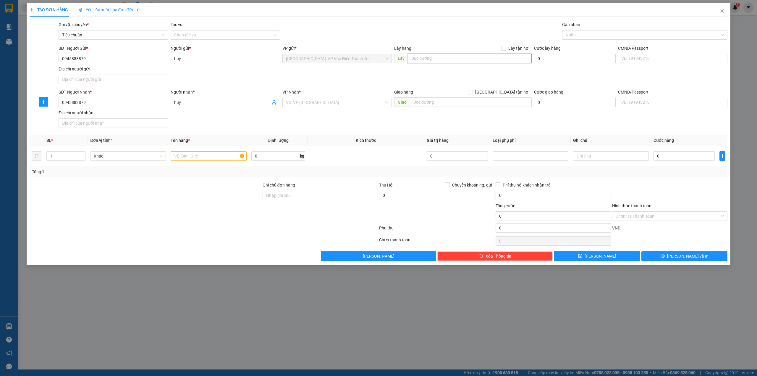
click at [464, 59] on input "text" at bounding box center [470, 58] width 124 height 9
paste input "Trường THCS [GEOGRAPHIC_DATA] 5, xã [GEOGRAPHIC_DATA], tỉnh [GEOGRAPHIC_DATA]"
click at [512, 49] on span "Lấy tận nơi" at bounding box center [519, 48] width 26 height 7
click at [505, 49] on input "Lấy tận nơi" at bounding box center [503, 48] width 4 height 4
click at [467, 30] on div "Gói vận chuyển * Tiêu chuẩn Tác vụ Chọn tác vụ Gán nhãn Nhãn" at bounding box center [392, 31] width 671 height 21
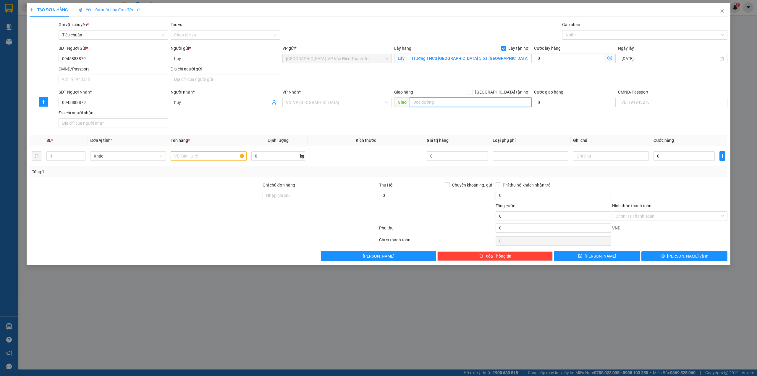
click at [432, 105] on input "text" at bounding box center [471, 101] width 122 height 9
paste input "9c ngõ 181 xuân thủy cầu giấy"
click at [472, 92] on input "[GEOGRAPHIC_DATA] tận nơi" at bounding box center [470, 92] width 4 height 4
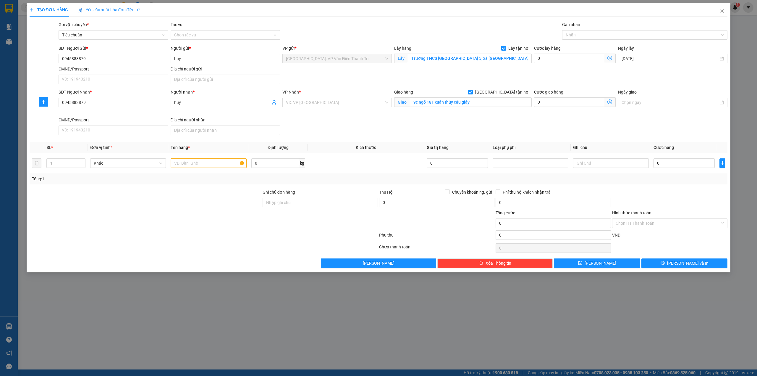
click at [497, 80] on div "SĐT Người Gửi * 0945883879 Người gửi * huy VP gửi * [GEOGRAPHIC_DATA]: VP Văn Đ…" at bounding box center [392, 65] width 671 height 41
click at [350, 103] on input "search" at bounding box center [335, 102] width 98 height 9
click at [332, 135] on div "[GEOGRAPHIC_DATA]: Kho Văn Điển Thanh Trì" at bounding box center [337, 133] width 102 height 7
click at [493, 134] on div "SĐT Người Nhận * 0945883879 Người nhận * huy VP Nhận * [GEOGRAPHIC_DATA]: Kho V…" at bounding box center [392, 113] width 671 height 49
click at [568, 82] on div "SĐT Người Gửi * 0945883879 Người gửi * huy VP gửi * [GEOGRAPHIC_DATA]: VP Văn Đ…" at bounding box center [392, 65] width 671 height 41
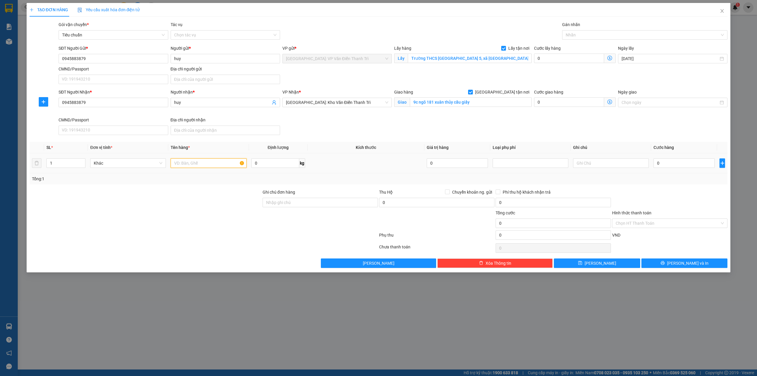
click at [214, 163] on input "text" at bounding box center [209, 162] width 76 height 9
paste input "1 xe wave"
click at [604, 35] on div at bounding box center [642, 34] width 157 height 7
click at [603, 50] on div "[GEOGRAPHIC_DATA] tận nơi" at bounding box center [645, 47] width 159 height 7
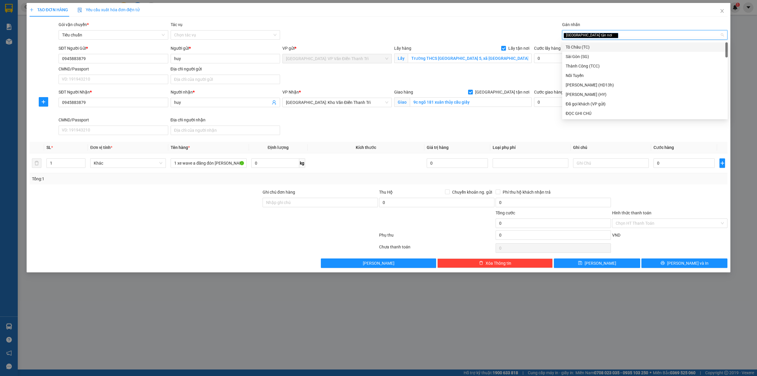
click at [495, 28] on div "Gói vận chuyển * Tiêu chuẩn Tác vụ Chọn tác vụ Gán nhãn Giao tận nơi" at bounding box center [392, 31] width 671 height 21
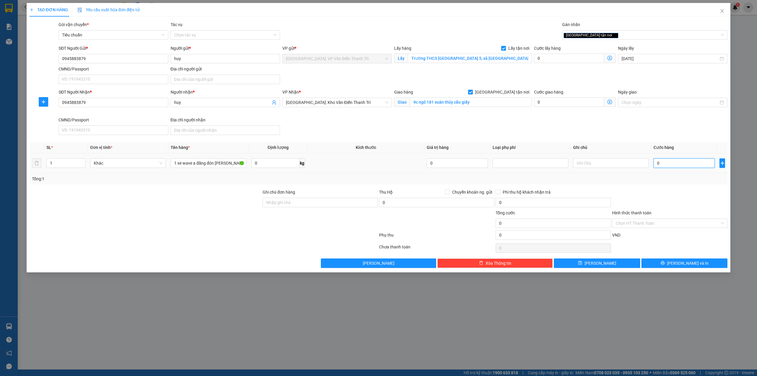
click at [676, 162] on input "0" at bounding box center [684, 162] width 61 height 9
click at [670, 196] on div at bounding box center [670, 199] width 117 height 21
click at [599, 264] on span "[PERSON_NAME]" at bounding box center [601, 263] width 32 height 7
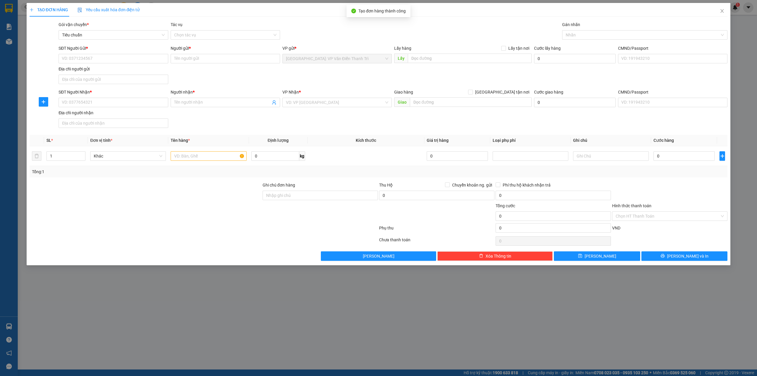
click at [190, 247] on div at bounding box center [204, 241] width 350 height 12
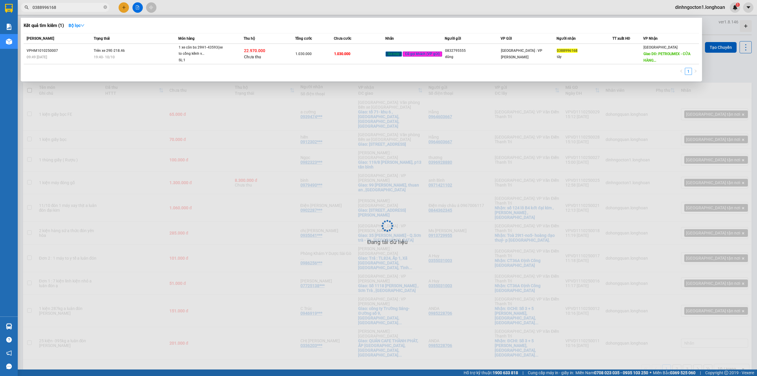
click at [82, 11] on span "0388996168" at bounding box center [65, 7] width 89 height 9
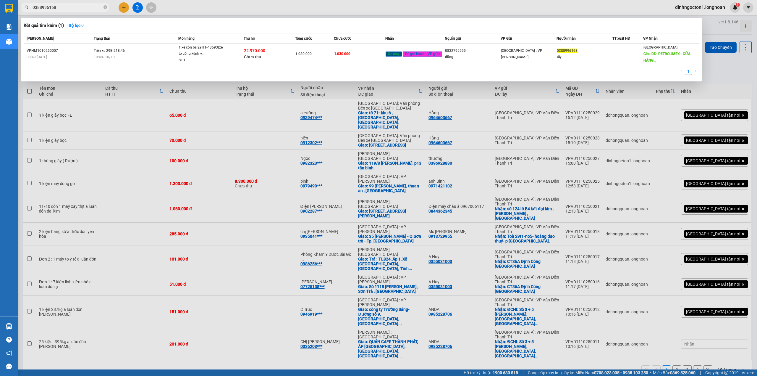
click at [83, 7] on input "0388996168" at bounding box center [68, 7] width 70 height 7
paste input "989808351"
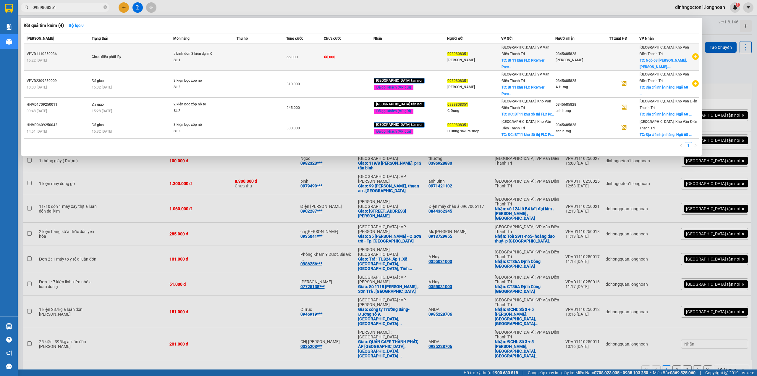
click at [136, 58] on div "Chưa điều phối lấy" at bounding box center [114, 57] width 44 height 7
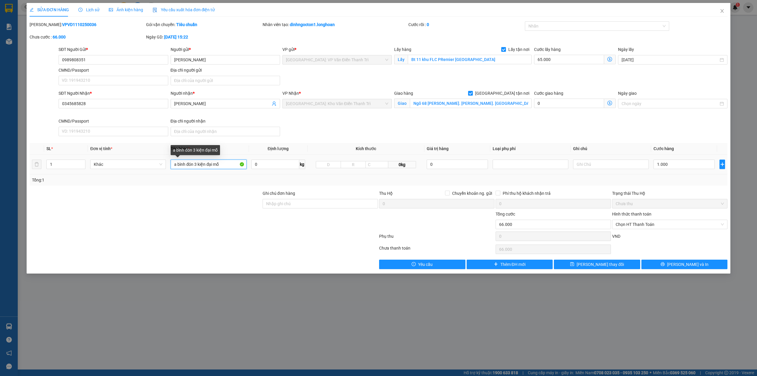
click at [173, 165] on input "a bình đón 3 kiện đại mỗ" at bounding box center [209, 163] width 76 height 9
click at [589, 261] on button "[PERSON_NAME] thay đổi" at bounding box center [597, 263] width 86 height 9
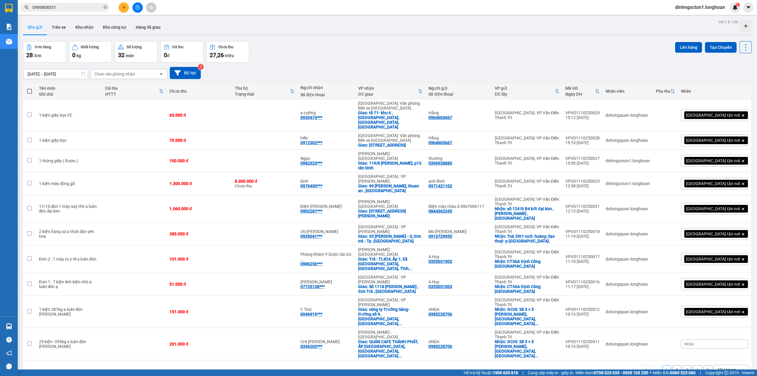
click at [71, 2] on div "Kết quả tìm kiếm ( 4 ) Bộ lọc Mã ĐH Trạng thái Món hàng Thu hộ Tổng cước Chưa c…" at bounding box center [57, 7] width 115 height 10
click at [71, 9] on input "0989808351" at bounding box center [68, 7] width 70 height 7
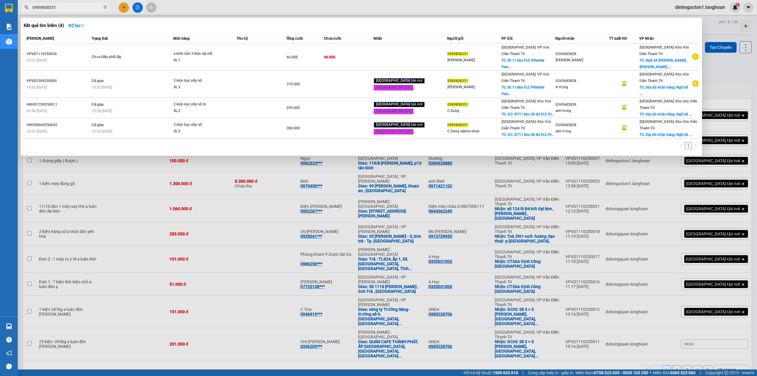
click at [71, 9] on input "0989808351" at bounding box center [68, 7] width 70 height 7
paste input "45.257.1"
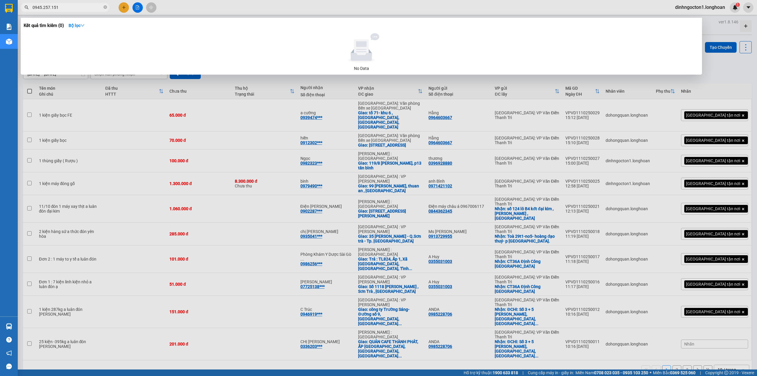
click at [51, 6] on input "0945.257.151" at bounding box center [68, 7] width 70 height 7
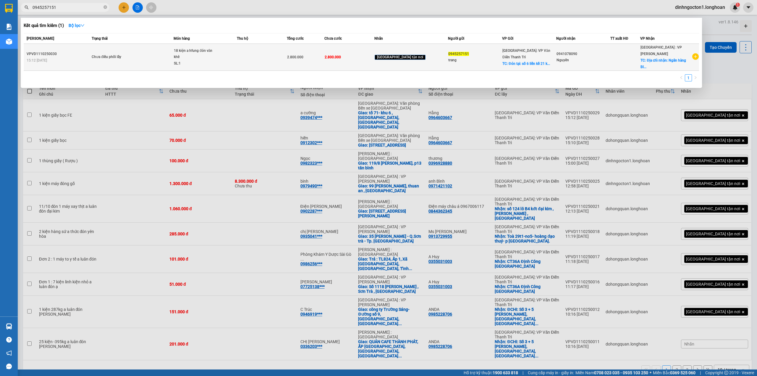
click at [234, 51] on span "18 kiện a hfung đón văn khê SL: 1" at bounding box center [205, 57] width 63 height 19
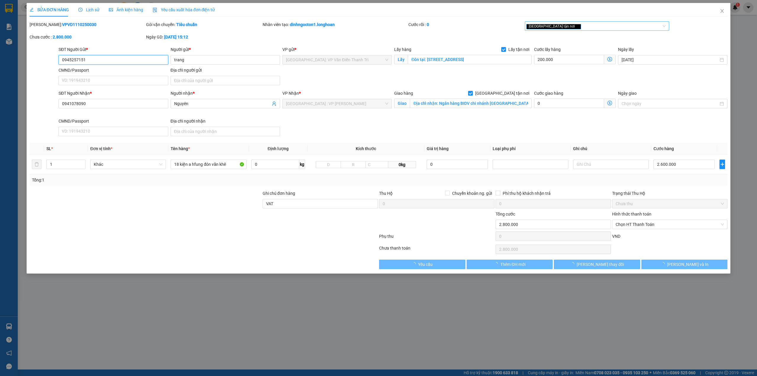
click at [593, 31] on div "[GEOGRAPHIC_DATA] tận nơi" at bounding box center [597, 25] width 145 height 9
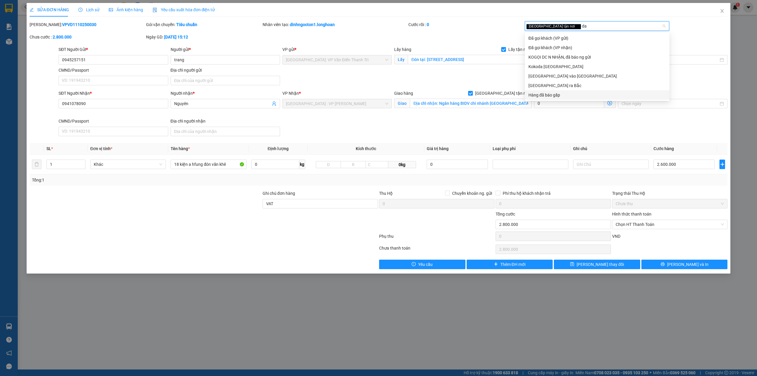
click at [548, 95] on div "Hàng đã báo gấp" at bounding box center [598, 95] width 138 height 7
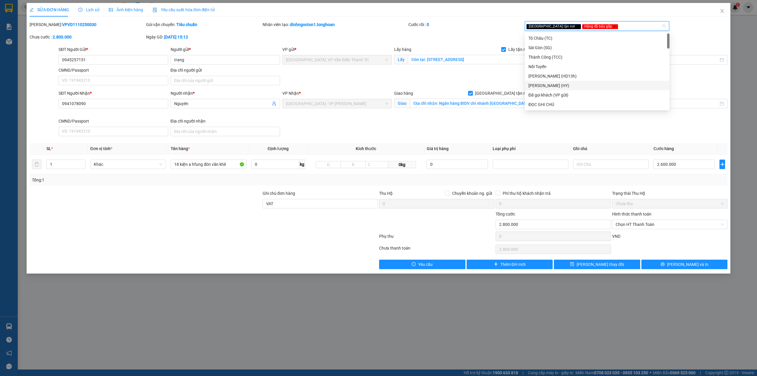
click at [480, 33] on div "Cước rồi : 0" at bounding box center [466, 27] width 117 height 12
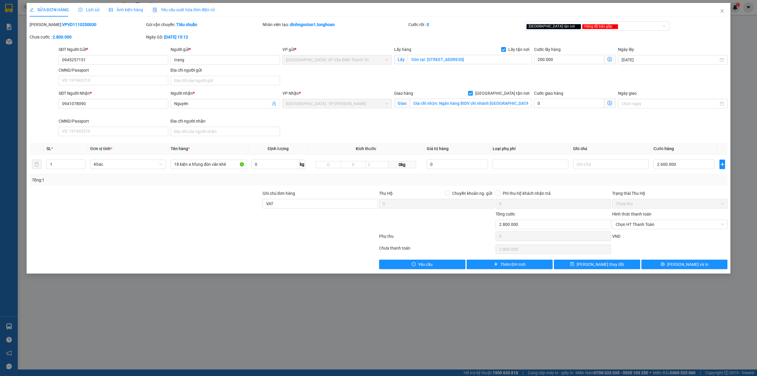
click at [335, 128] on div "SĐT Người Nhận * 0941078090 Người nhận * Nguyên VP Nhận * [GEOGRAPHIC_DATA] : V…" at bounding box center [392, 114] width 671 height 49
click at [312, 214] on div at bounding box center [320, 221] width 117 height 21
click at [319, 203] on input "VAT" at bounding box center [320, 203] width 115 height 9
click at [626, 265] on button "[PERSON_NAME] thay đổi" at bounding box center [597, 263] width 86 height 9
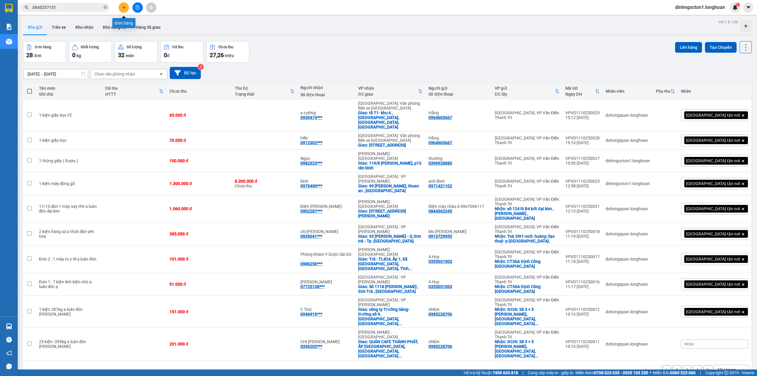
click at [121, 10] on button at bounding box center [124, 7] width 10 height 10
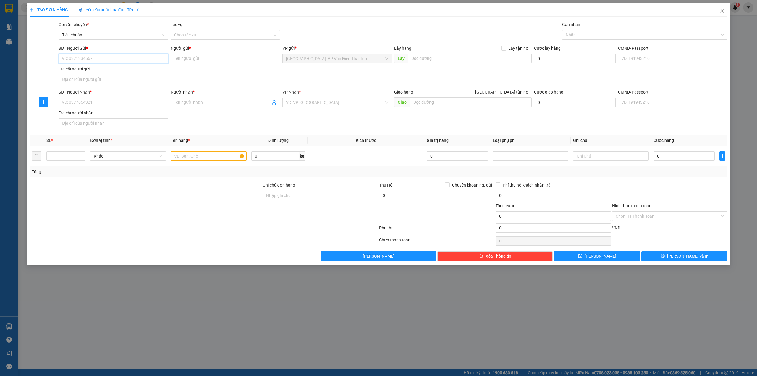
click at [104, 59] on input "SĐT Người Gửi *" at bounding box center [113, 58] width 109 height 9
paste input "0929391166"
click at [237, 79] on div "SĐT Người Gửi * 0929391166 0929391166 Người gửi * Tên người gửi VP gửi * [GEOGR…" at bounding box center [392, 65] width 671 height 41
click at [197, 59] on input "Người gửi *" at bounding box center [225, 58] width 109 height 9
paste input "[PERSON_NAME]"
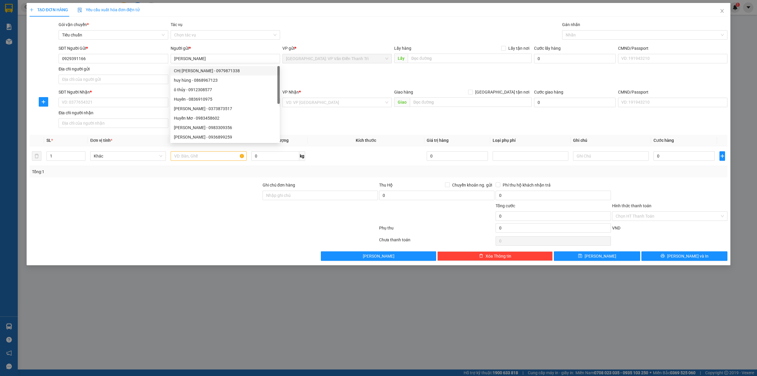
click at [333, 74] on div "SĐT Người Gửi * 0929391166 Người gửi * [PERSON_NAME] VP gửi * [GEOGRAPHIC_DATA]…" at bounding box center [392, 65] width 671 height 41
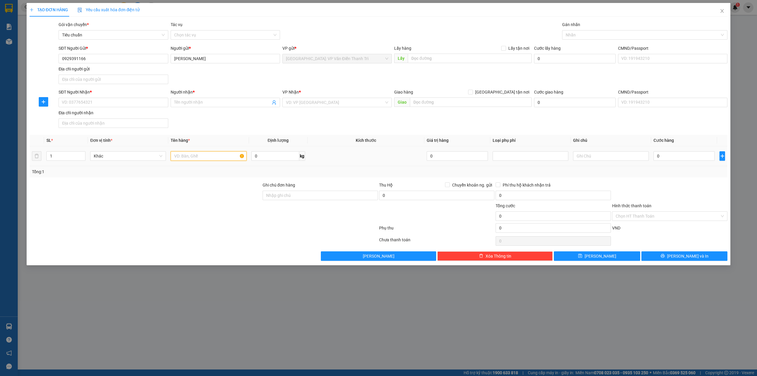
click at [186, 156] on input "text" at bounding box center [209, 155] width 76 height 9
paste input "1 kiện loa"
paste input "(GỌI TRƯỚC 1H)"
click at [198, 196] on div at bounding box center [145, 192] width 233 height 21
click at [431, 60] on input "text" at bounding box center [470, 58] width 124 height 9
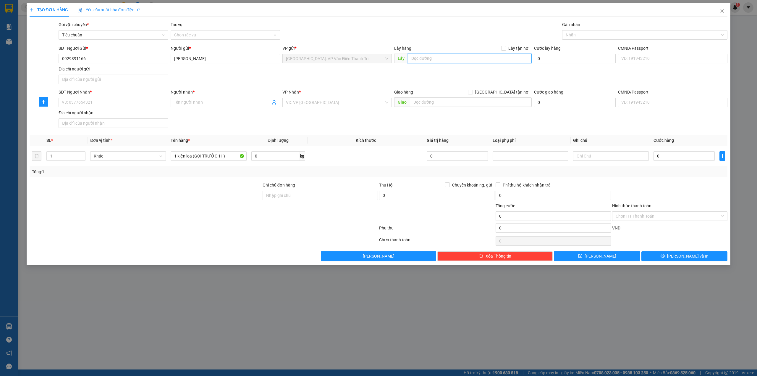
paste input "Địa chỉ lấy hàng: Ngõ 12 khuất duy tiến, [PERSON_NAME] đi vào (G.S77 pickleball)"
click at [524, 49] on span "Lấy tận nơi" at bounding box center [519, 48] width 26 height 7
click at [505, 49] on input "Lấy tận nơi" at bounding box center [503, 48] width 4 height 4
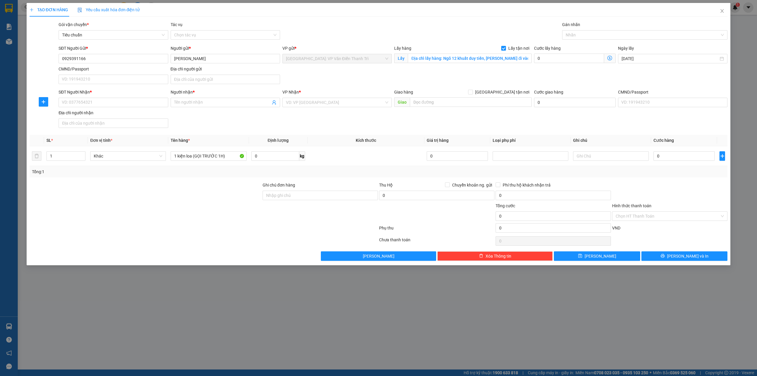
click at [489, 29] on div "Gói vận chuyển * Tiêu chuẩn Tác vụ Chọn tác vụ Gán nhãn Nhãn" at bounding box center [392, 31] width 671 height 21
click at [133, 107] on input "SĐT Người Nhận *" at bounding box center [113, 102] width 109 height 9
paste input "0854647479"
click at [205, 103] on input "Người nhận *" at bounding box center [222, 102] width 96 height 7
paste input "Lâm"
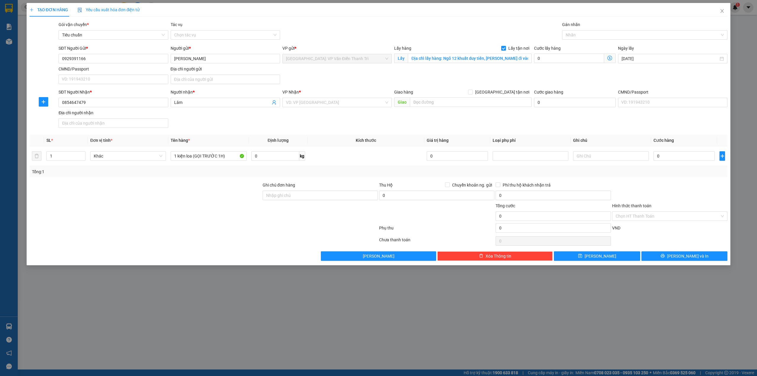
click at [358, 119] on div "SĐT Người Nhận * 0854647479 Người nhận * Lâm VP Nhận * VD: VP [GEOGRAPHIC_DATA]…" at bounding box center [392, 109] width 671 height 41
click at [427, 104] on input "text" at bounding box center [471, 101] width 122 height 9
paste input "Địa chỉ cũ: [STREET_ADDRESS]"
click at [508, 92] on span "[GEOGRAPHIC_DATA] tận nơi" at bounding box center [502, 92] width 59 height 7
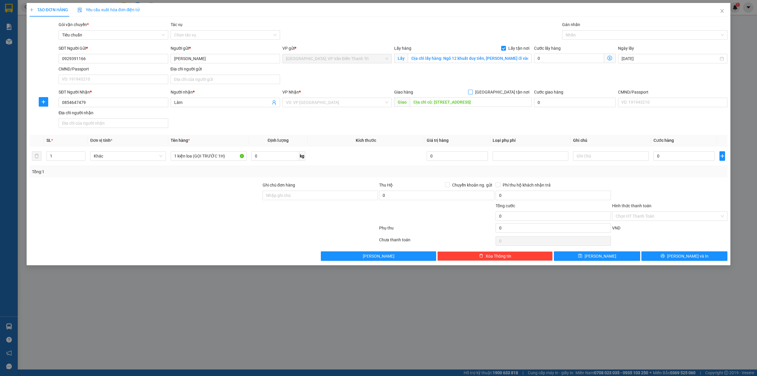
click at [472, 92] on input "[GEOGRAPHIC_DATA] tận nơi" at bounding box center [470, 92] width 4 height 4
click at [463, 81] on div "SĐT Người Gửi * 0929391166 Người gửi * [PERSON_NAME] VP gửi * [GEOGRAPHIC_DATA]…" at bounding box center [392, 65] width 671 height 41
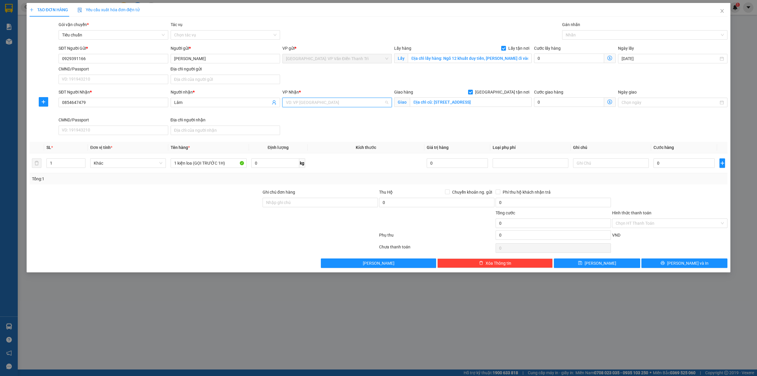
click at [353, 102] on input "search" at bounding box center [335, 102] width 98 height 9
click at [340, 115] on div "Cần Thơ: [PERSON_NAME]" at bounding box center [337, 115] width 102 height 7
click at [475, 126] on div "SĐT Người Nhận * 0854647479 Người nhận * Lâm VP Nhận * Cần Thơ: Kho Ninh Kiều G…" at bounding box center [392, 113] width 671 height 49
click at [585, 28] on div "Gán nhãn" at bounding box center [645, 25] width 166 height 9
click at [583, 33] on div at bounding box center [642, 34] width 157 height 7
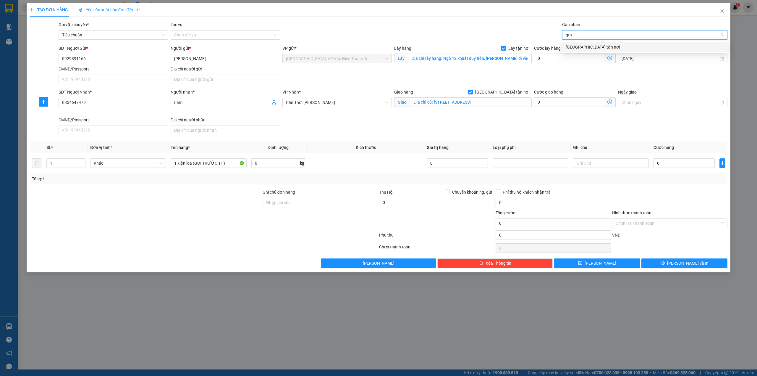
click at [584, 49] on div "[GEOGRAPHIC_DATA] tận nơi" at bounding box center [645, 47] width 159 height 7
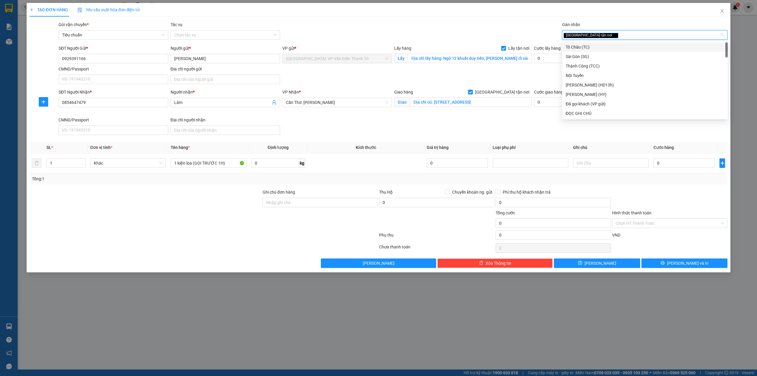
click at [419, 18] on div "TẠO ĐƠN HÀNG Yêu cầu xuất hóa đơn điện tử Transit Pickup Surcharge Ids Transit …" at bounding box center [379, 135] width 698 height 265
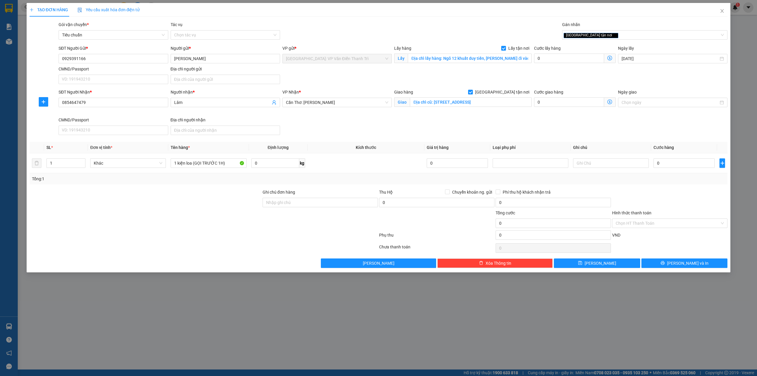
click at [188, 222] on div at bounding box center [145, 219] width 233 height 21
click at [559, 60] on input "0" at bounding box center [569, 58] width 70 height 9
click at [681, 164] on input "0" at bounding box center [684, 162] width 61 height 9
click at [656, 214] on div "Hình thức thanh toán" at bounding box center [669, 213] width 115 height 9
click at [620, 264] on button "[PERSON_NAME]" at bounding box center [597, 262] width 86 height 9
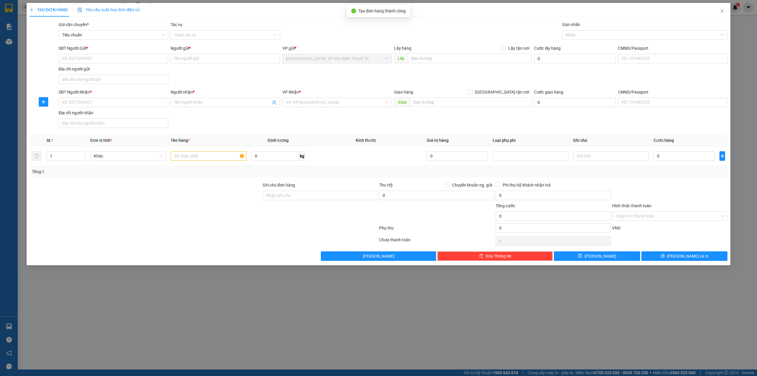
click at [159, 193] on div at bounding box center [145, 192] width 233 height 21
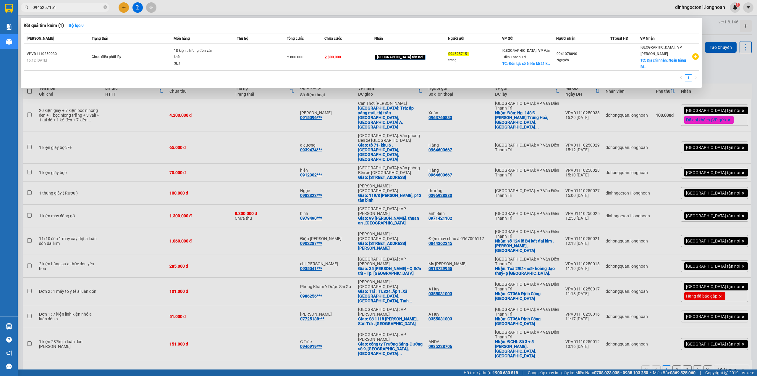
click at [70, 4] on input "0945257151" at bounding box center [68, 7] width 70 height 7
paste input "VPVD0310250052"
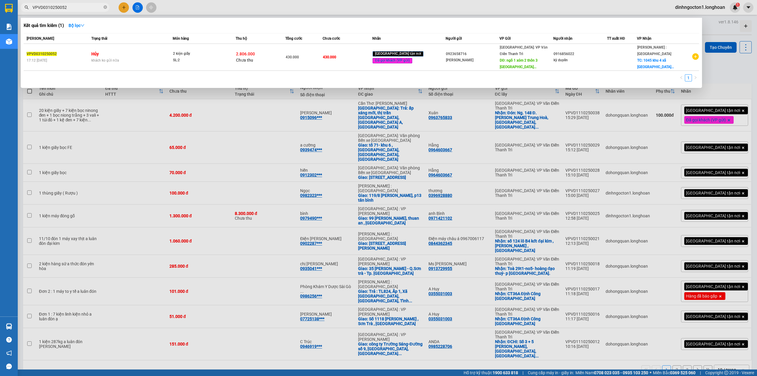
click at [146, 28] on div "Kết quả tìm kiếm ( 1 ) Bộ lọc" at bounding box center [362, 25] width 676 height 9
click at [242, 25] on div "Kết quả tìm kiếm ( 1 ) Bộ lọc" at bounding box center [362, 25] width 676 height 9
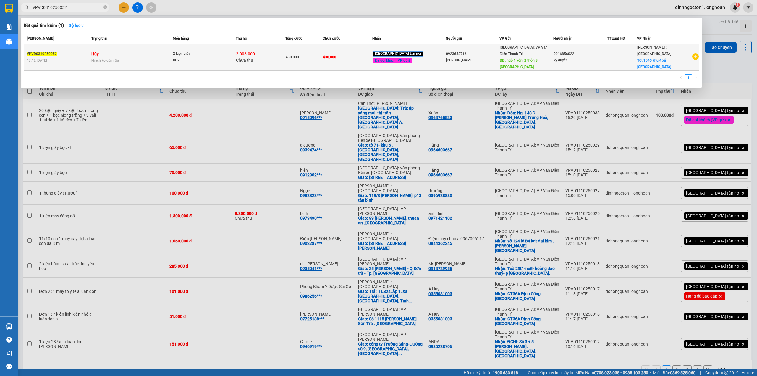
click at [217, 51] on div "2 kiện giấy" at bounding box center [195, 54] width 44 height 7
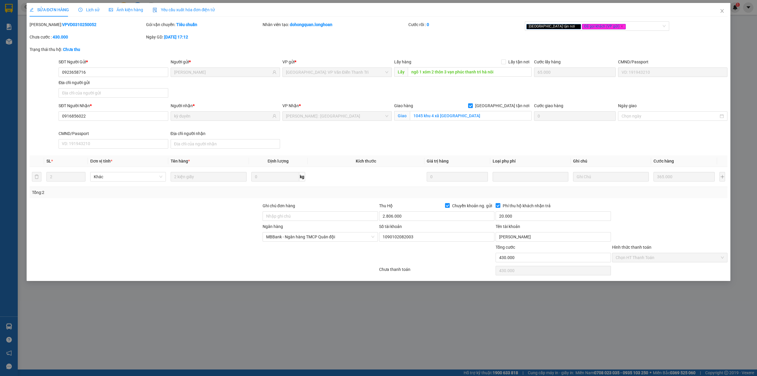
click at [92, 5] on div "Lịch sử" at bounding box center [88, 10] width 21 height 14
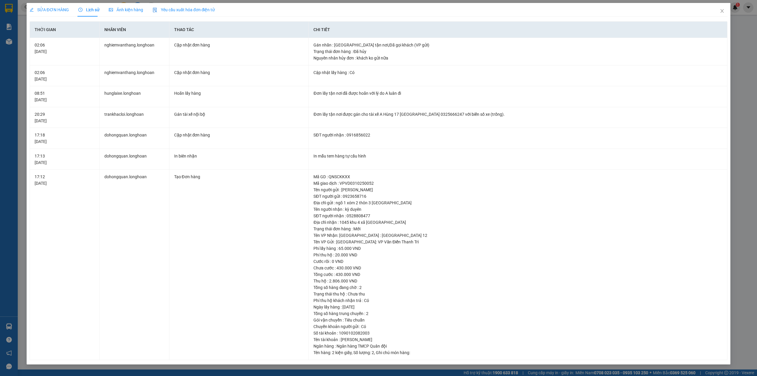
click at [41, 7] on span "SỬA ĐƠN HÀNG" at bounding box center [49, 9] width 39 height 5
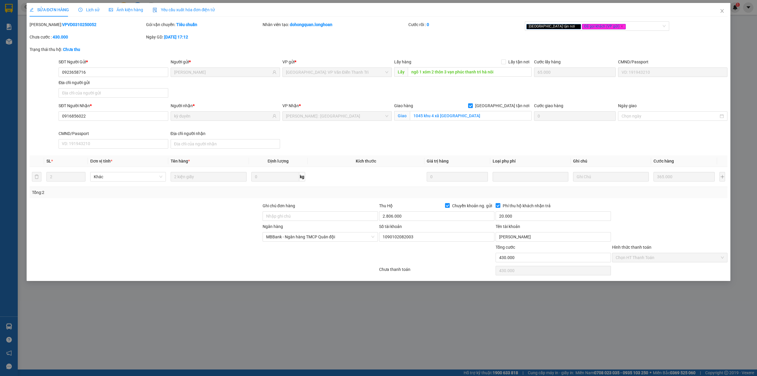
click at [494, 42] on div "[PERSON_NAME]: VPVD0310250052 Gói vận chuyển: Tiêu chuẩn Nhân viên tạo: dohongq…" at bounding box center [379, 33] width 700 height 25
click at [721, 11] on icon "close" at bounding box center [722, 11] width 5 height 5
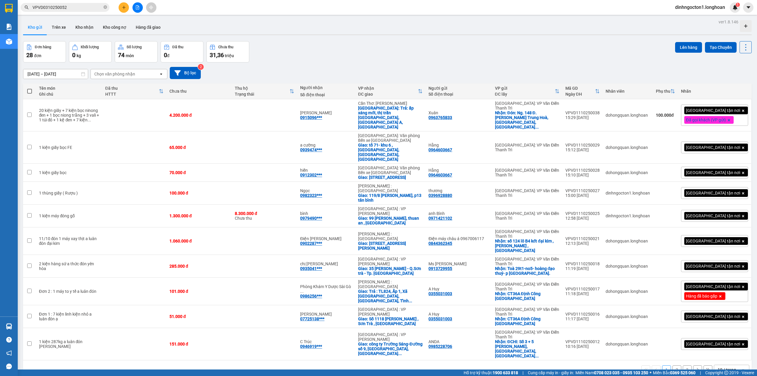
click at [75, 7] on input "VPVD0310250052" at bounding box center [68, 7] width 70 height 7
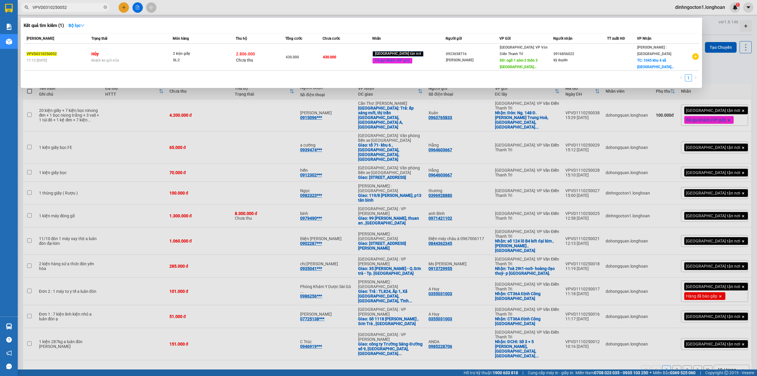
click at [75, 7] on input "VPVD0310250052" at bounding box center [68, 7] width 70 height 7
paste input "0923899136"
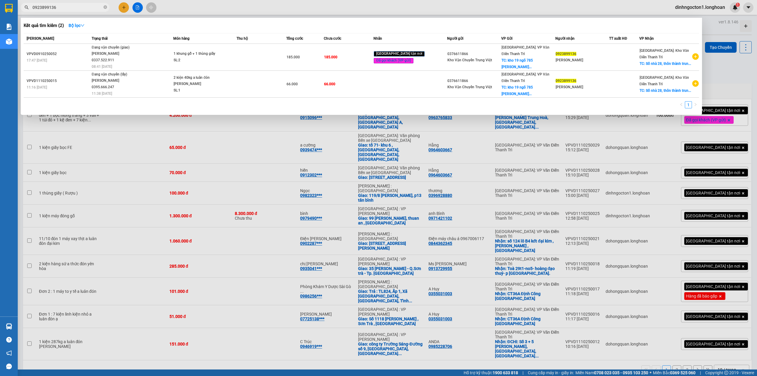
click at [179, 27] on div "Kết quả tìm kiếm ( 2 ) Bộ lọc" at bounding box center [362, 25] width 676 height 9
click at [242, 108] on div "1" at bounding box center [362, 106] width 676 height 11
